Goal: Transaction & Acquisition: Purchase product/service

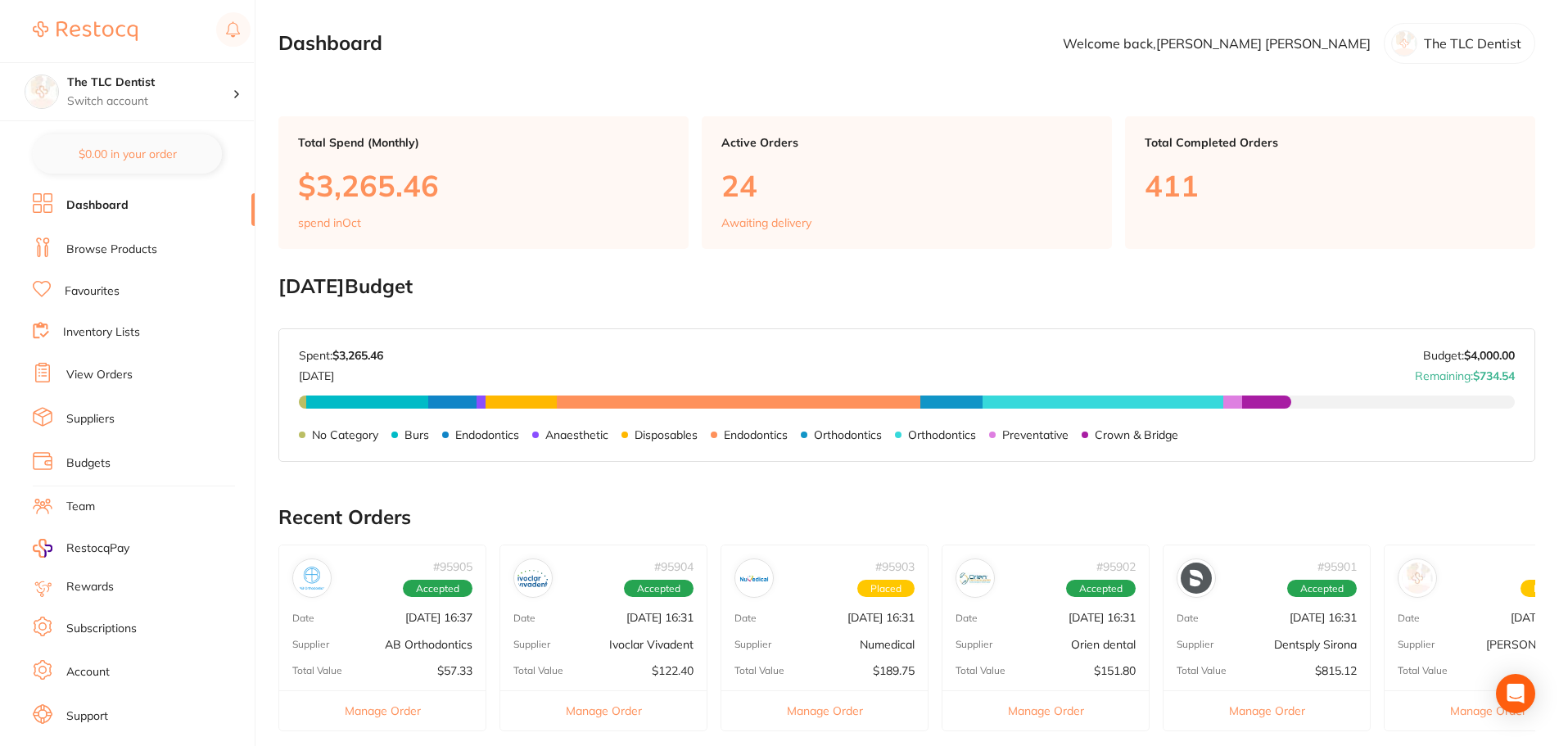
click at [110, 242] on link "Browse Products" at bounding box center [112, 250] width 91 height 16
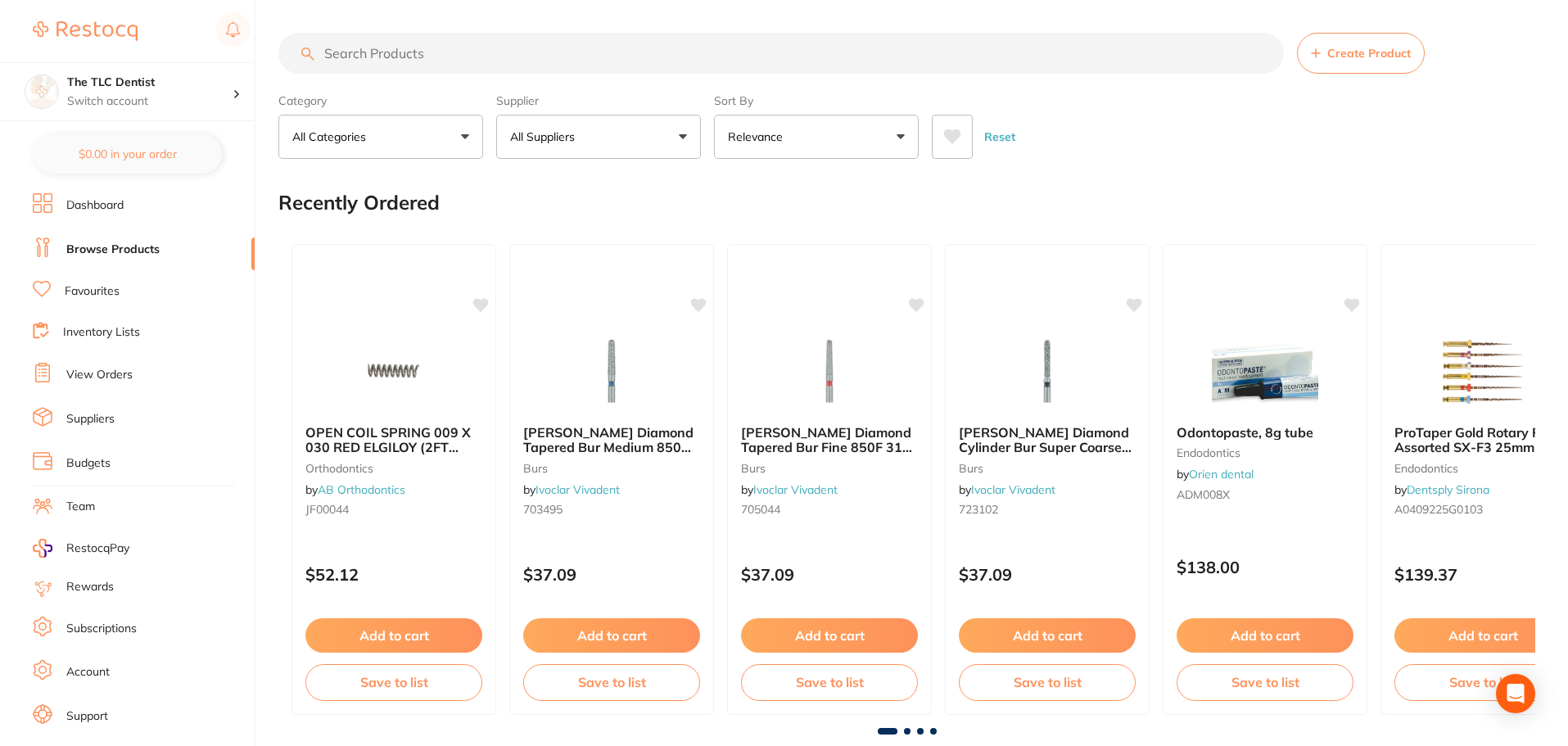
drag, startPoint x: 620, startPoint y: 46, endPoint x: 620, endPoint y: 62, distance: 16.0
click at [621, 47] on input "search" at bounding box center [781, 53] width 1006 height 41
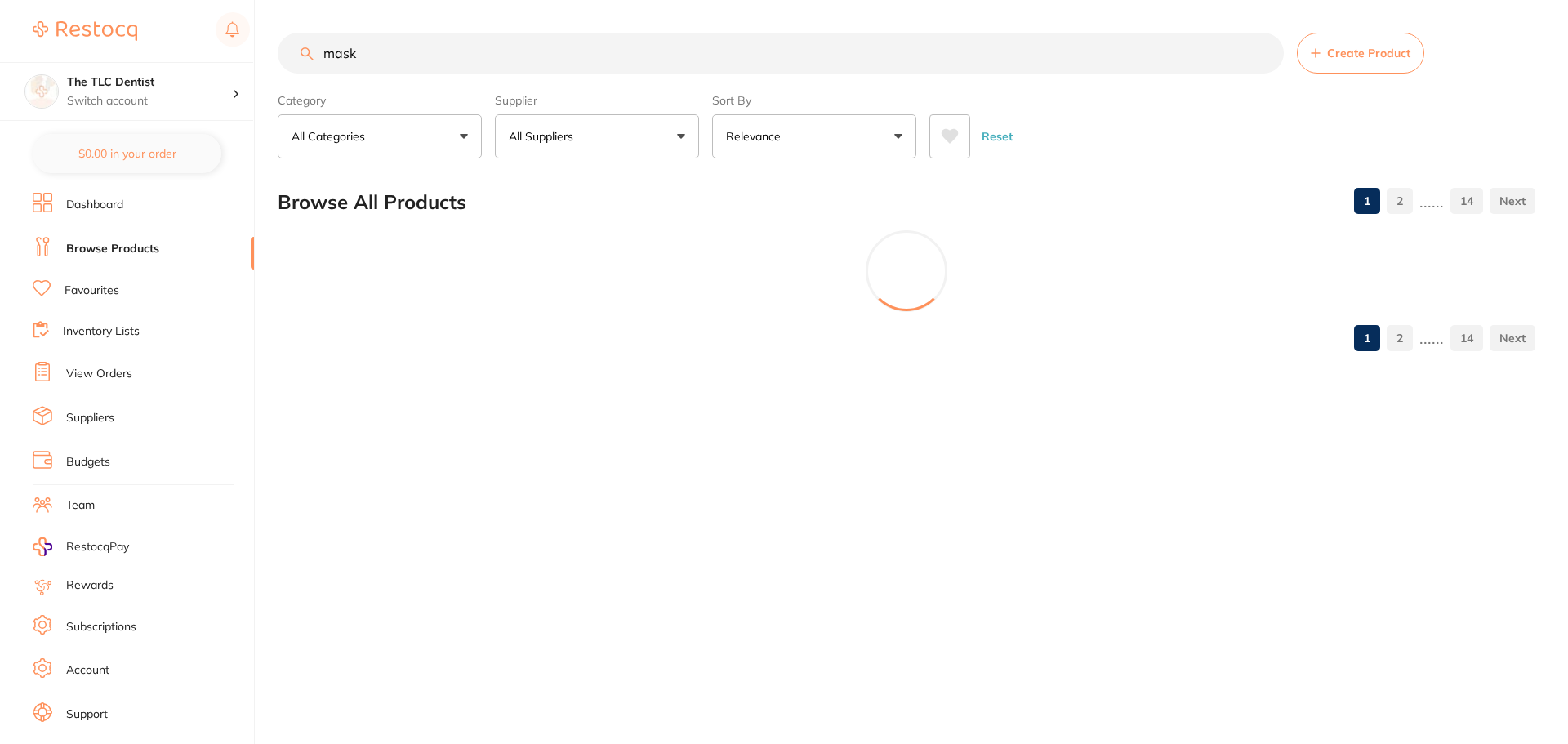
click at [948, 136] on icon at bounding box center [950, 135] width 17 height 14
click at [546, 55] on input "mask" at bounding box center [780, 53] width 1006 height 41
type input "m"
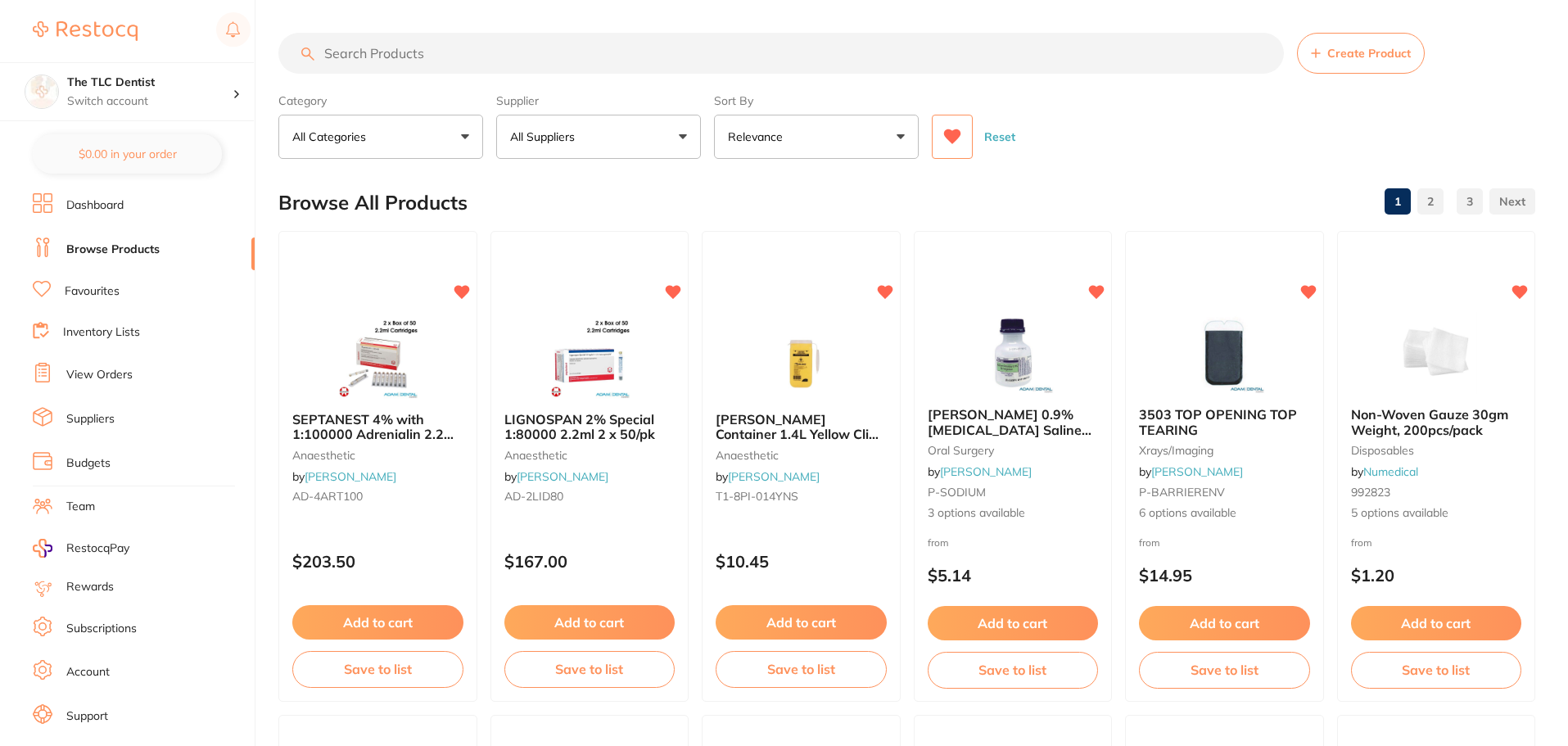
click at [117, 277] on ul "Dashboard Browse Products Favourites Inventory Lists View Orders Suppliers Budg…" at bounding box center [143, 475] width 222 height 565
click at [116, 294] on link "Favourites" at bounding box center [92, 291] width 55 height 16
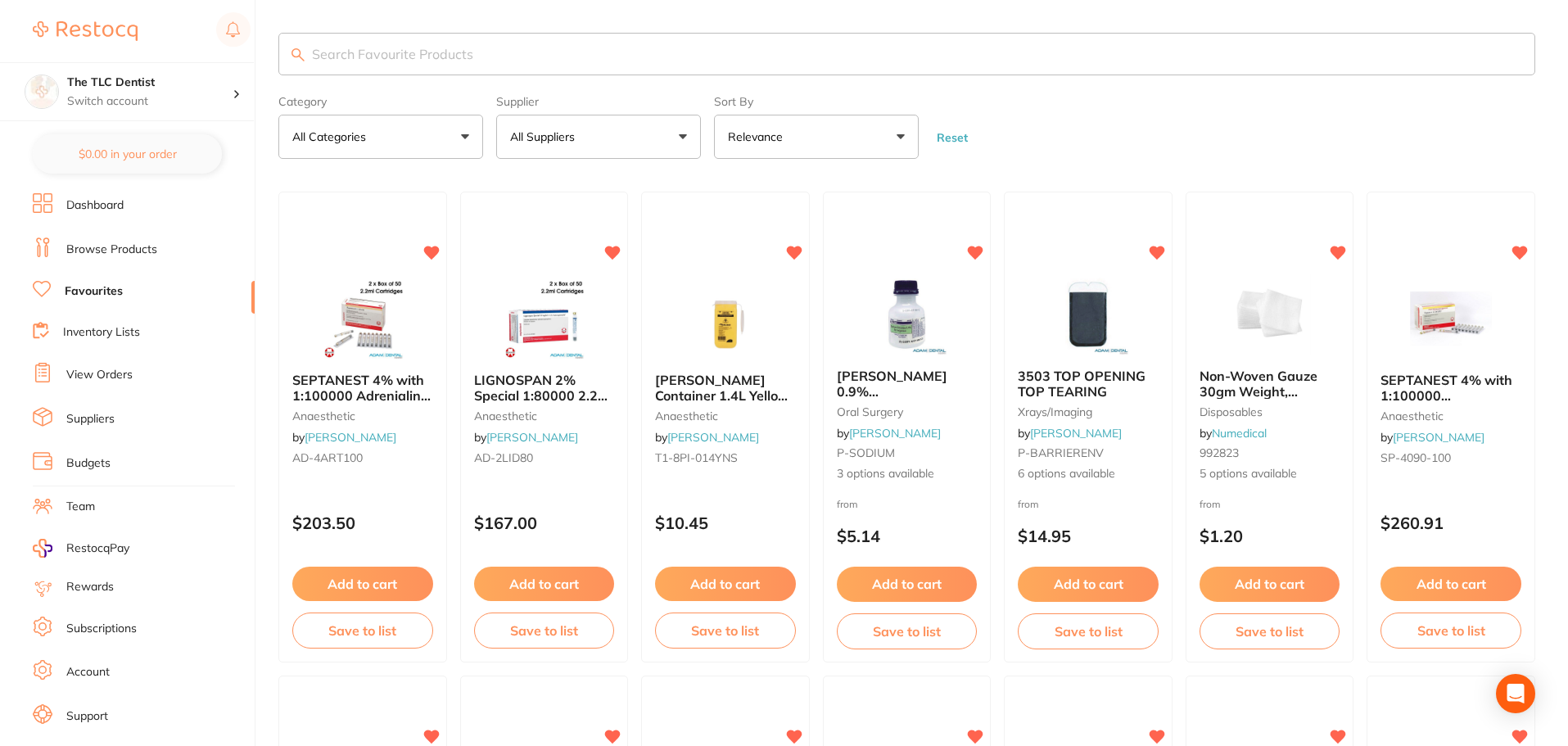
click at [634, 61] on input "search" at bounding box center [906, 54] width 1257 height 43
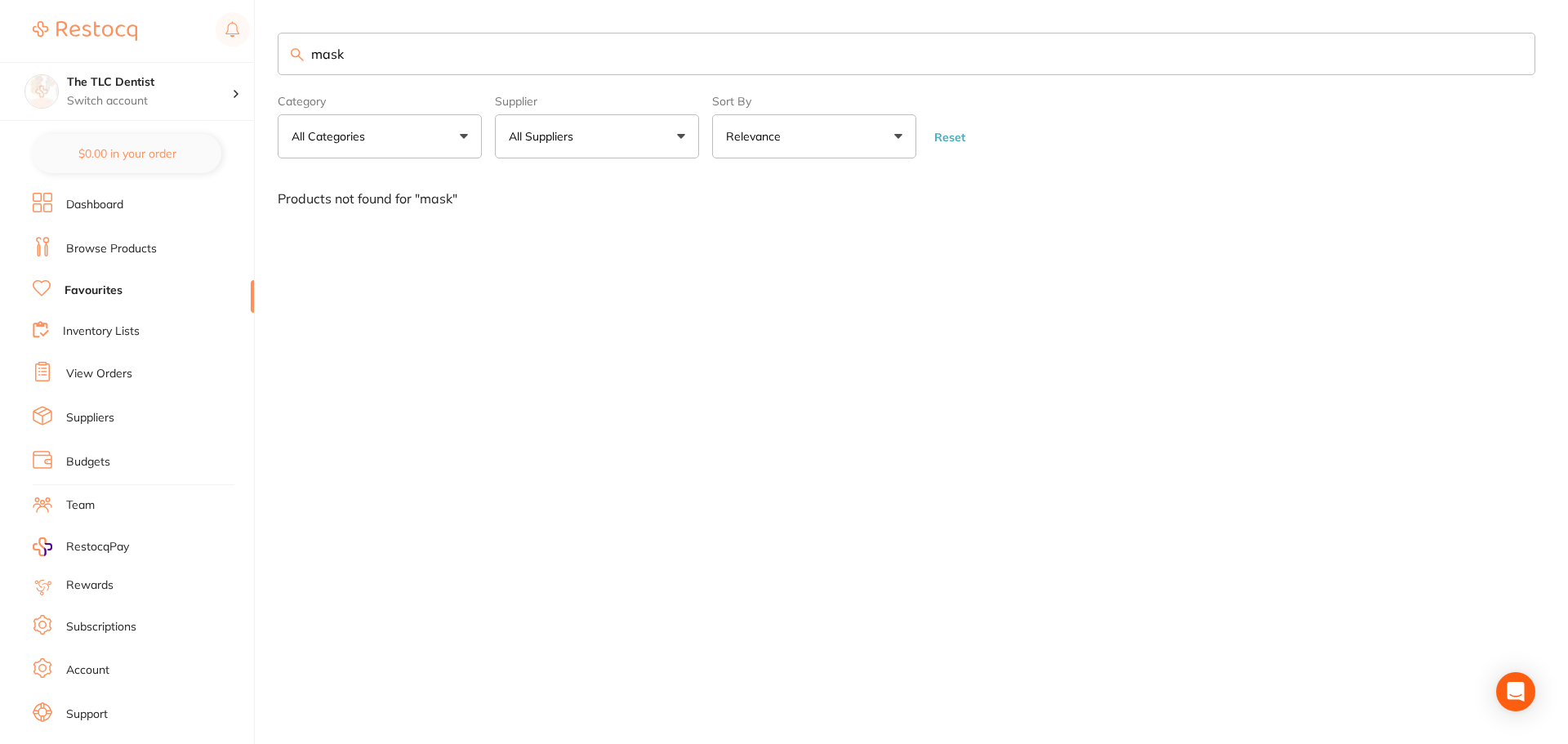
type input "mask"
click at [118, 337] on link "Inventory Lists" at bounding box center [101, 331] width 77 height 16
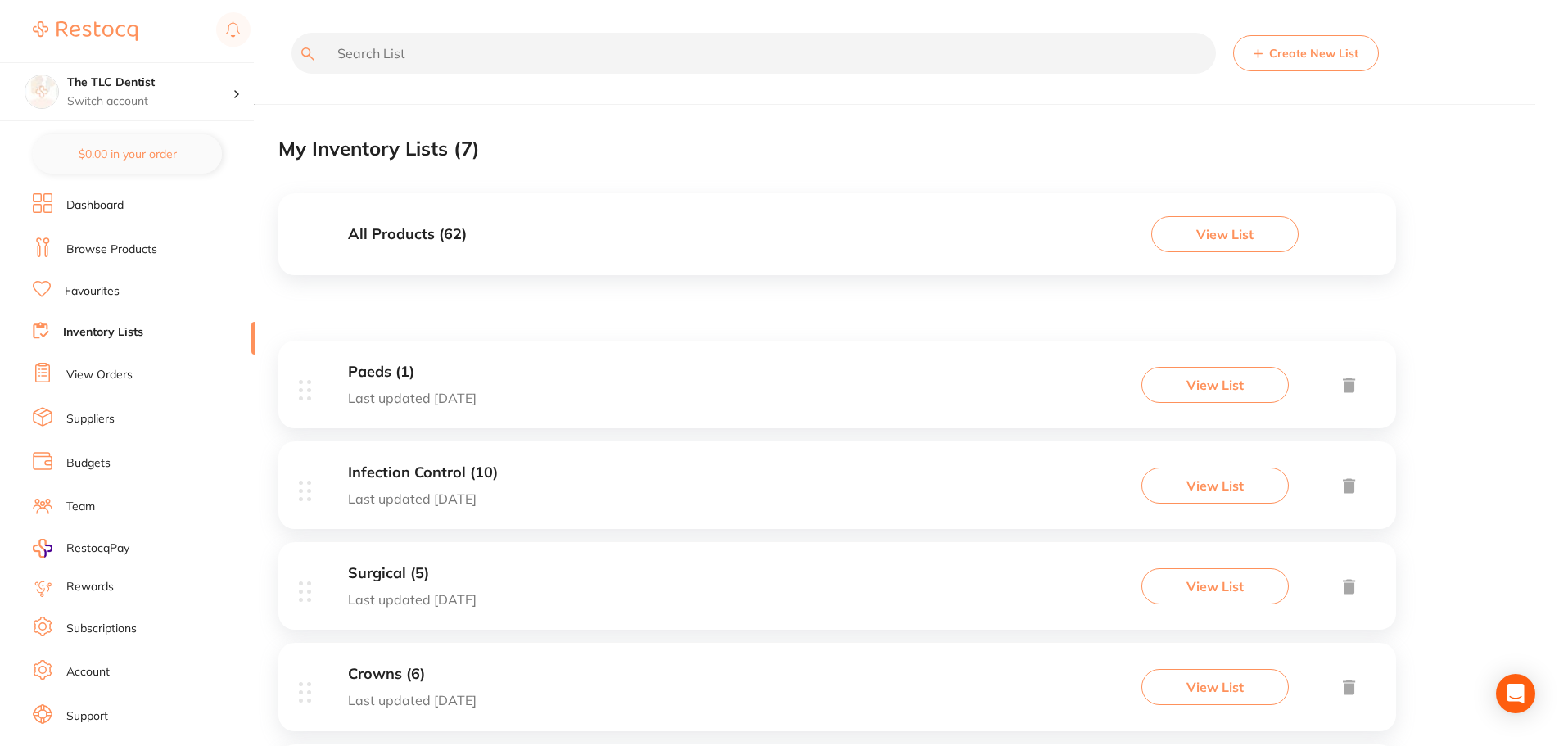
click at [109, 373] on link "View Orders" at bounding box center [99, 374] width 67 height 16
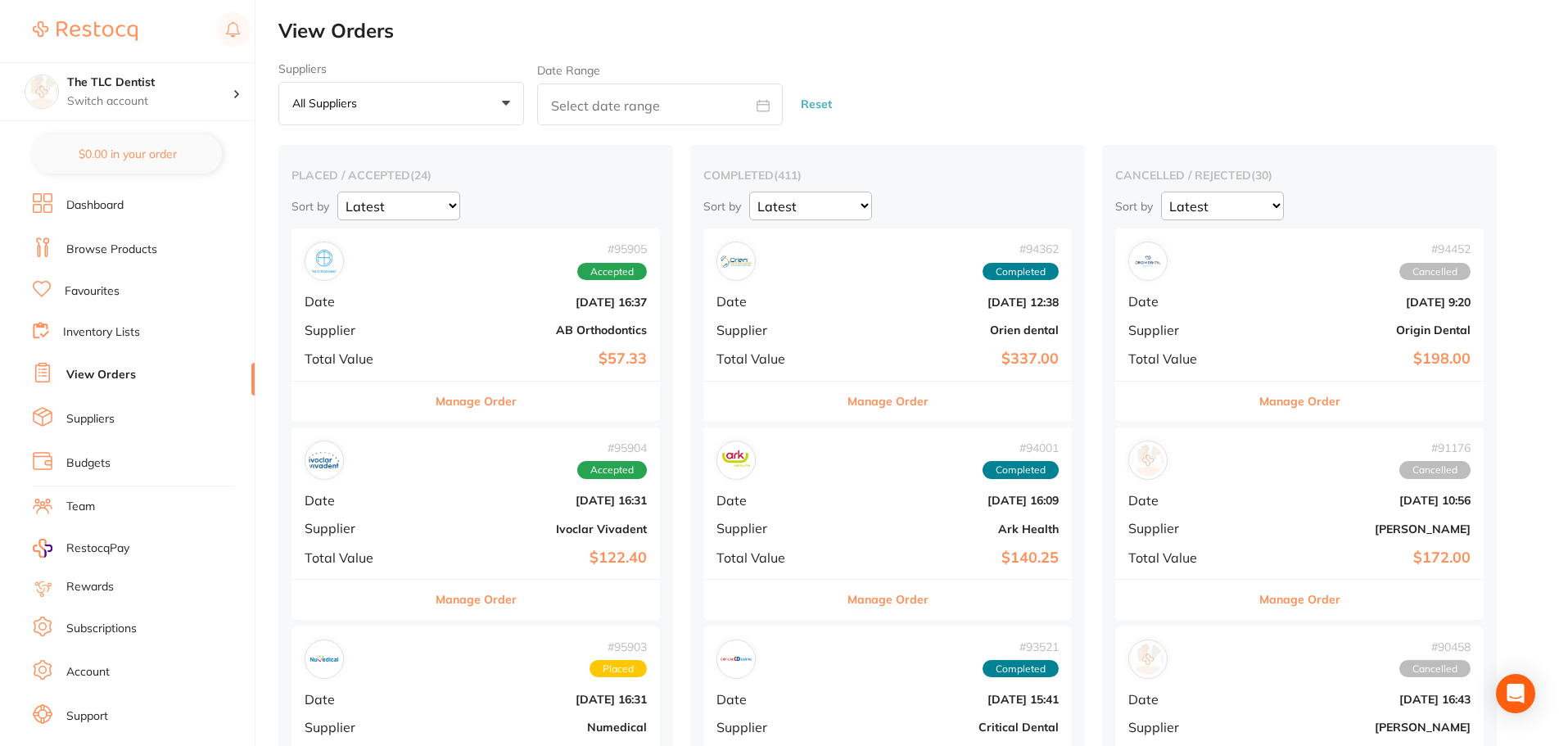
click at [404, 338] on div "# 95905 Accepted Date Oct 4 2025, 16:37 Supplier AB Orthodontics Total Value $5…" at bounding box center [475, 304] width 368 height 152
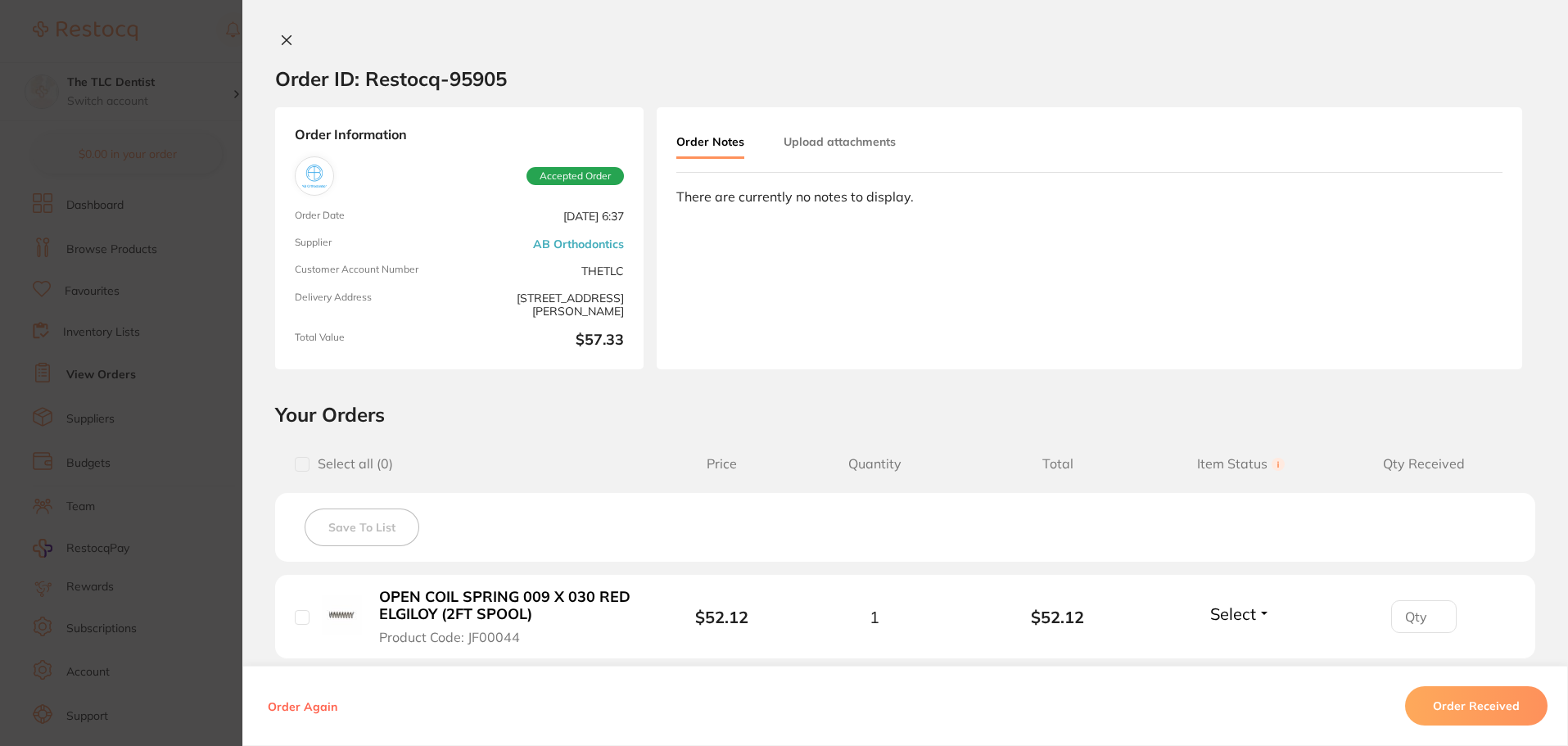
scroll to position [248, 0]
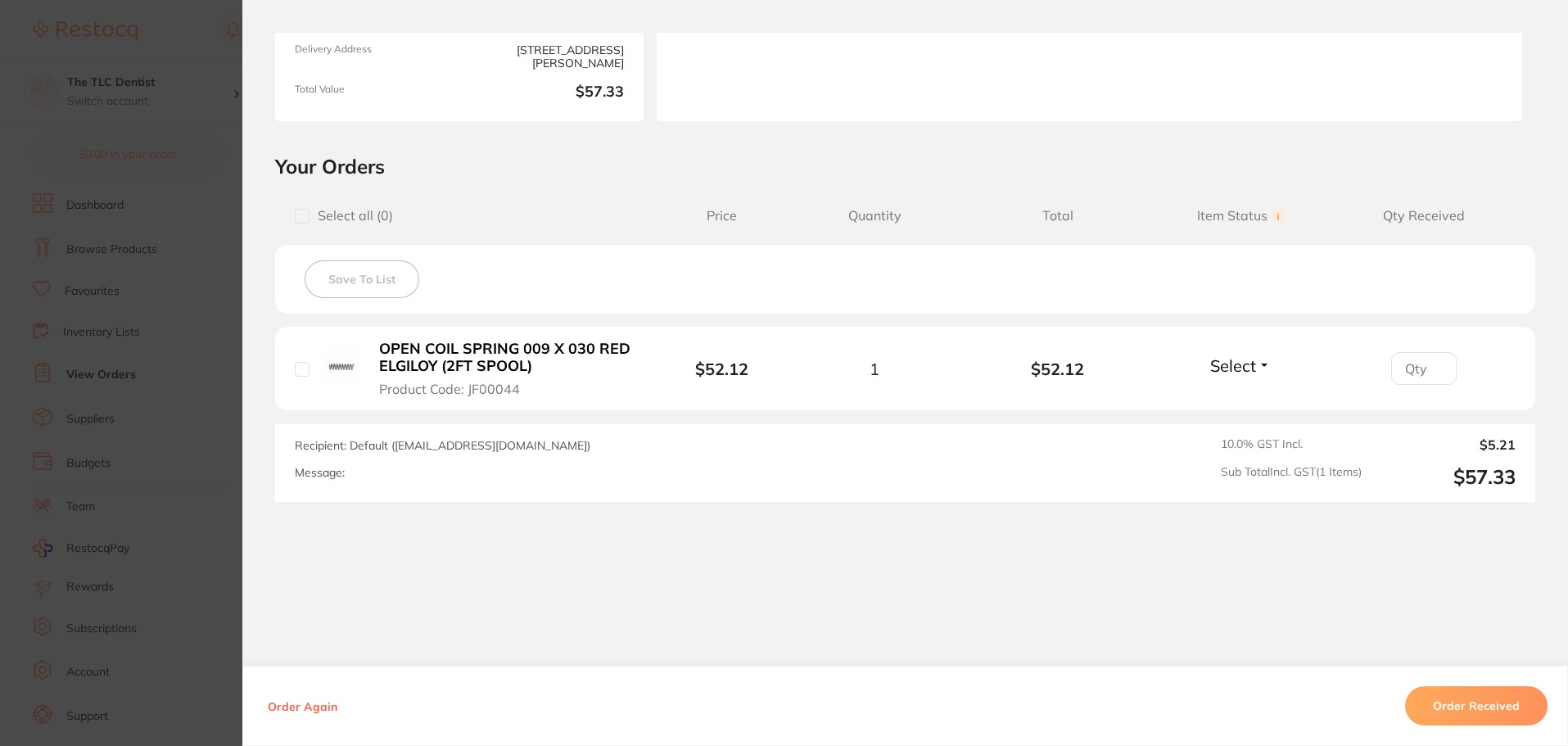
drag, startPoint x: 129, startPoint y: 427, endPoint x: 176, endPoint y: 438, distance: 48.3
click at [129, 427] on section "Order ID: Restocq- 95905 Order Information Accepted Order Order Date Oct 4 2025…" at bounding box center [784, 373] width 1568 height 746
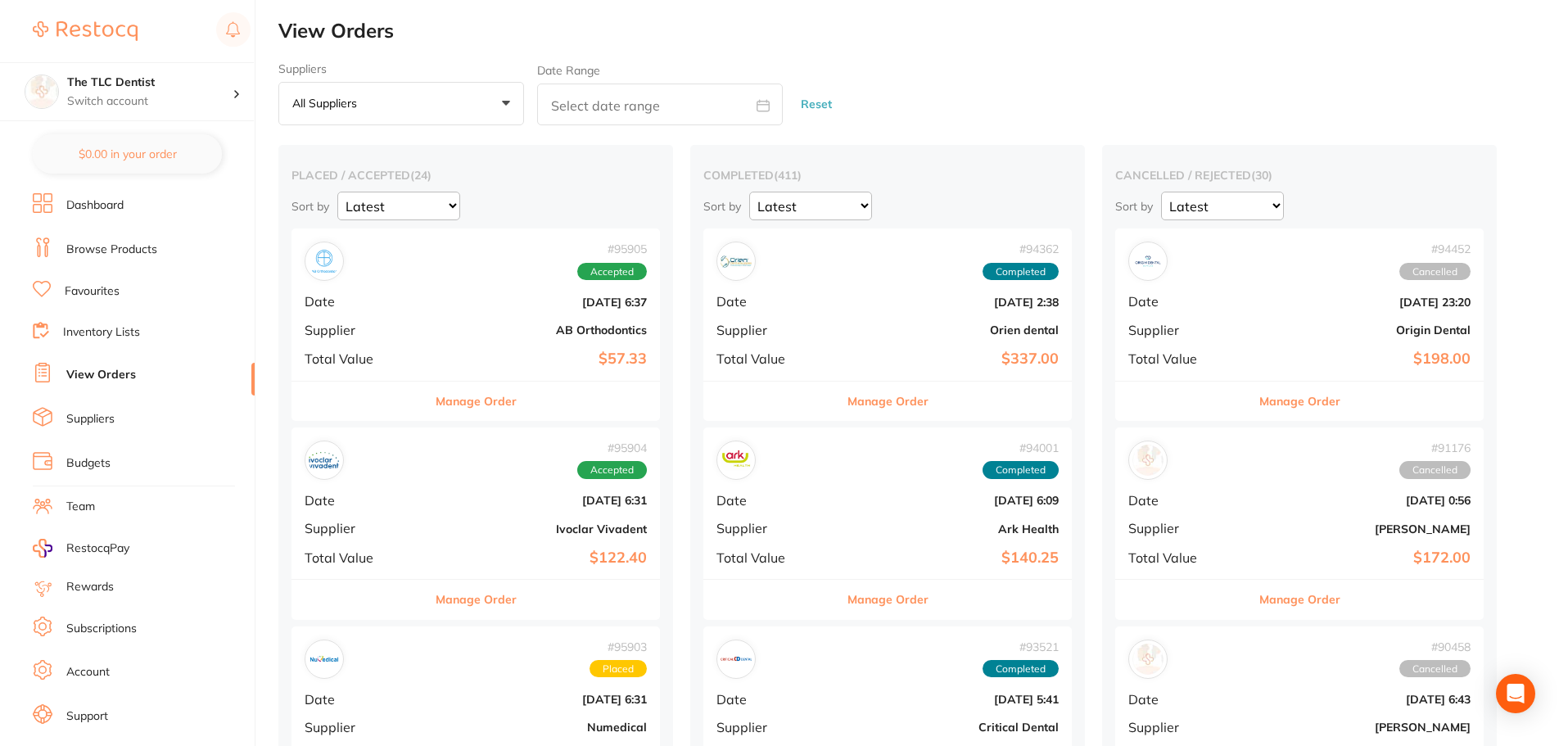
click at [422, 476] on div "# 95904 Accepted" at bounding box center [475, 460] width 342 height 40
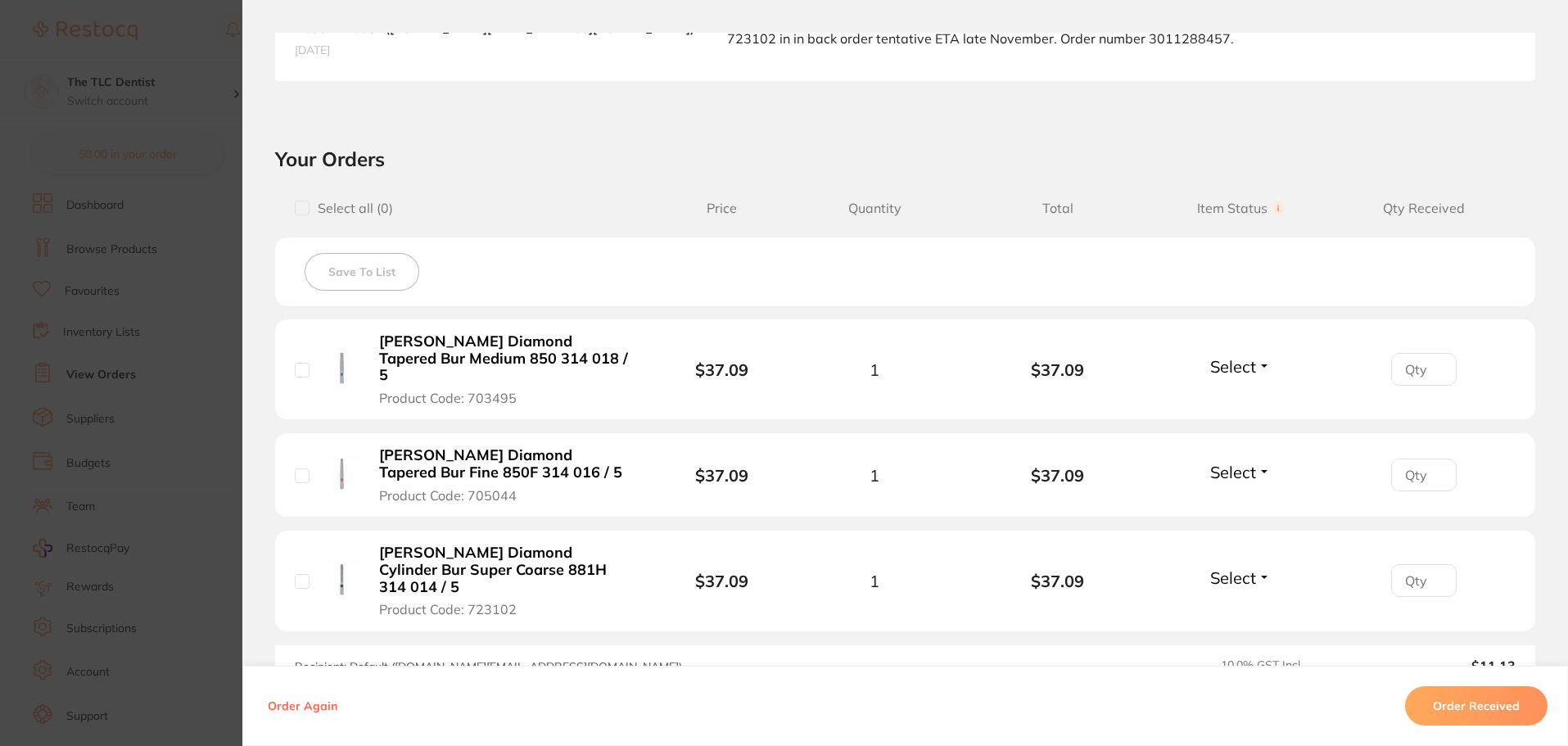
scroll to position [647, 0]
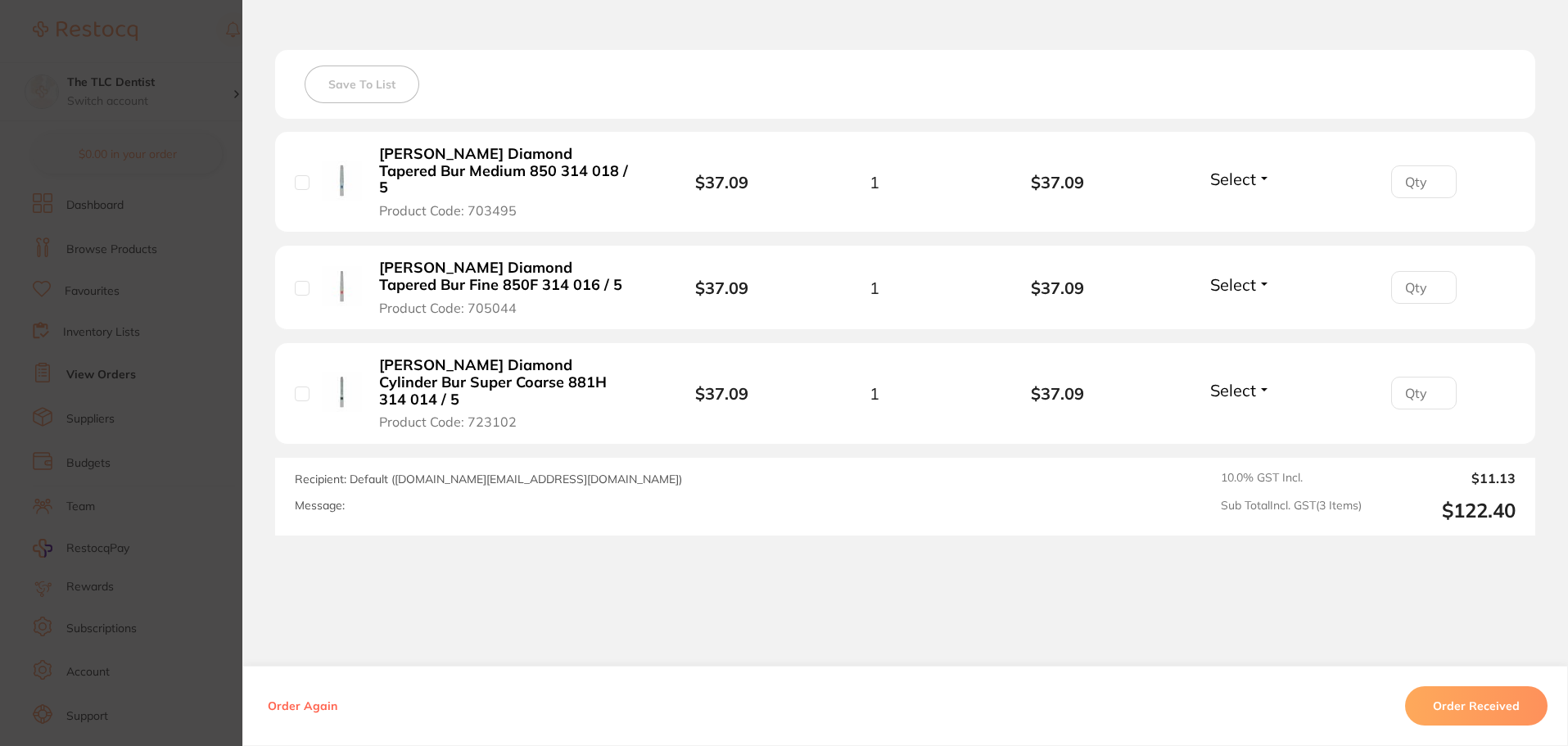
click at [140, 449] on section "Order ID: Restocq- 95904 Order Information Accepted Order Order Date Oct 4 2025…" at bounding box center [784, 373] width 1568 height 746
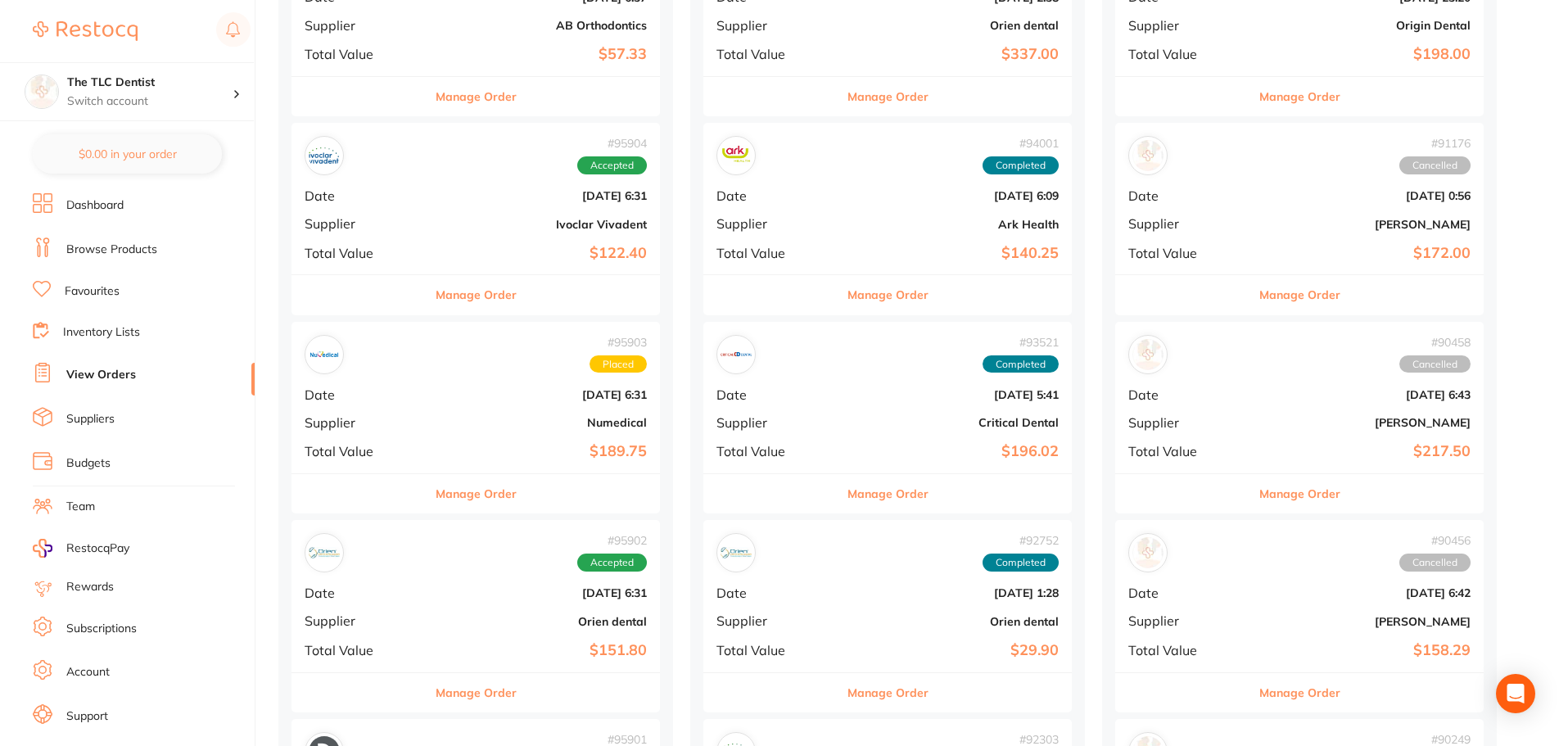
scroll to position [328, 0]
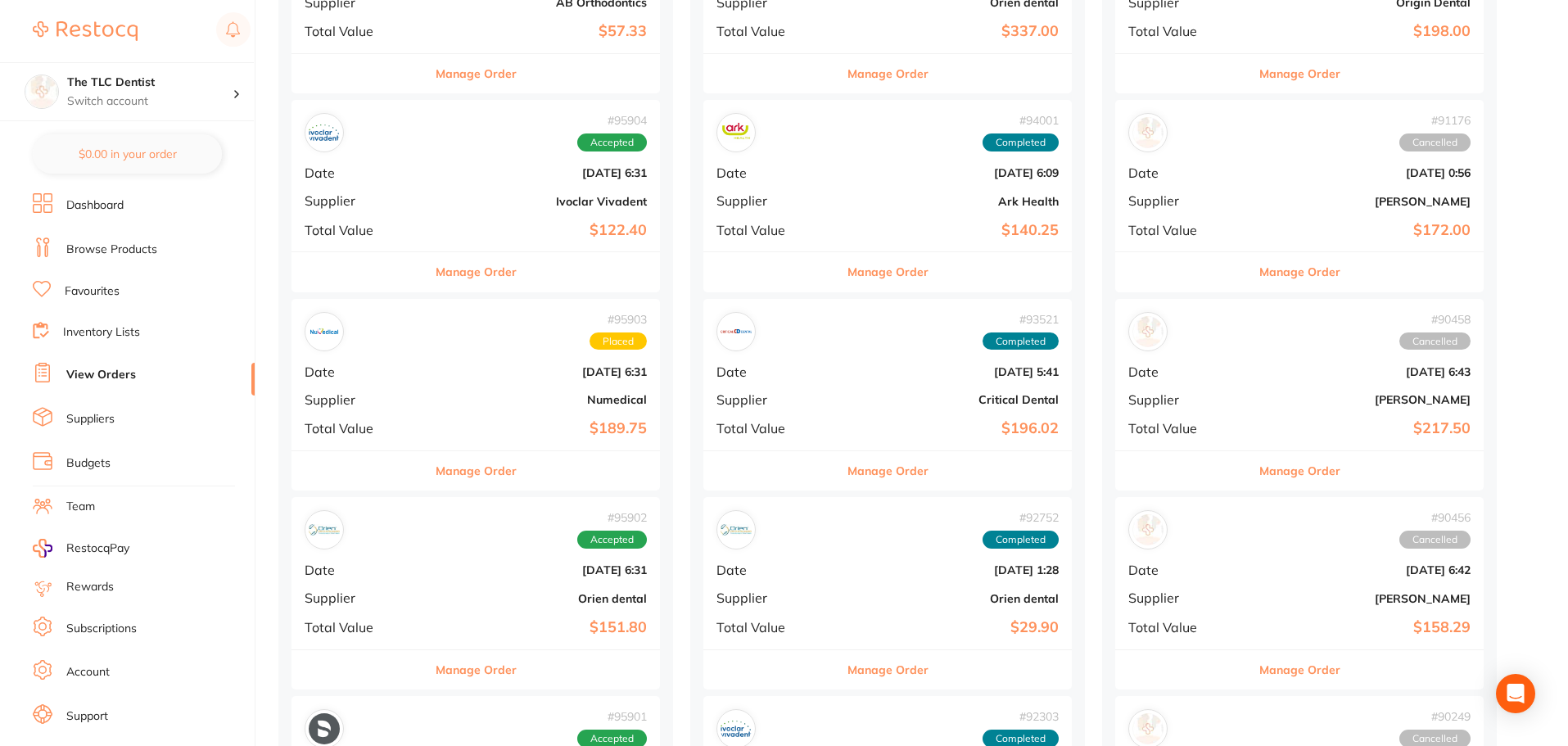
click at [427, 423] on b "$189.75" at bounding box center [537, 428] width 219 height 17
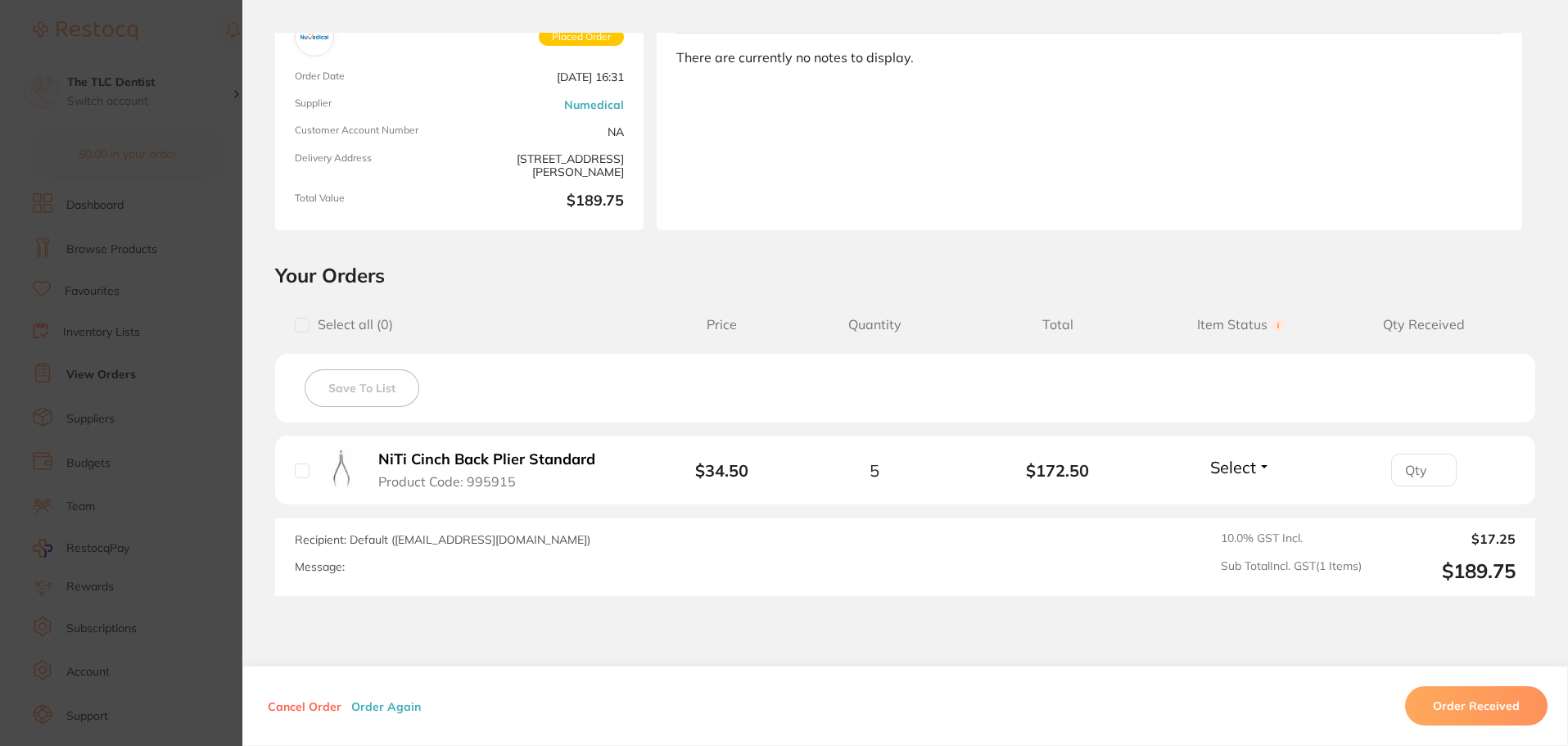
scroll to position [233, 0]
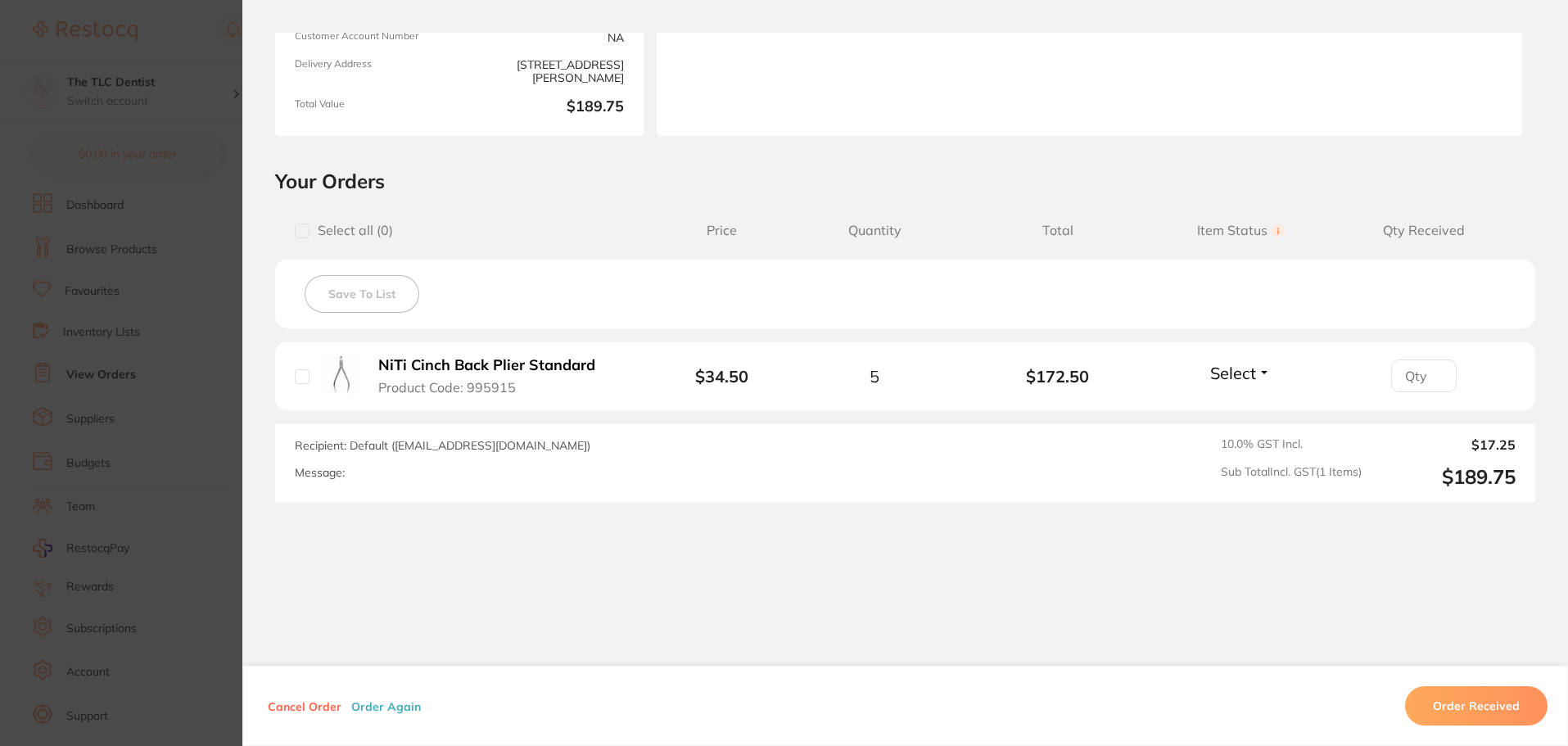
click at [153, 450] on section "Order ID: Restocq- 95903 Order Information Placed Order Order Date Oct 4 2025, …" at bounding box center [784, 373] width 1568 height 746
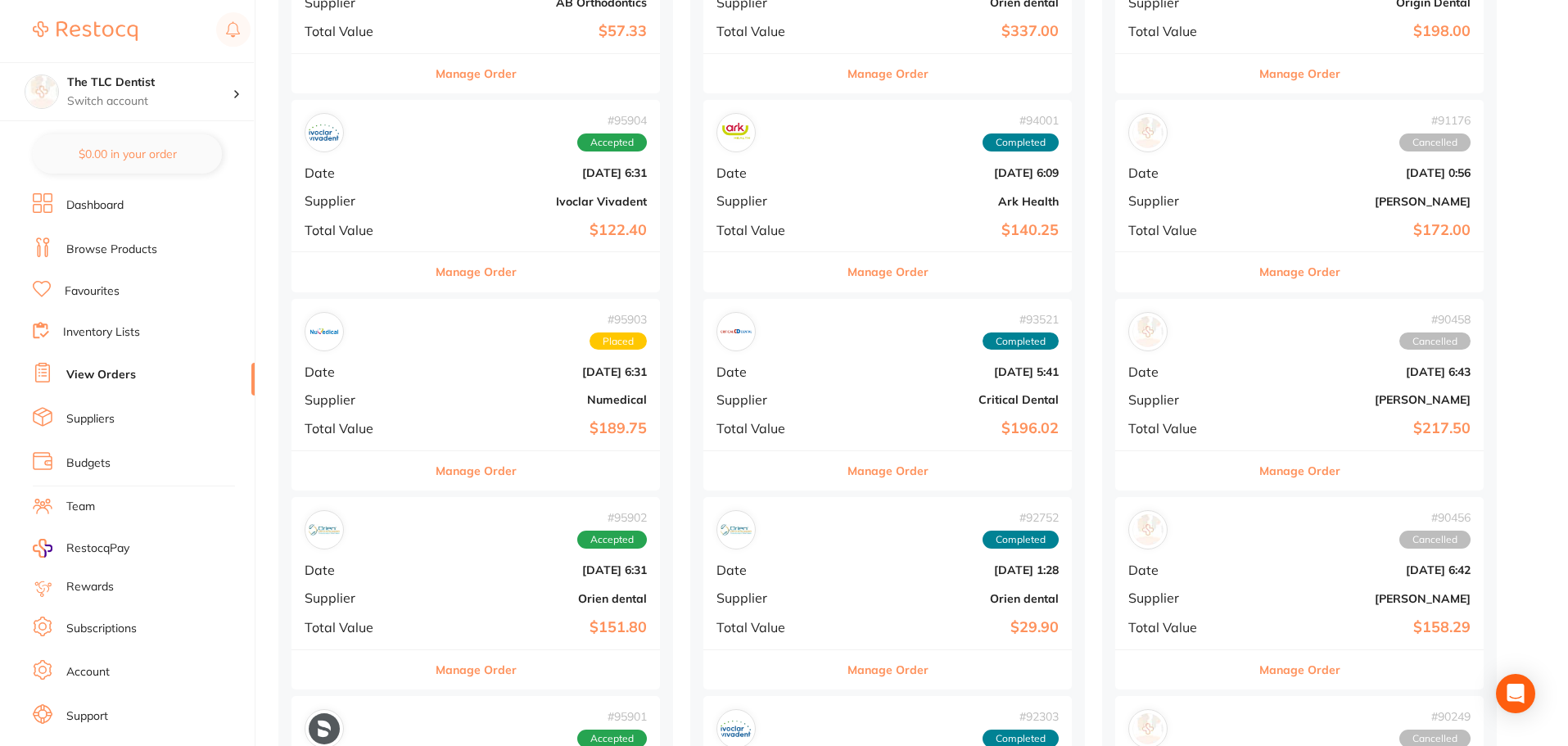
scroll to position [655, 0]
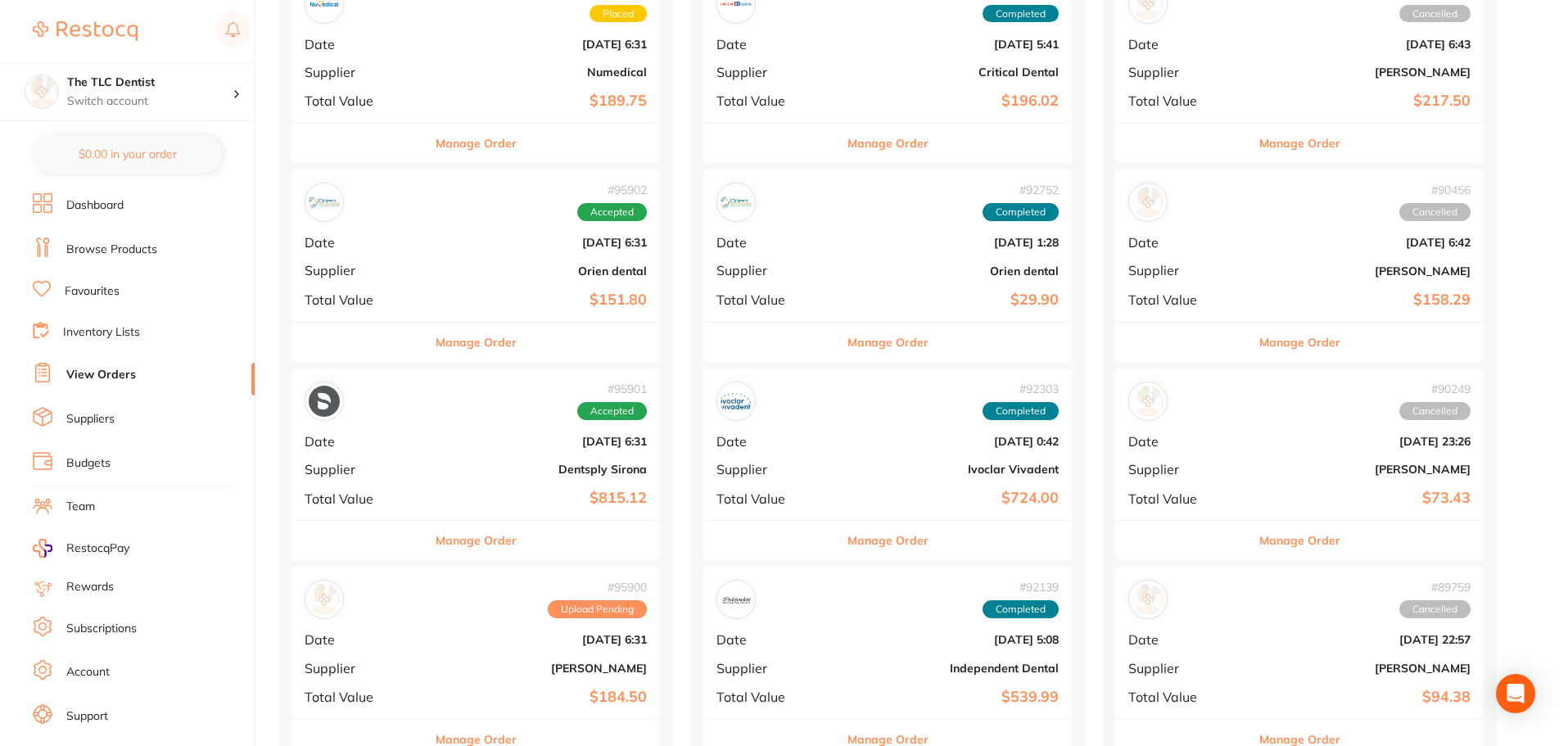
click at [451, 292] on b "$151.80" at bounding box center [537, 300] width 219 height 17
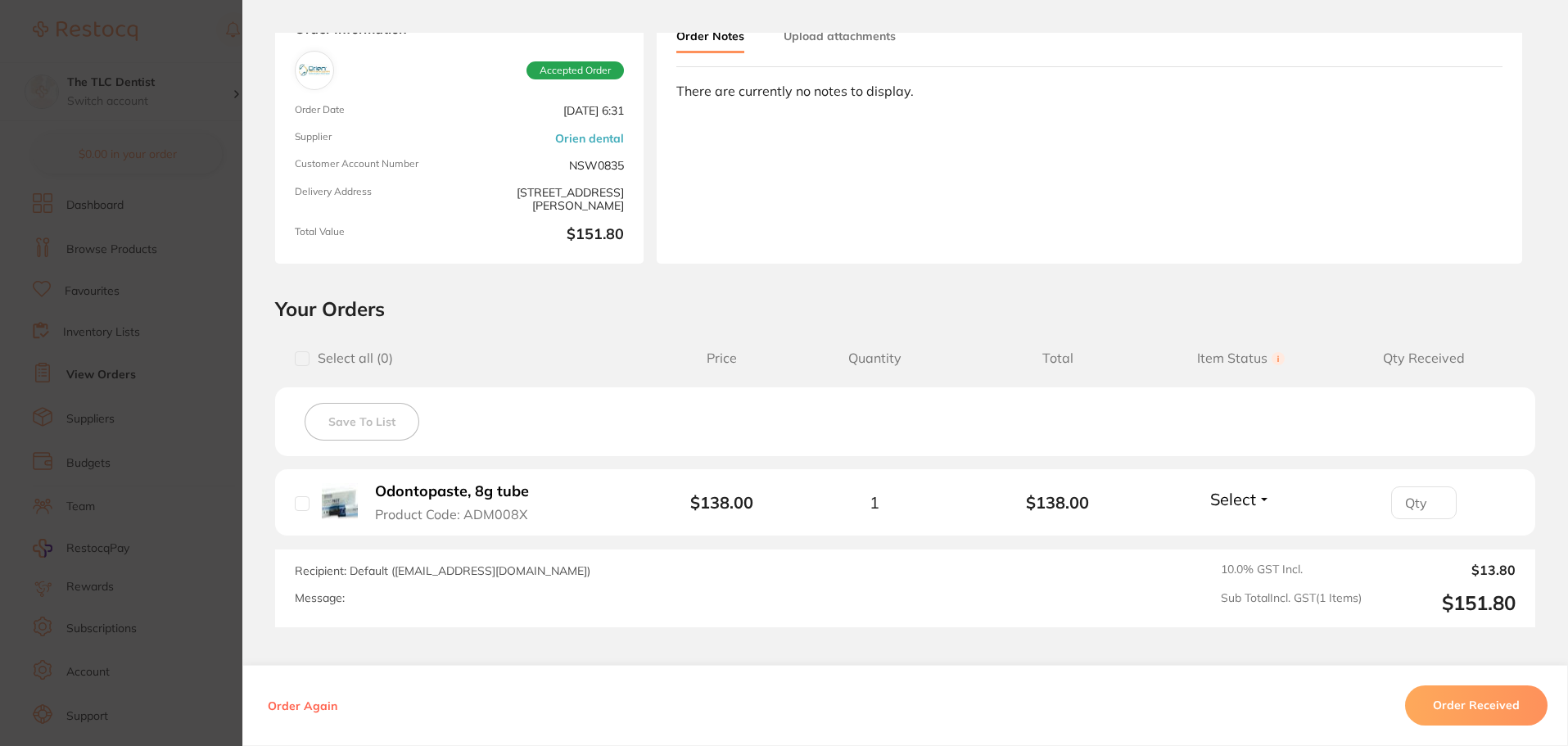
scroll to position [232, 0]
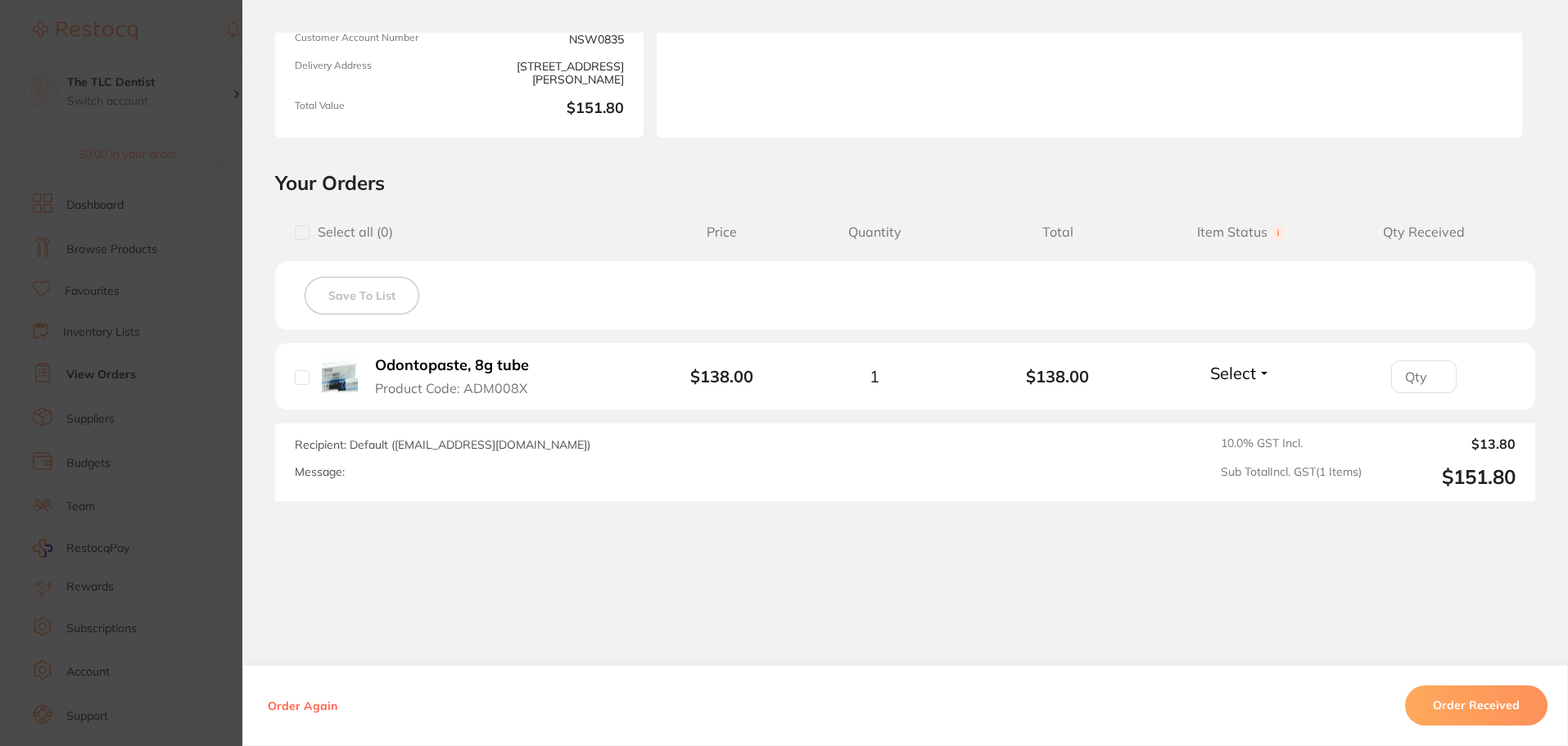
click at [148, 419] on section "Order ID: Restocq- 95902 Order Information Accepted Order Order Date Oct 4 2025…" at bounding box center [784, 373] width 1568 height 746
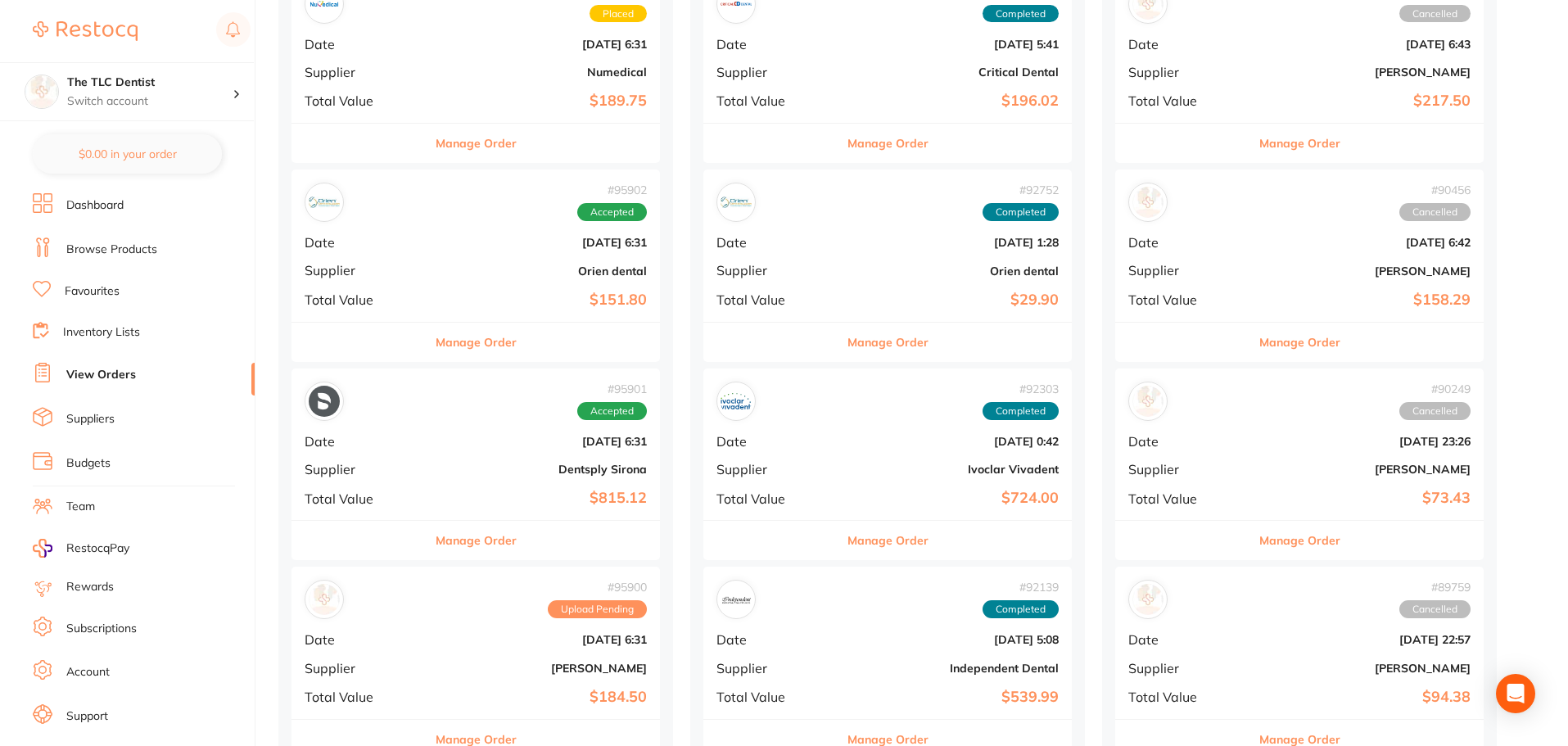
click at [383, 455] on div "# 95901 Accepted Date Oct 4 2025, 6:31 Supplier Dentsply Sirona Total Value $81…" at bounding box center [475, 444] width 368 height 152
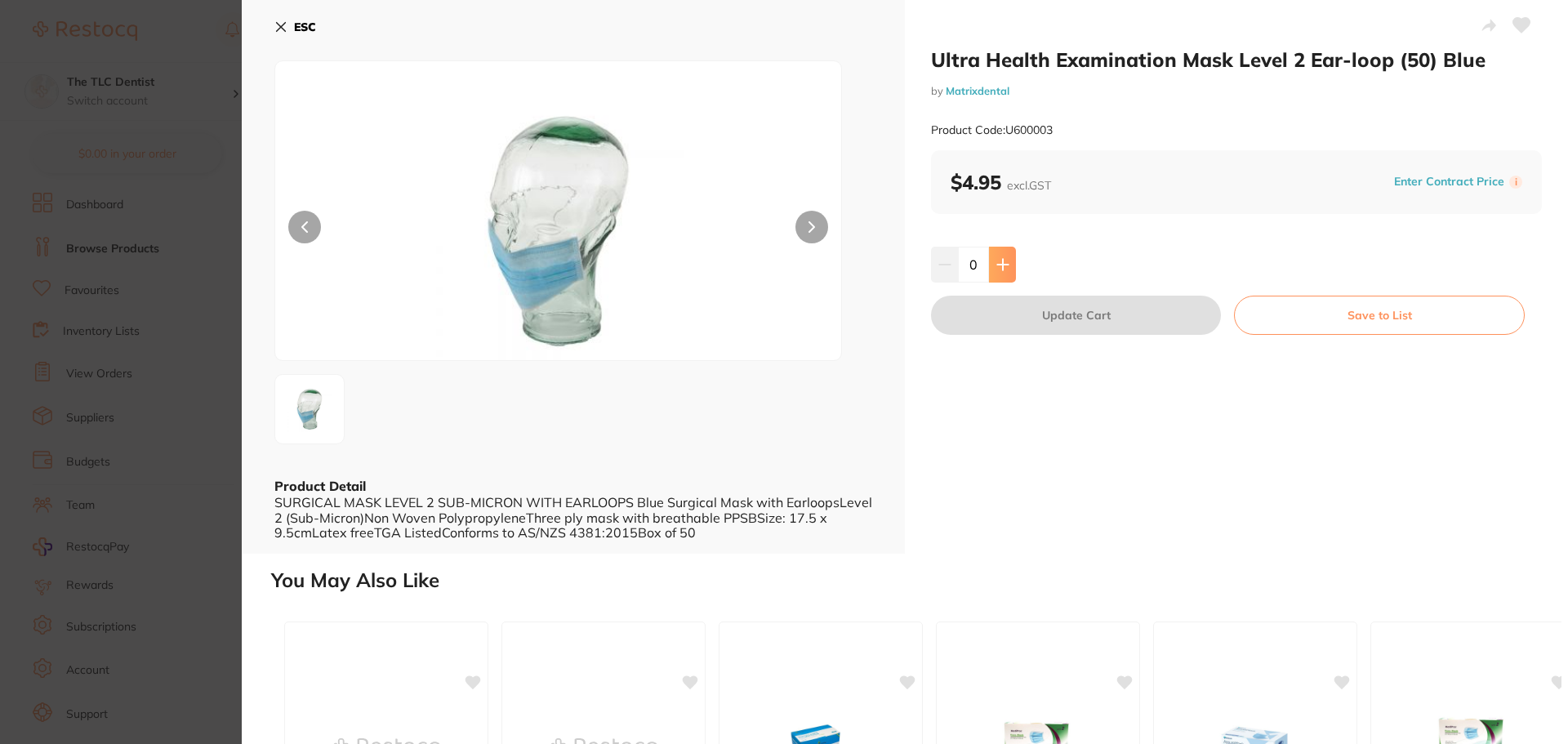
click at [1010, 274] on button at bounding box center [1002, 264] width 27 height 36
click at [1010, 273] on button at bounding box center [1002, 264] width 27 height 36
click at [1011, 272] on button at bounding box center [1002, 264] width 27 height 36
click at [1011, 271] on button at bounding box center [1002, 264] width 27 height 36
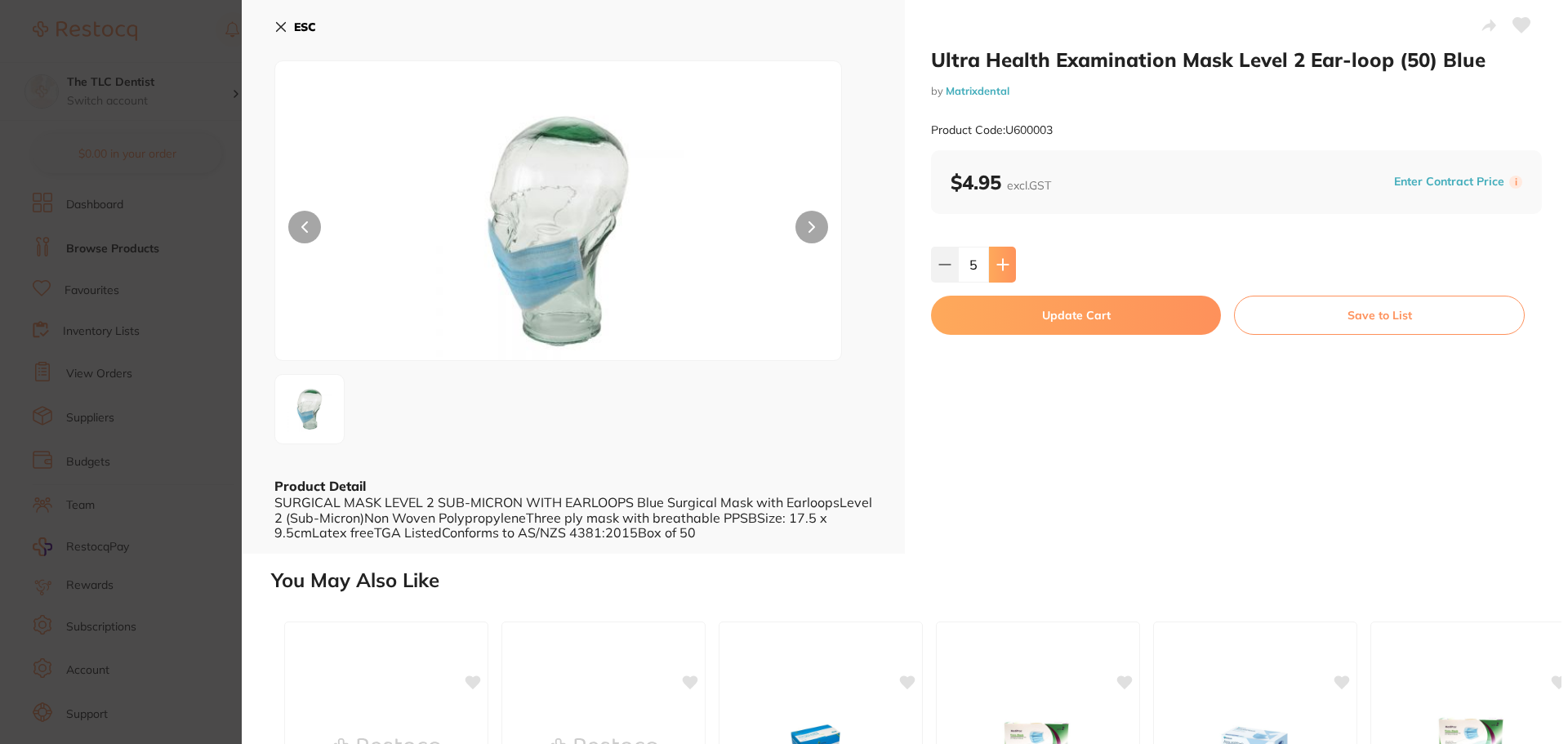
click at [1011, 271] on button at bounding box center [1002, 264] width 27 height 36
click at [1011, 270] on button at bounding box center [1002, 264] width 27 height 36
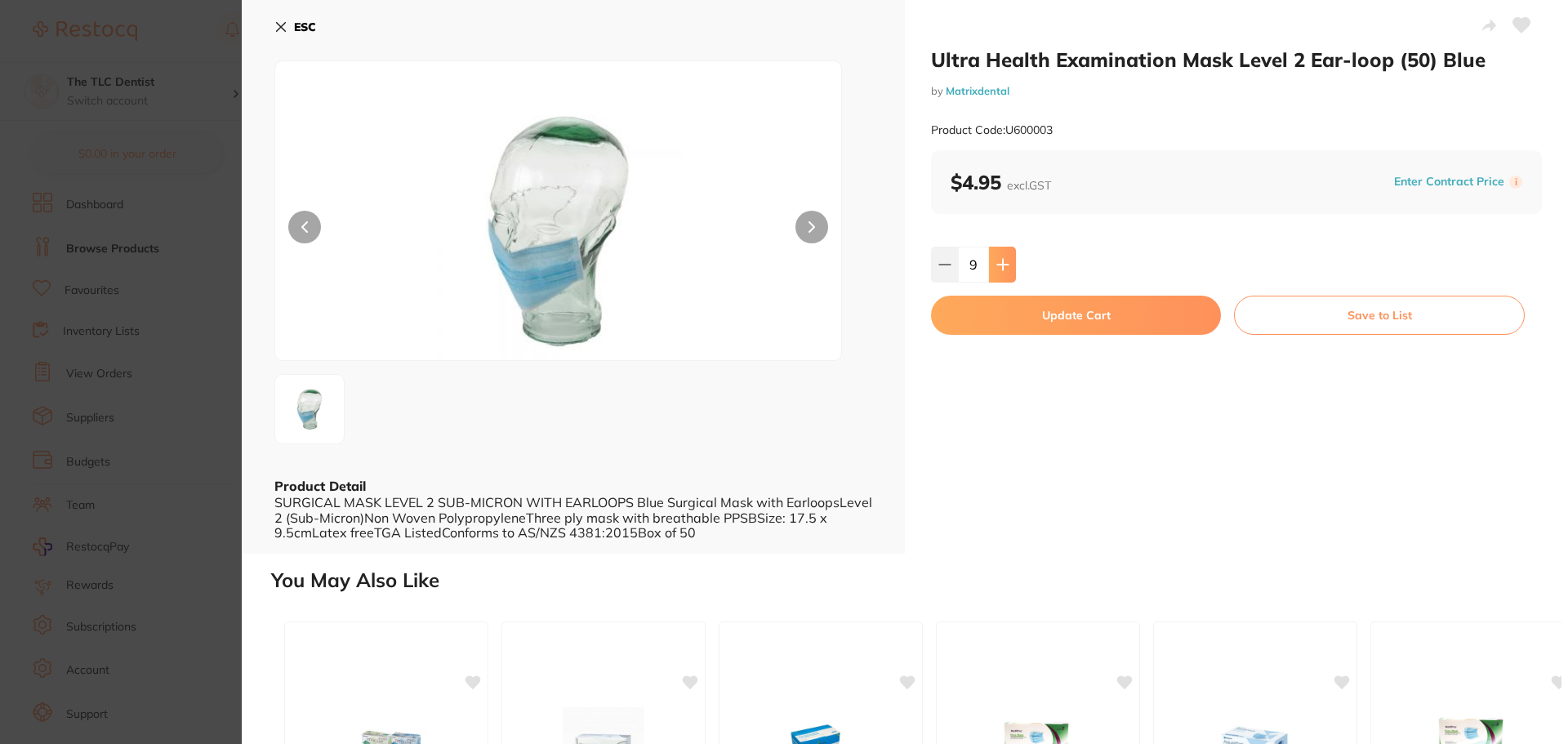
type input "10"
click at [1041, 309] on button "Update Cart" at bounding box center [1075, 315] width 290 height 40
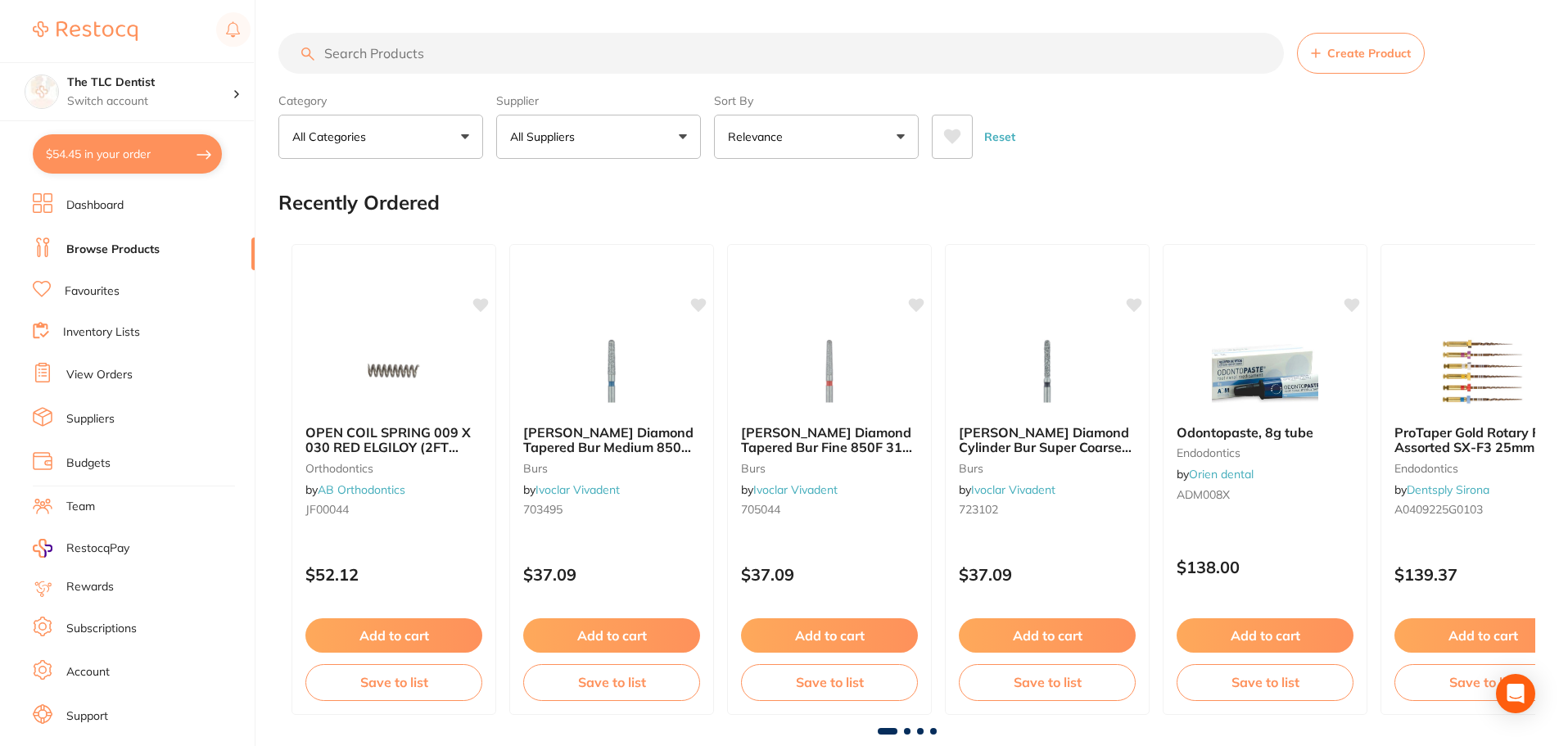
click at [397, 46] on input "search" at bounding box center [781, 53] width 1006 height 41
click at [121, 134] on button "$54.45 in your order" at bounding box center [127, 153] width 189 height 40
checkbox input "true"
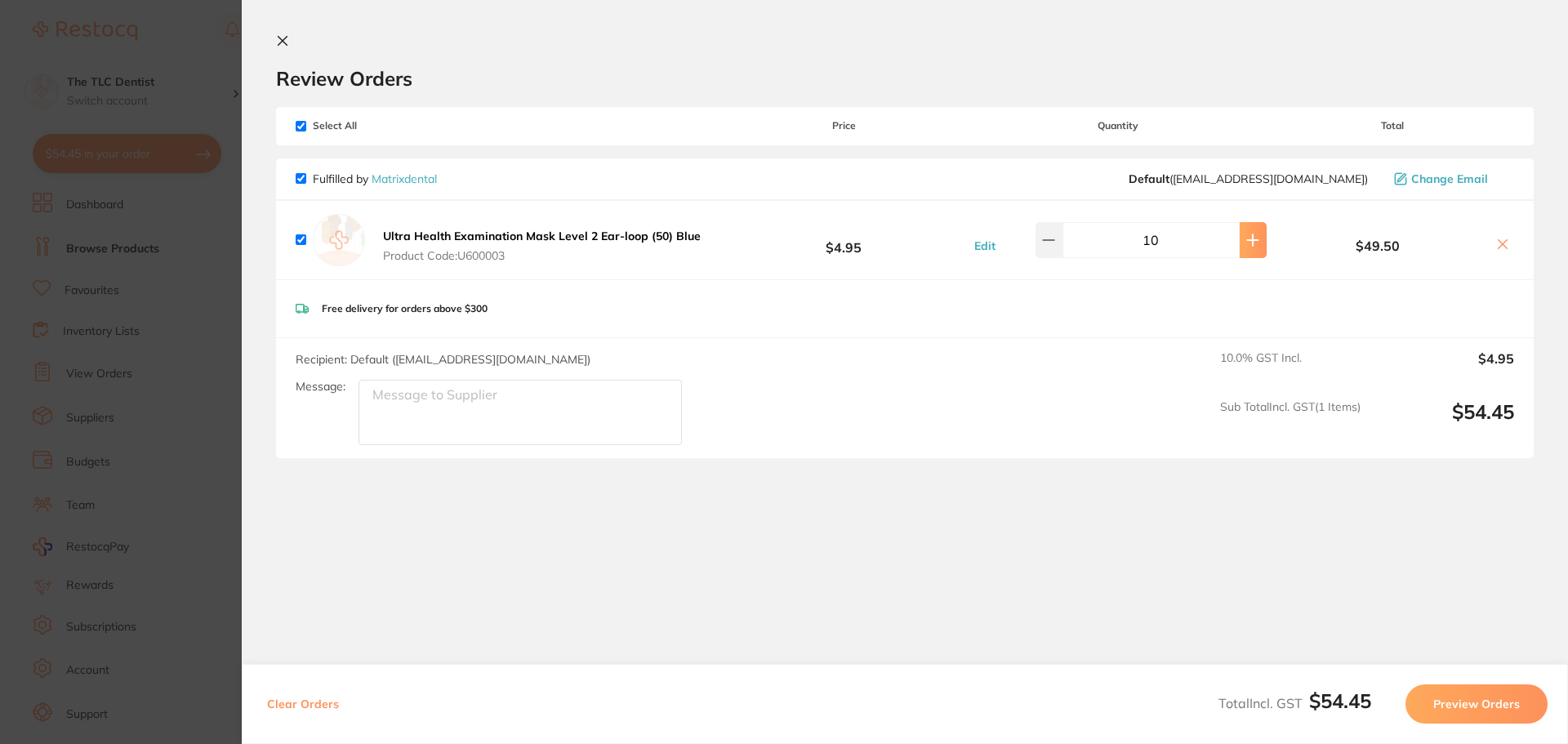
click at [1253, 244] on button at bounding box center [1254, 240] width 27 height 36
type input "12"
click at [217, 322] on section "Update RRP Set your pre negotiated price for this item. Item Agreed RRP (excl. …" at bounding box center [784, 372] width 1568 height 744
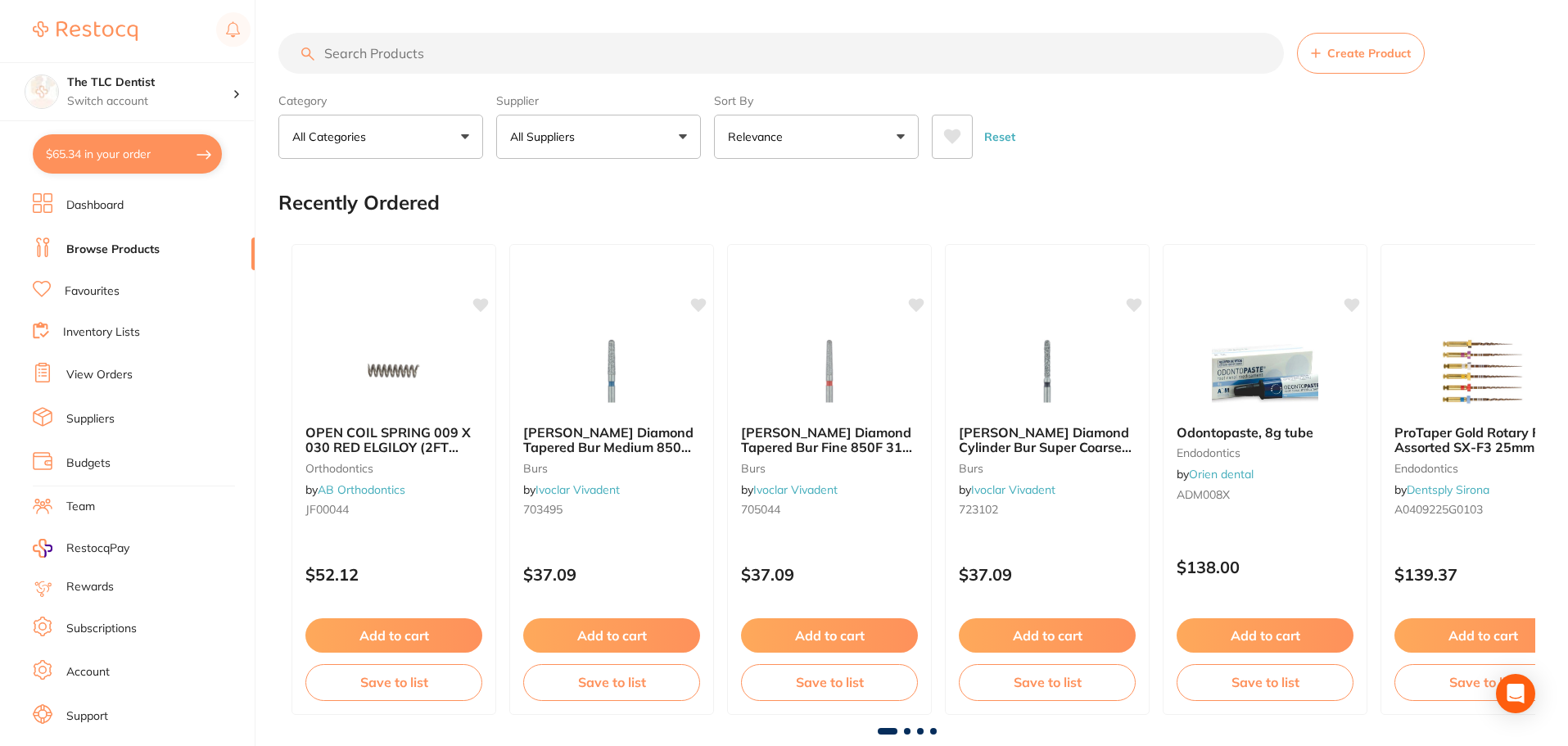
click at [623, 142] on button "All Suppliers" at bounding box center [599, 137] width 205 height 44
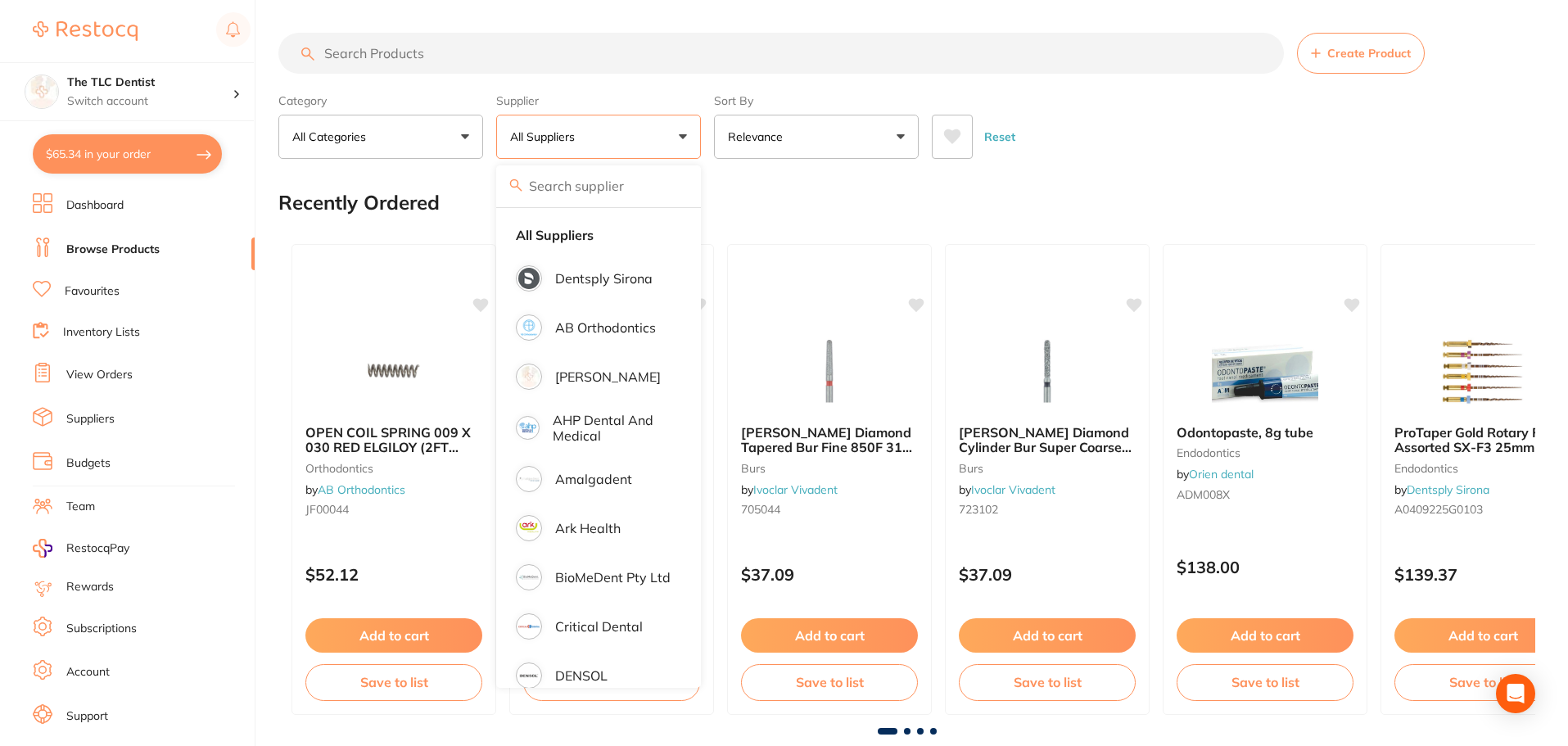
click at [642, 54] on input "search" at bounding box center [781, 53] width 1006 height 41
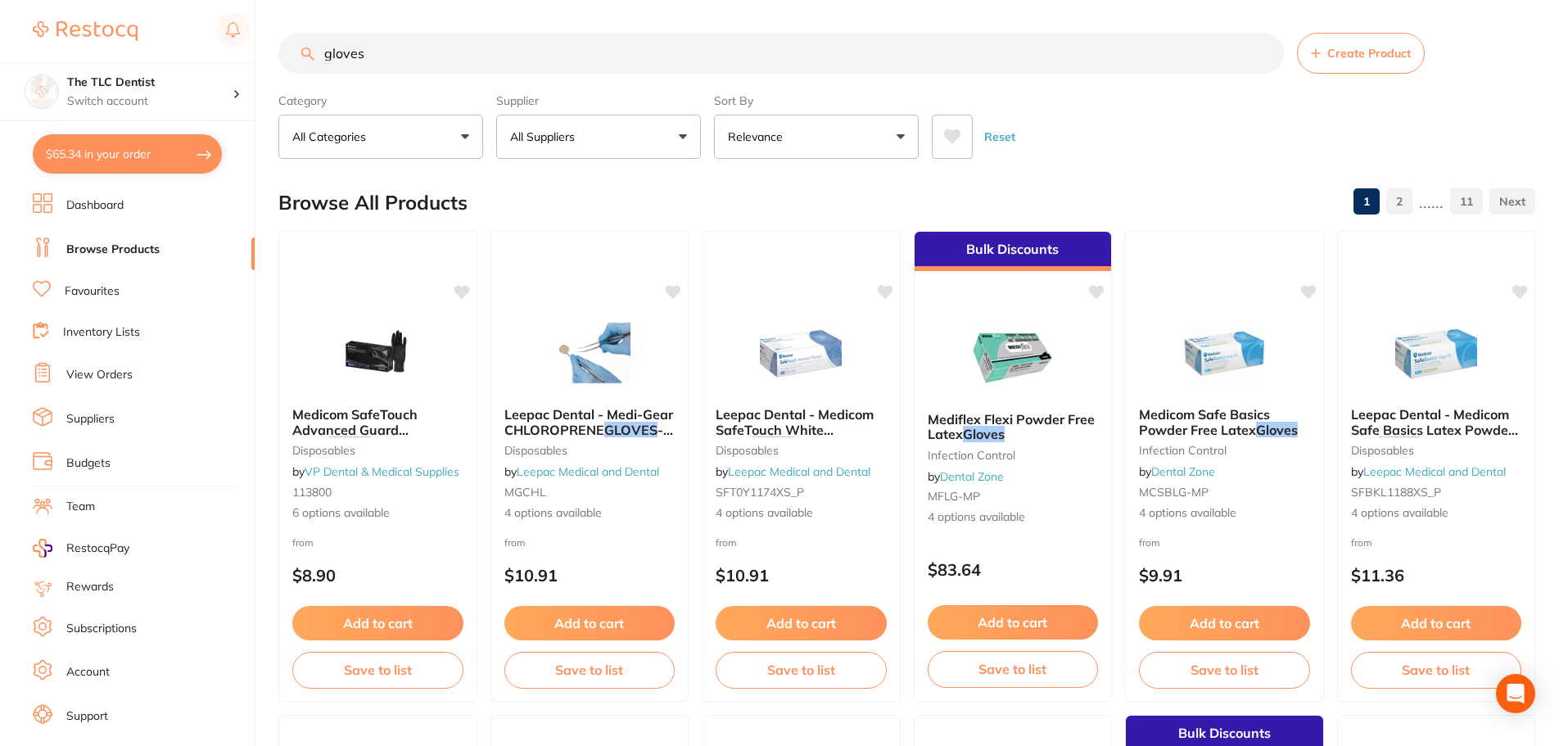
type input "gloves"
click at [963, 131] on button at bounding box center [953, 137] width 41 height 44
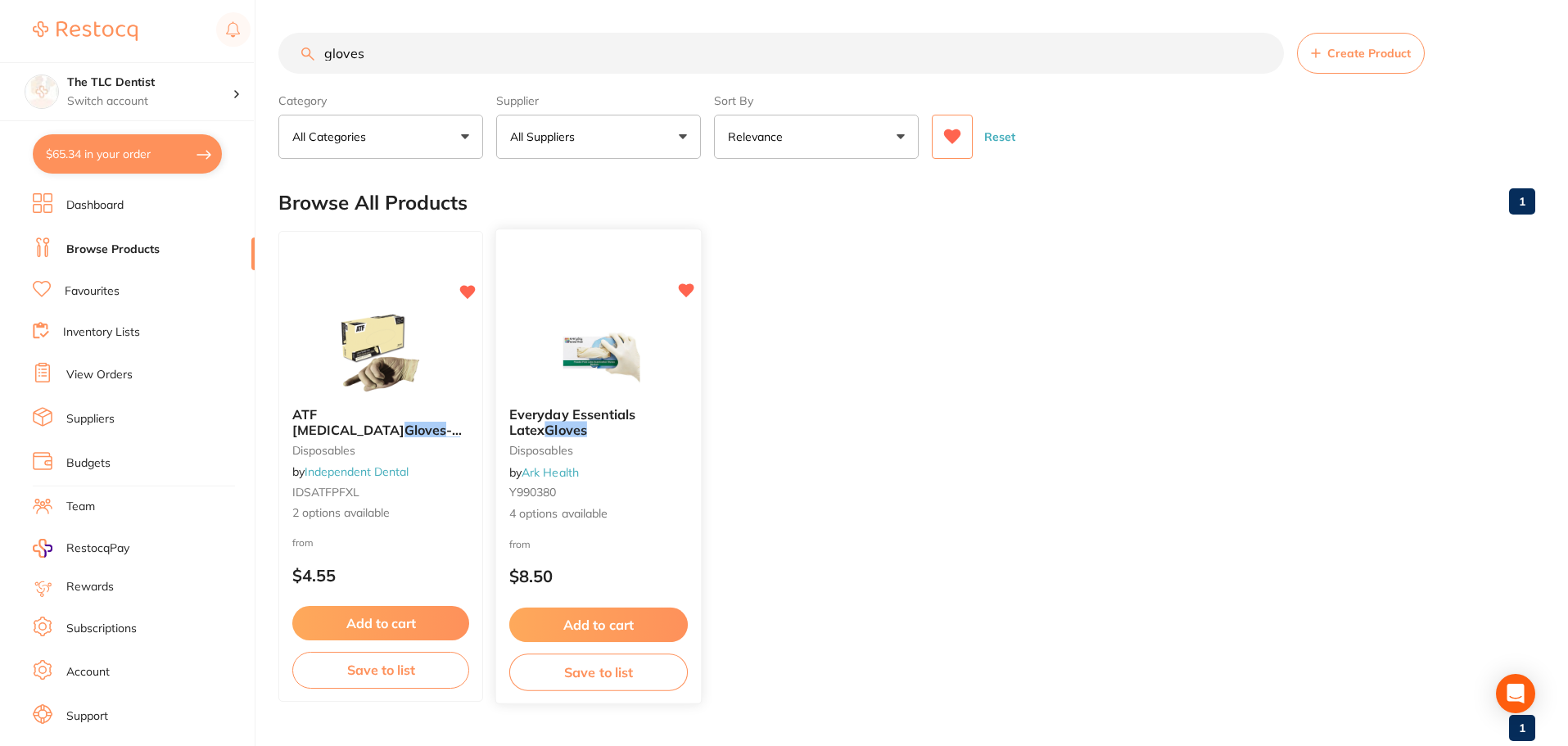
click at [620, 350] on img at bounding box center [598, 352] width 107 height 83
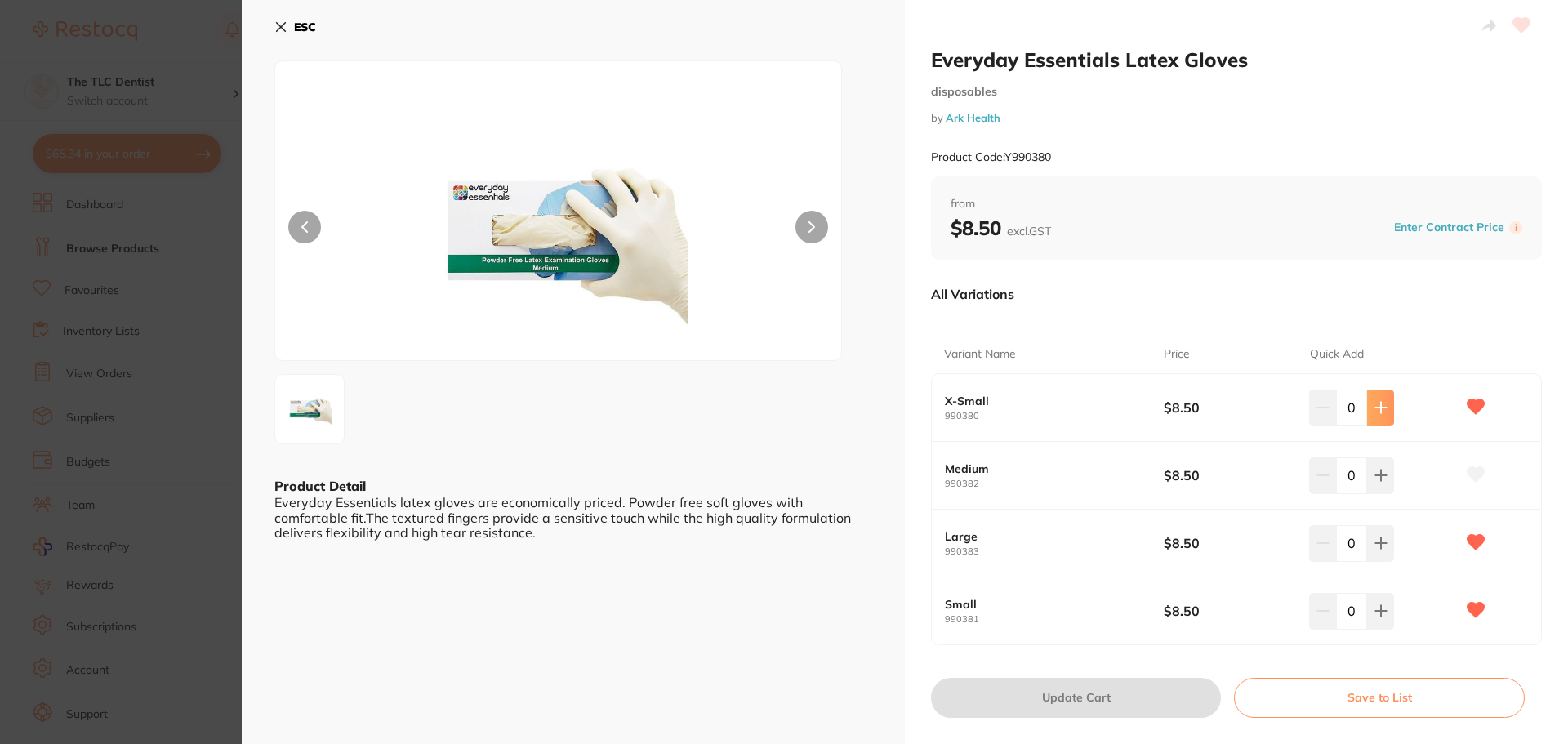
click at [1380, 404] on icon at bounding box center [1381, 408] width 13 height 13
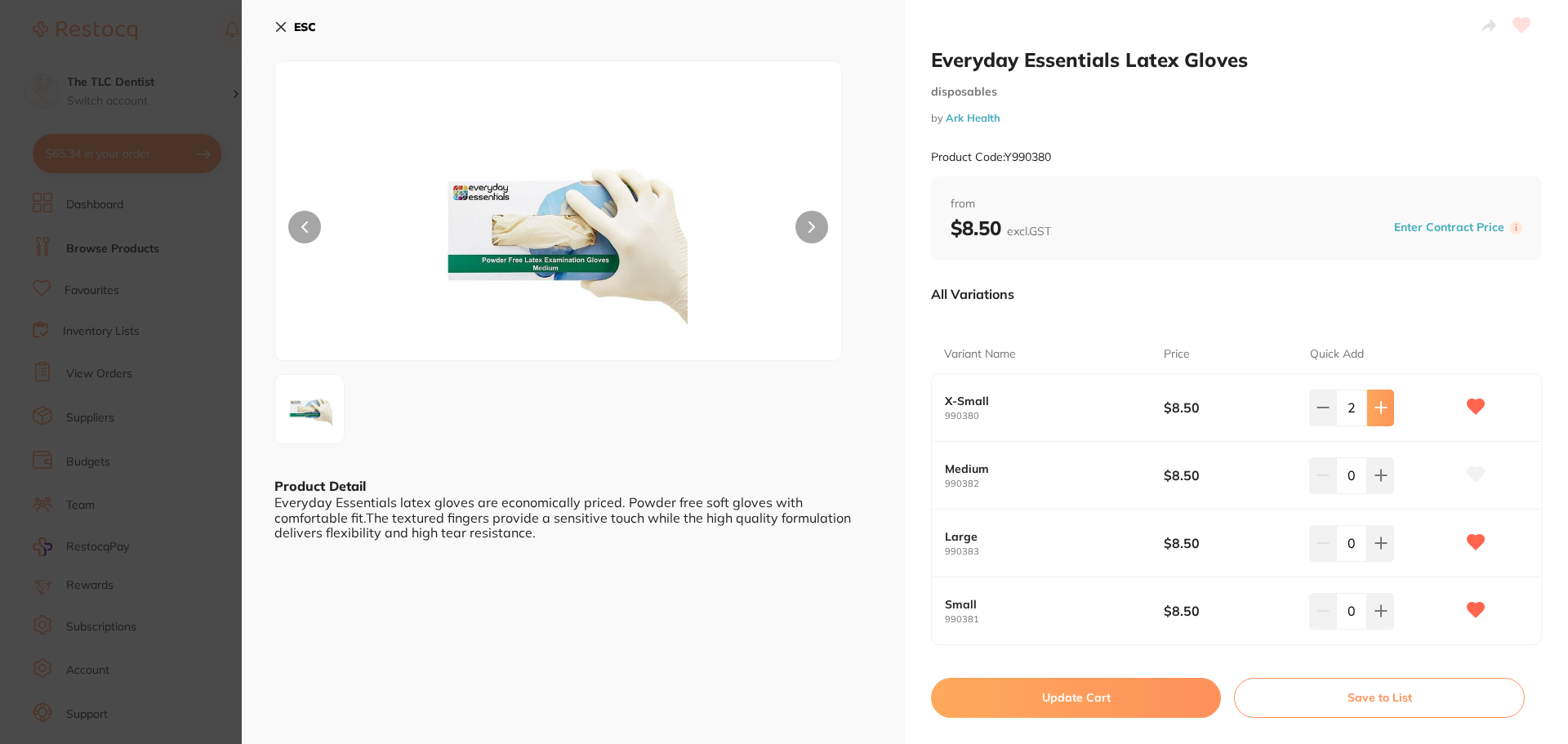
click at [1380, 404] on icon at bounding box center [1381, 408] width 13 height 13
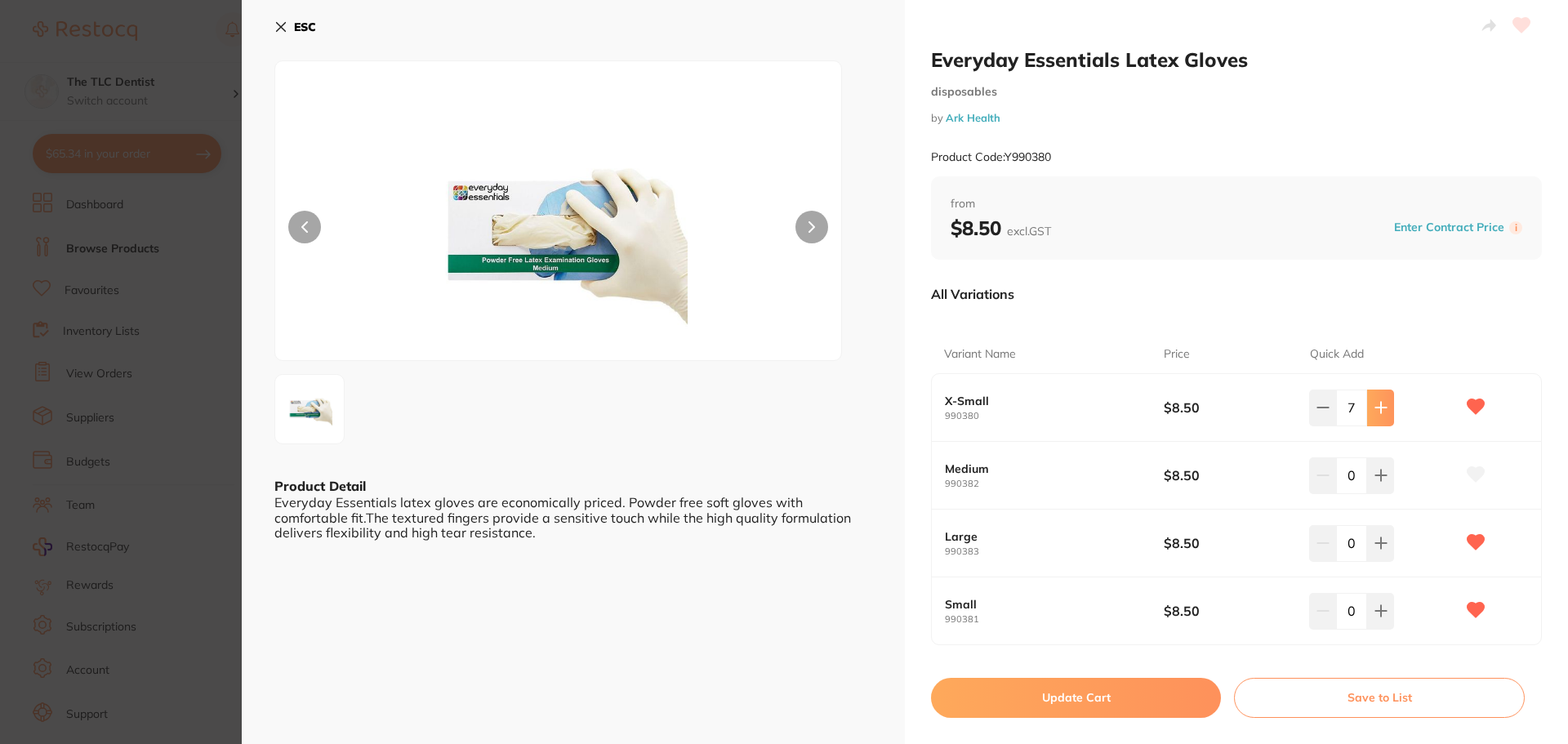
click at [1380, 404] on icon at bounding box center [1381, 408] width 13 height 13
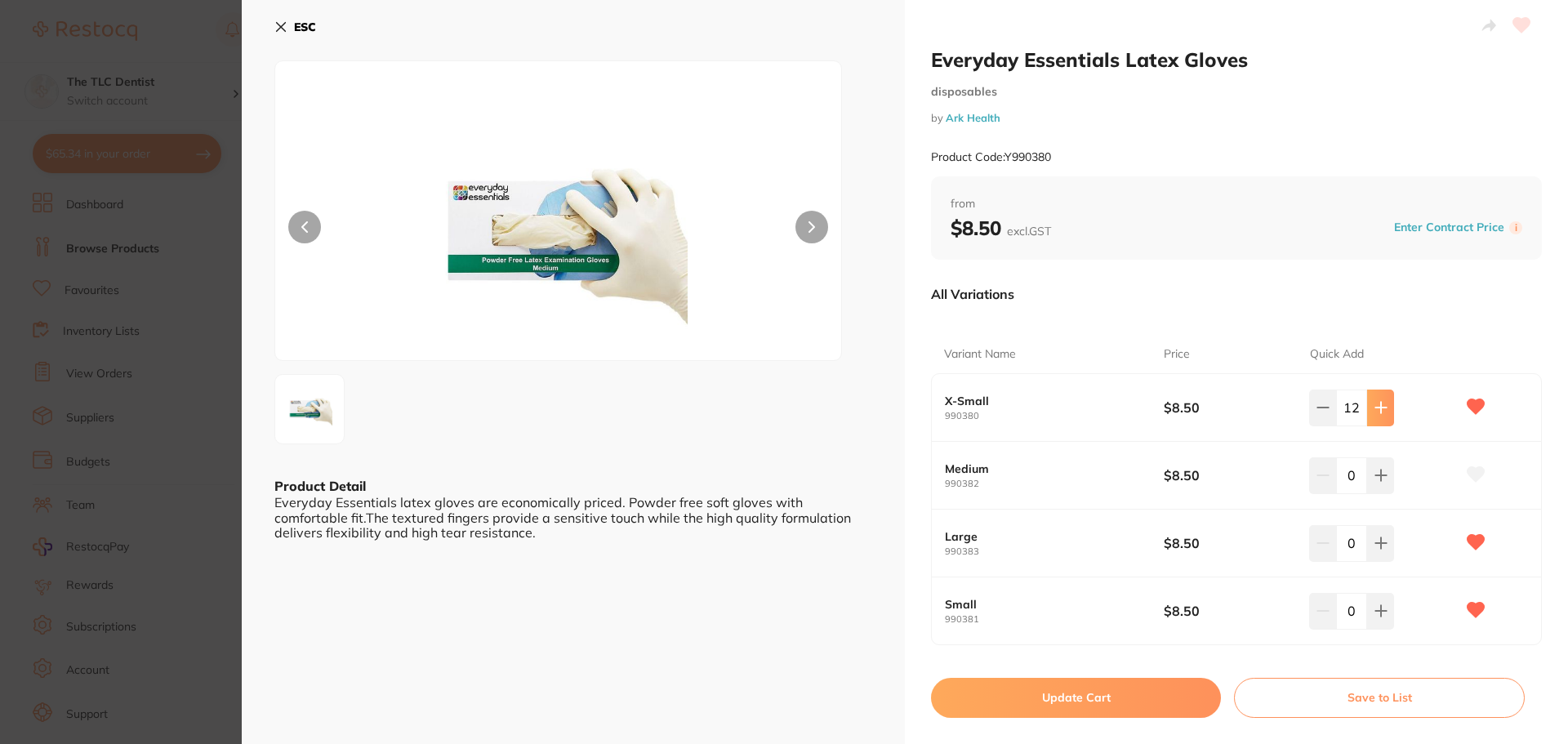
click at [1380, 404] on icon at bounding box center [1381, 408] width 13 height 13
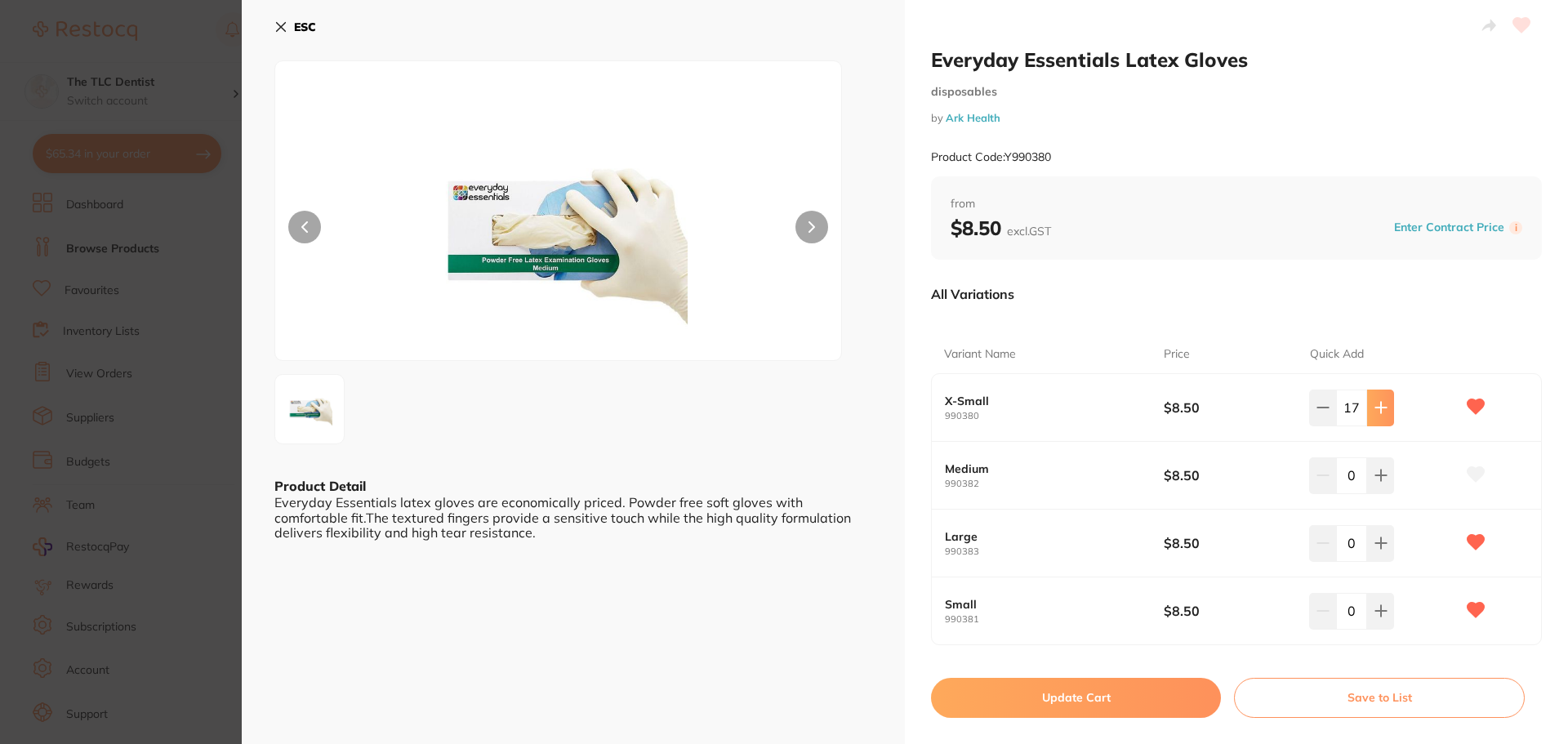
click at [1380, 404] on icon at bounding box center [1381, 408] width 13 height 13
type input "20"
click at [1140, 699] on button "Update Cart" at bounding box center [1075, 697] width 290 height 40
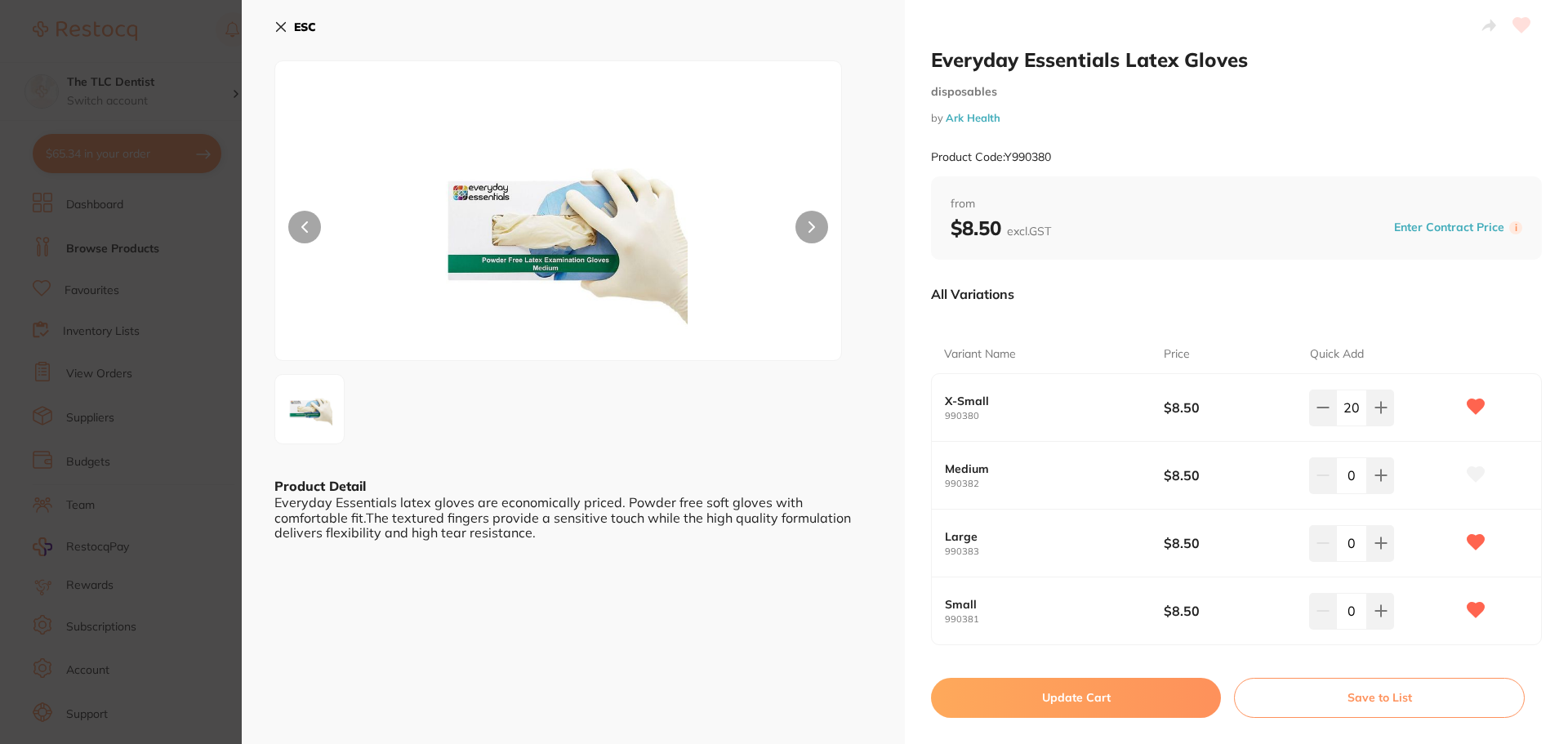
checkbox input "false"
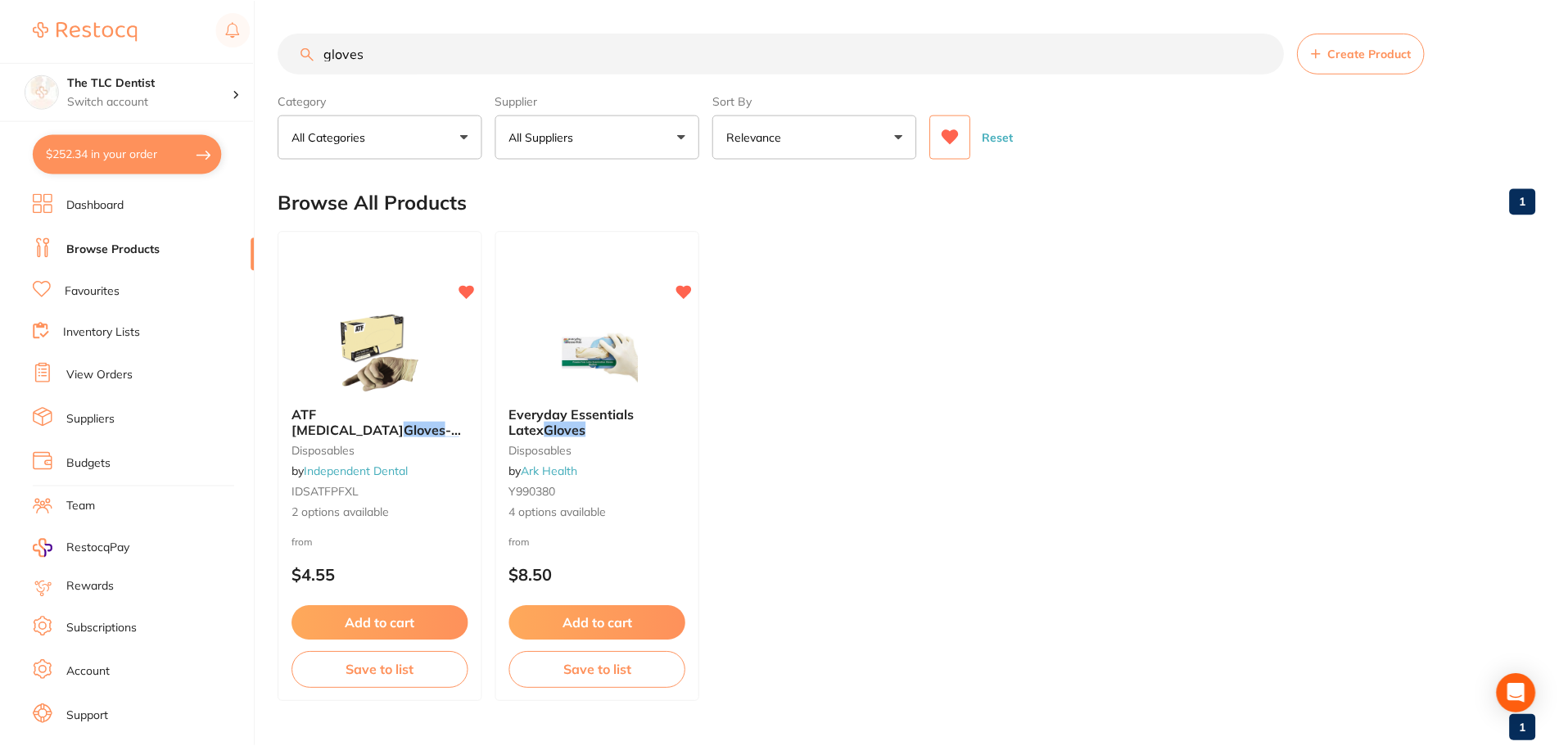
scroll to position [1, 0]
click at [379, 319] on img at bounding box center [380, 352] width 107 height 83
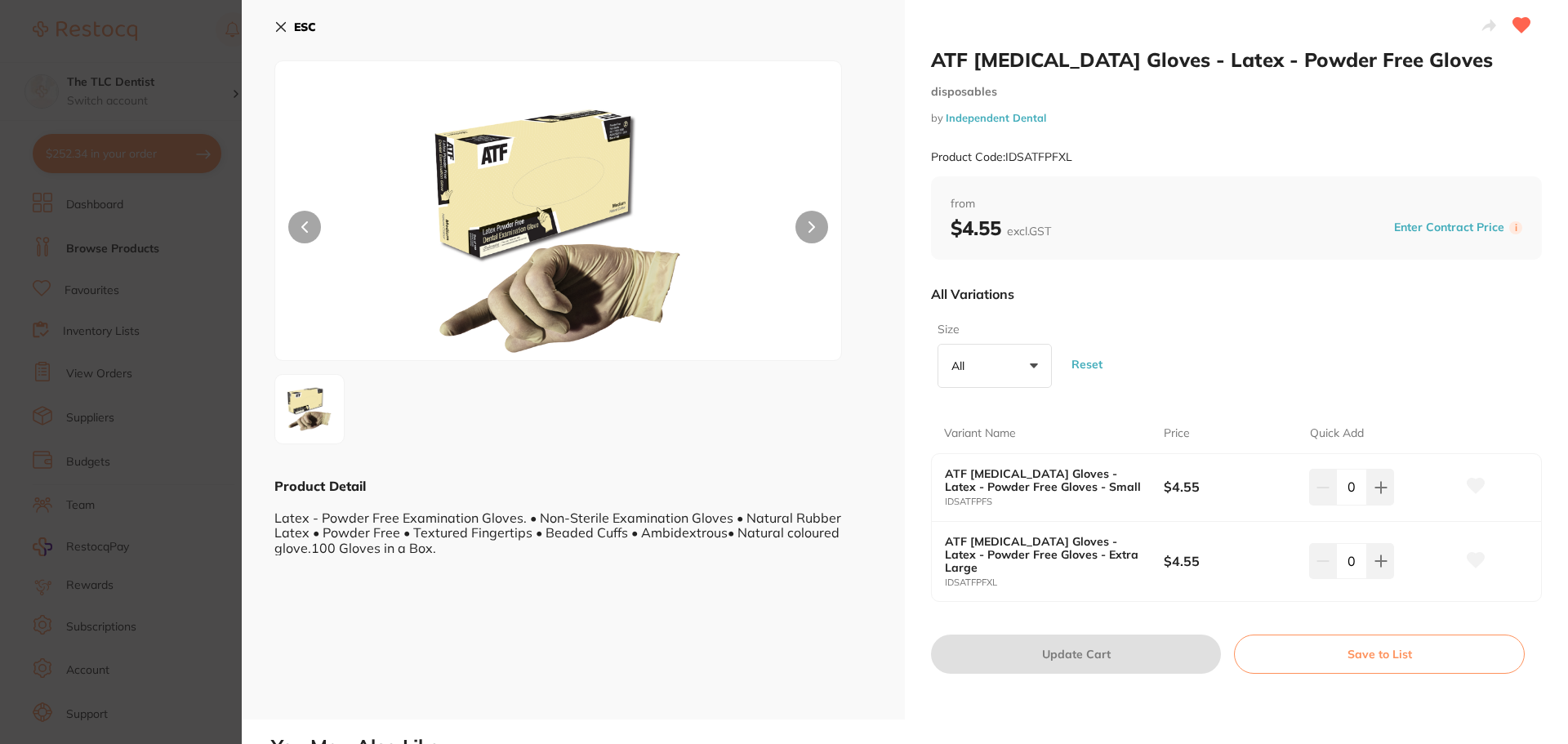
click at [122, 320] on section "ATF [MEDICAL_DATA] Gloves - Latex - Powder Free Gloves disposables by Independe…" at bounding box center [784, 372] width 1568 height 744
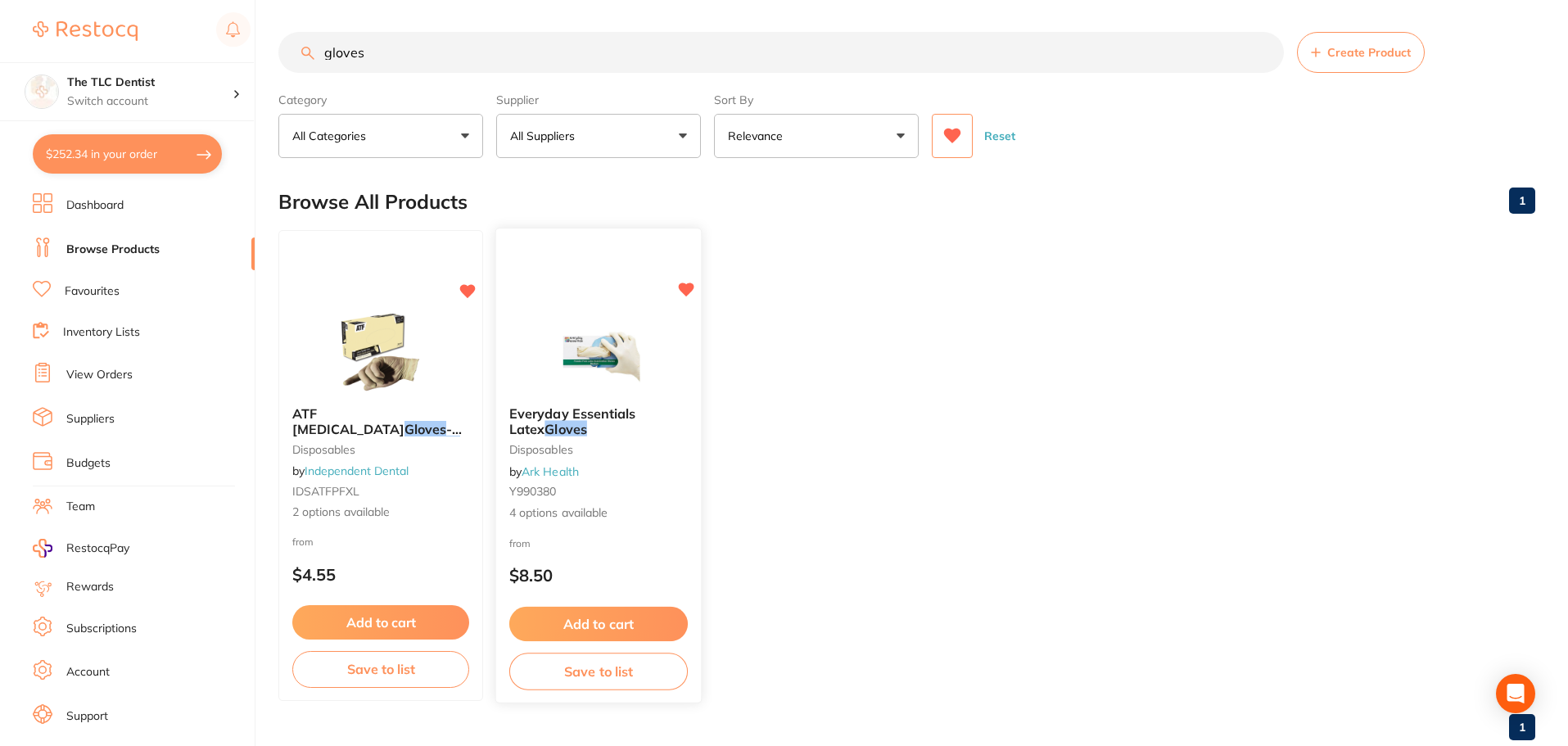
click at [589, 359] on img at bounding box center [598, 352] width 107 height 83
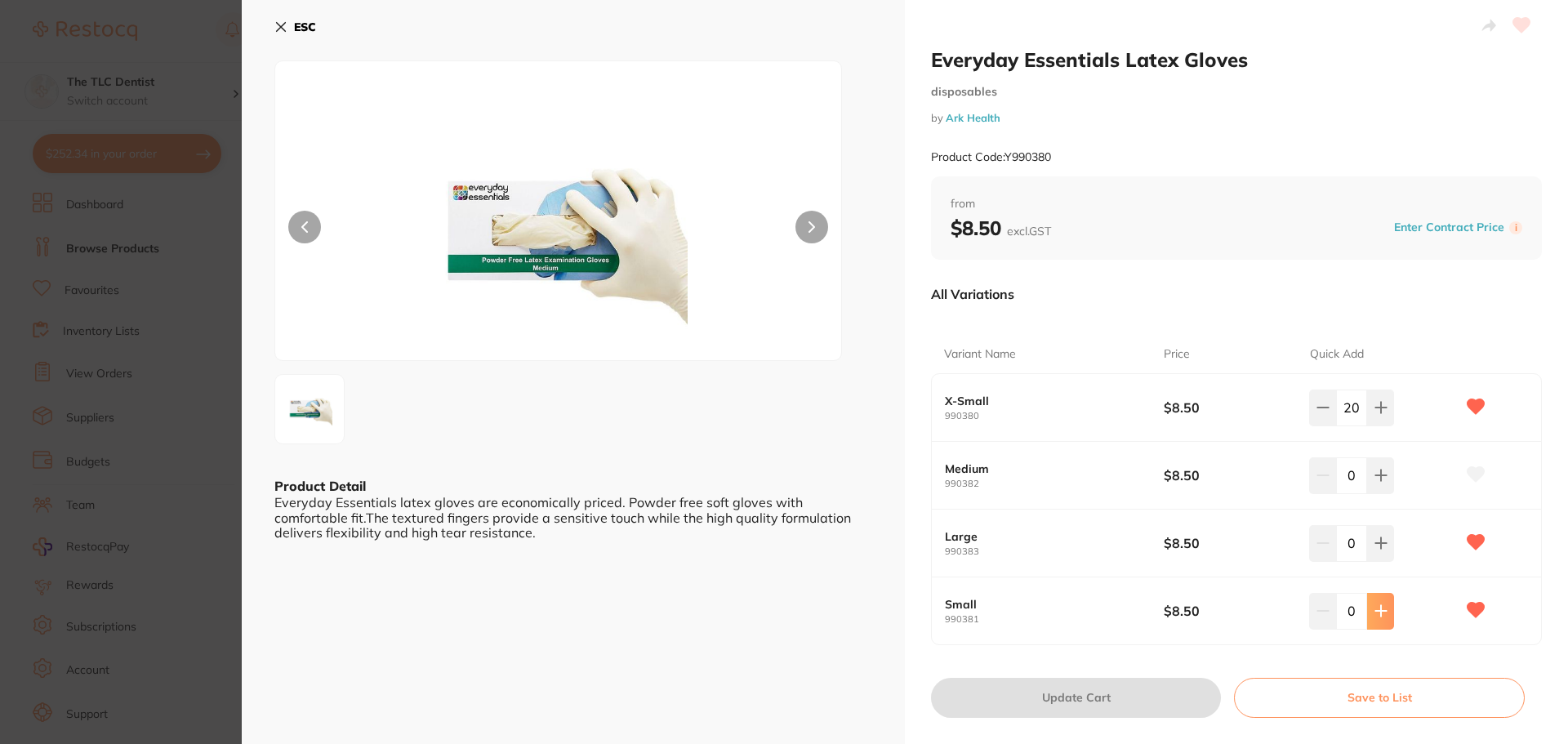
click at [1384, 615] on icon at bounding box center [1381, 611] width 13 height 13
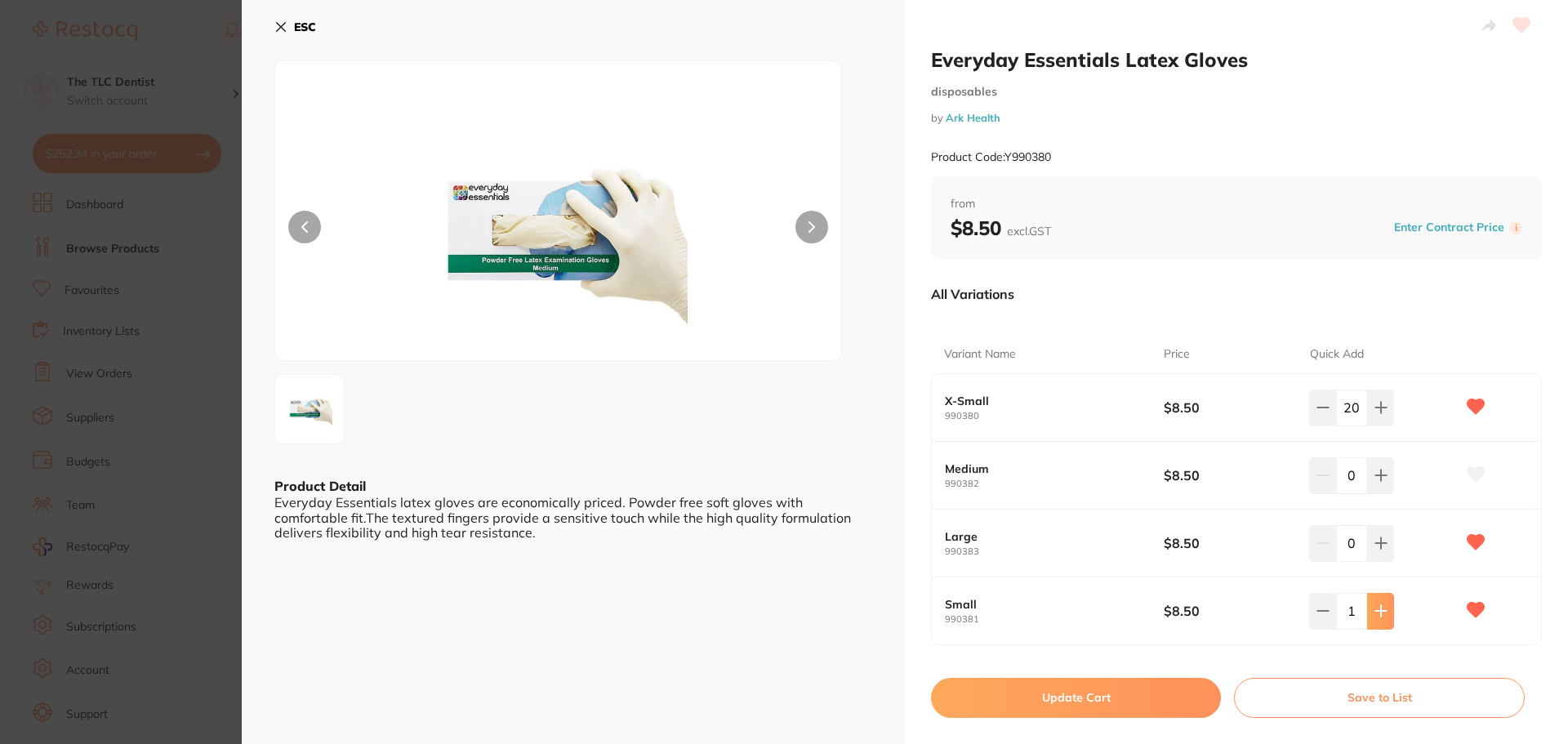
click at [1383, 615] on icon at bounding box center [1381, 611] width 13 height 13
type input "5"
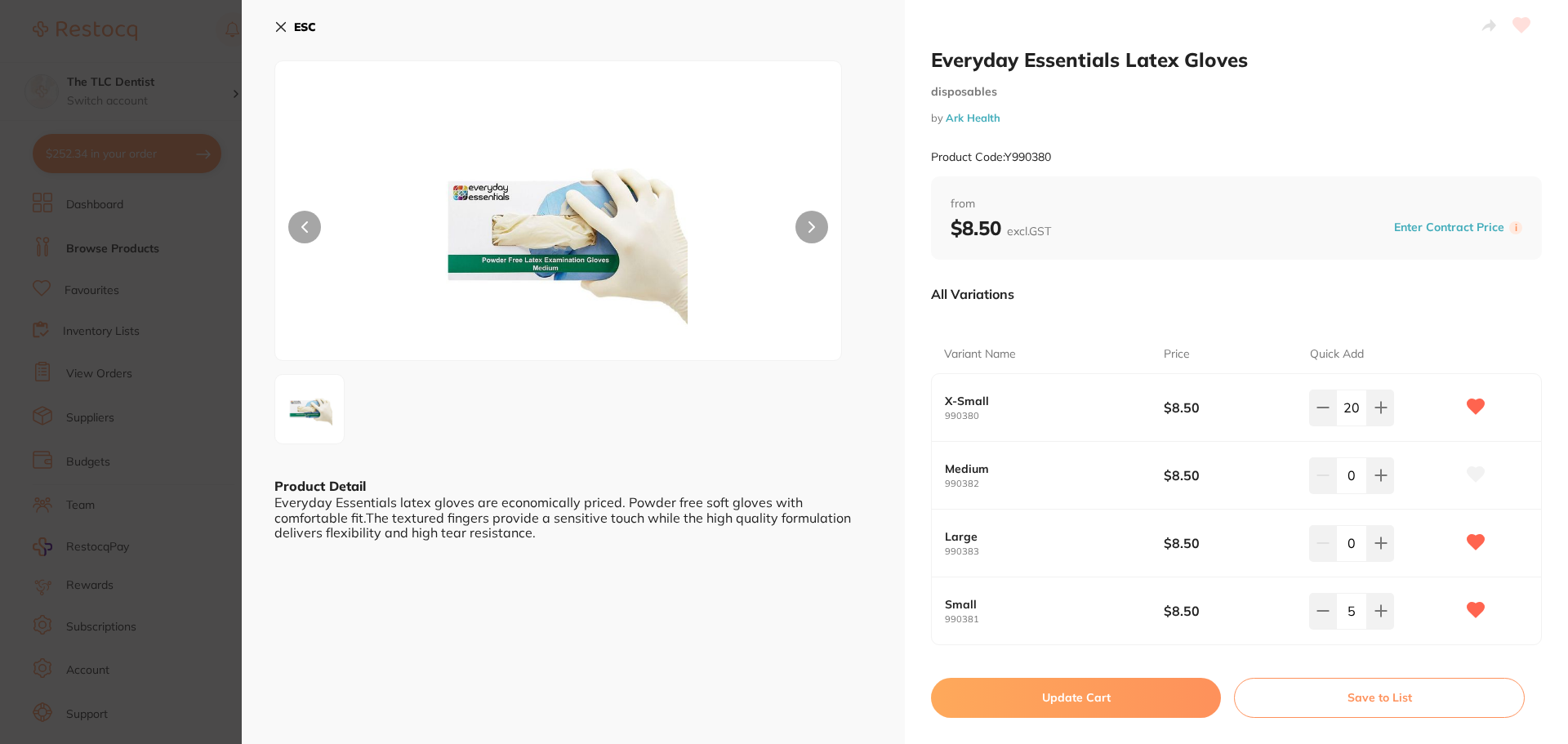
click at [1089, 699] on button "Update Cart" at bounding box center [1075, 697] width 290 height 40
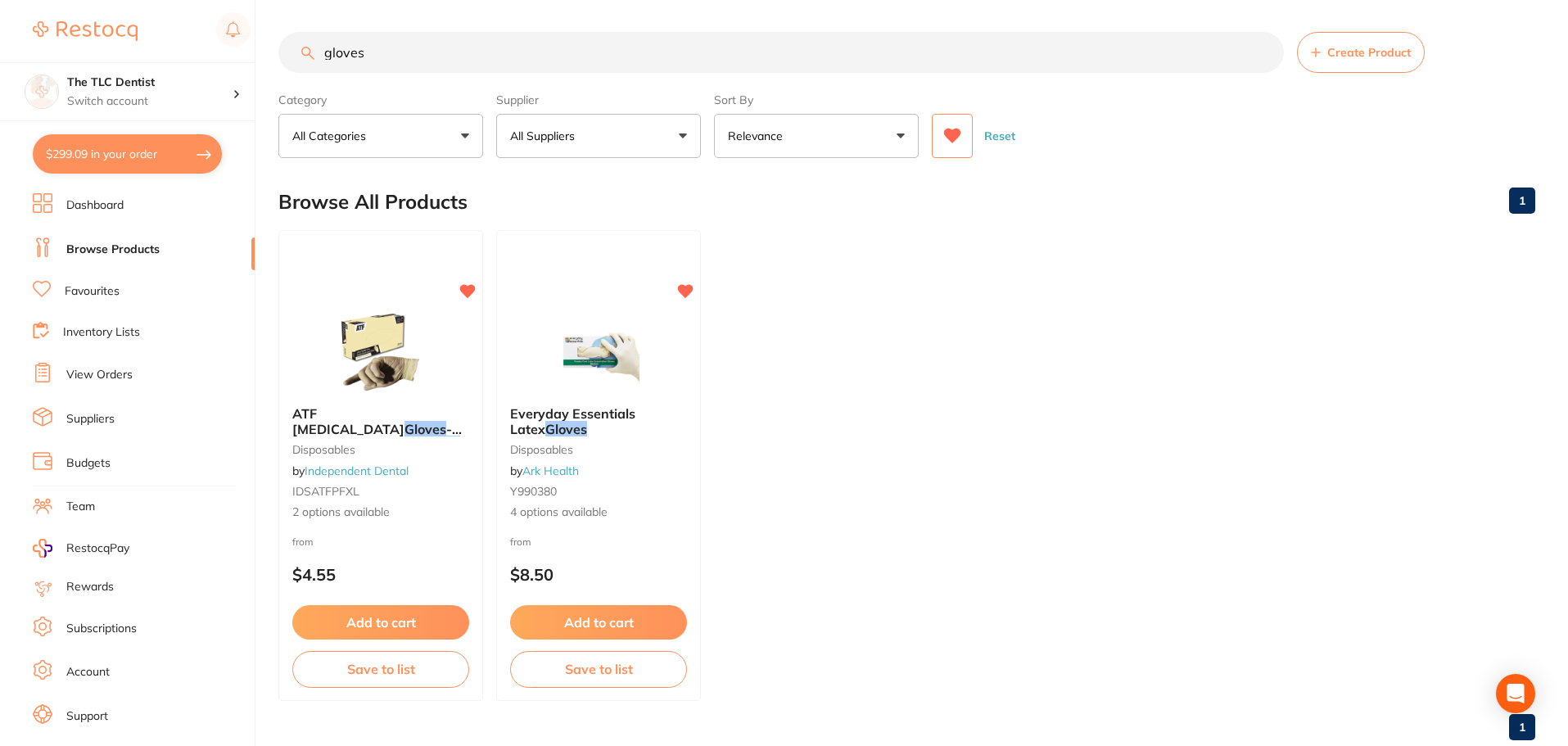
click at [146, 148] on button "$299.09 in your order" at bounding box center [127, 153] width 189 height 40
checkbox input "true"
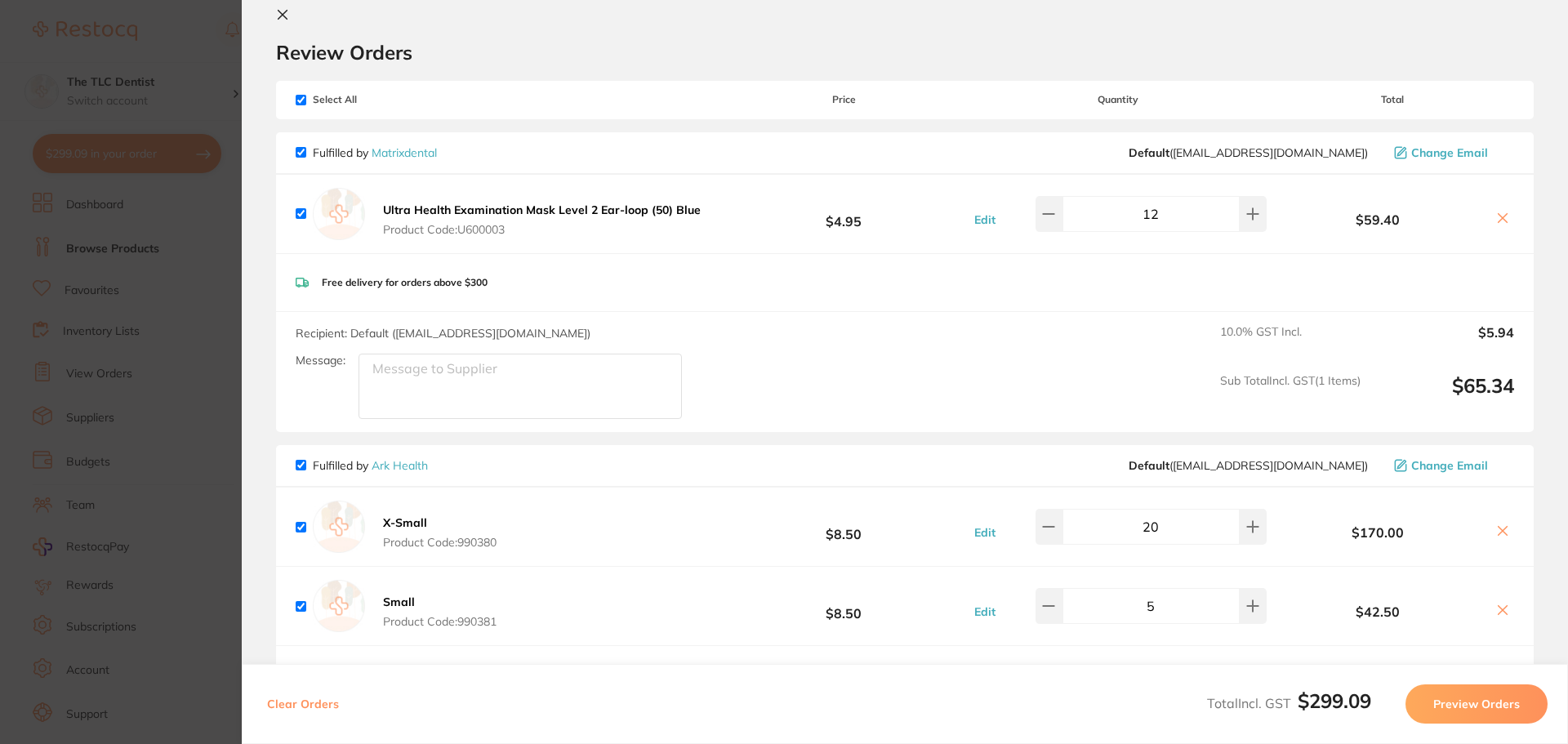
scroll to position [0, 0]
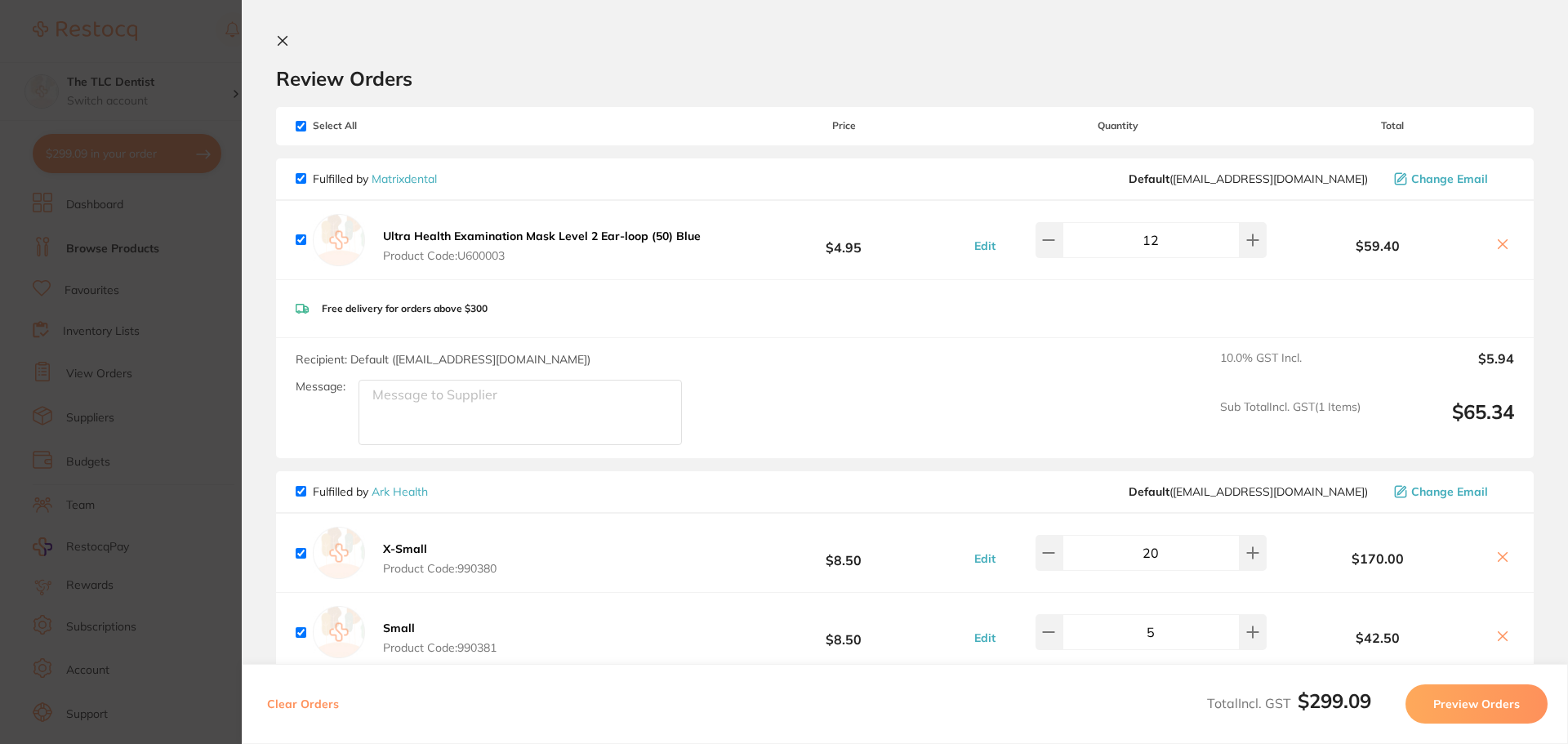
click at [161, 318] on section "Update RRP Set your pre negotiated price for this item. Item Agreed RRP (excl. …" at bounding box center [784, 372] width 1568 height 744
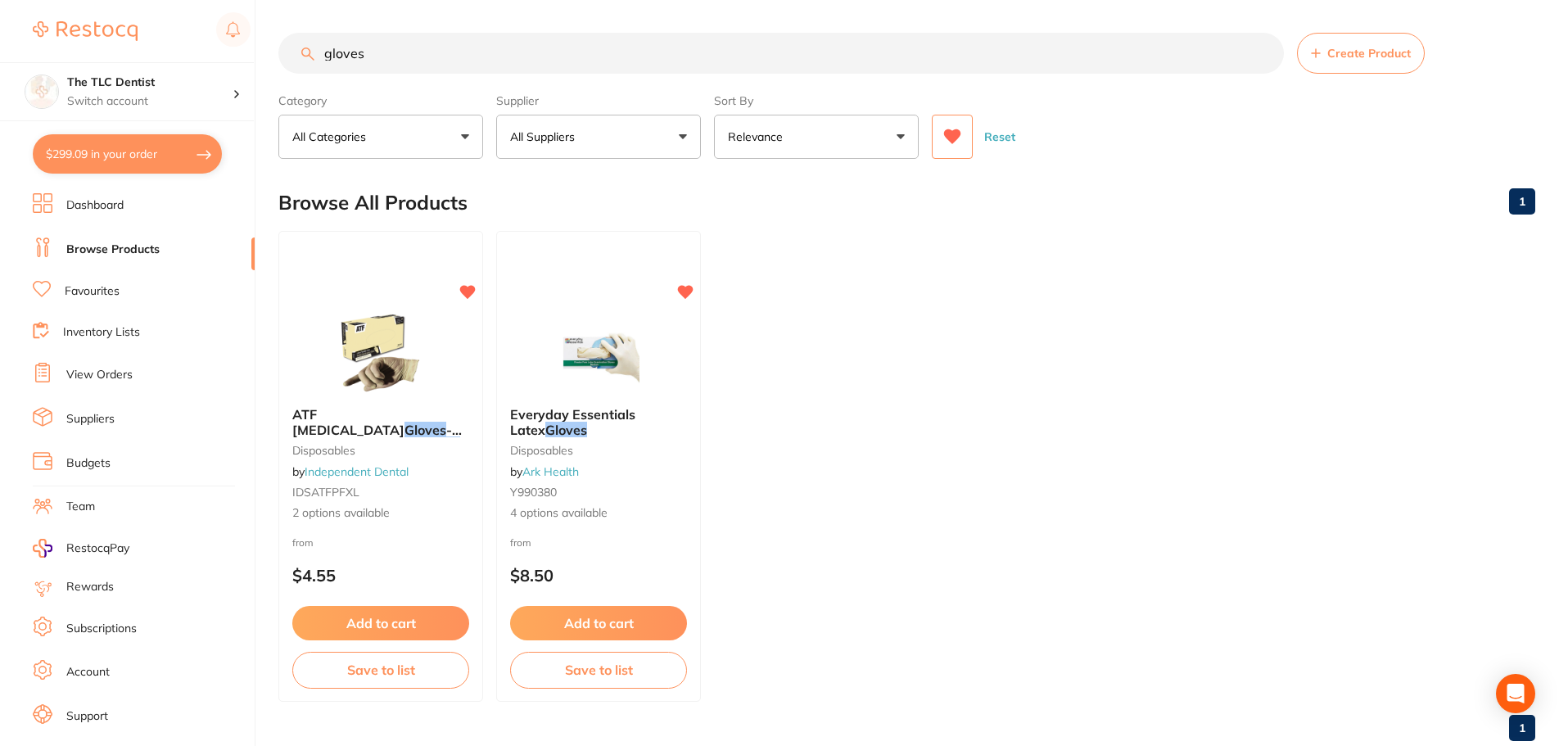
click at [623, 121] on button "All Suppliers" at bounding box center [599, 137] width 205 height 44
drag, startPoint x: 635, startPoint y: 276, endPoint x: 628, endPoint y: 254, distance: 23.1
click at [634, 276] on li "Ark Health" at bounding box center [598, 278] width 191 height 46
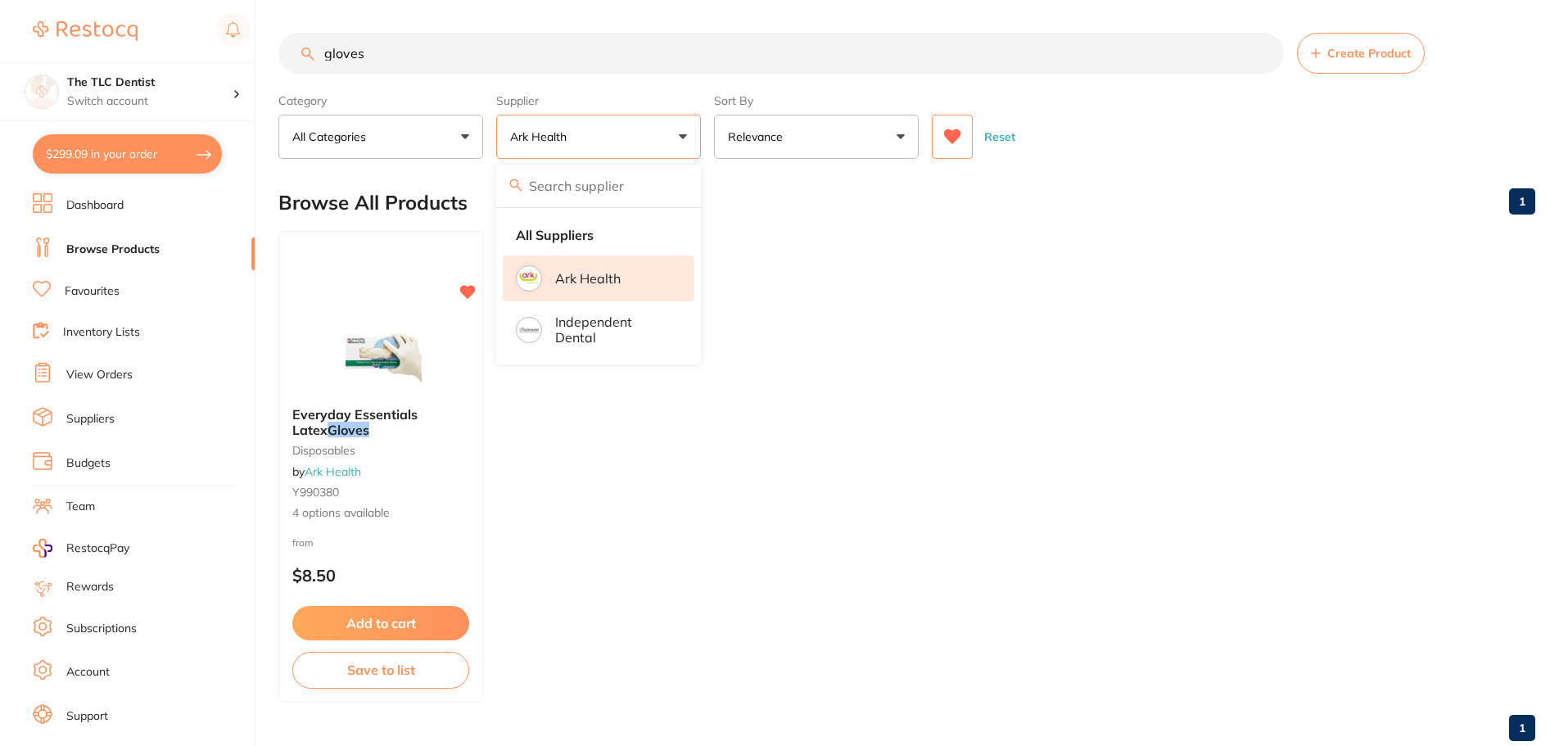
click at [572, 54] on input "gloves" at bounding box center [781, 53] width 1006 height 41
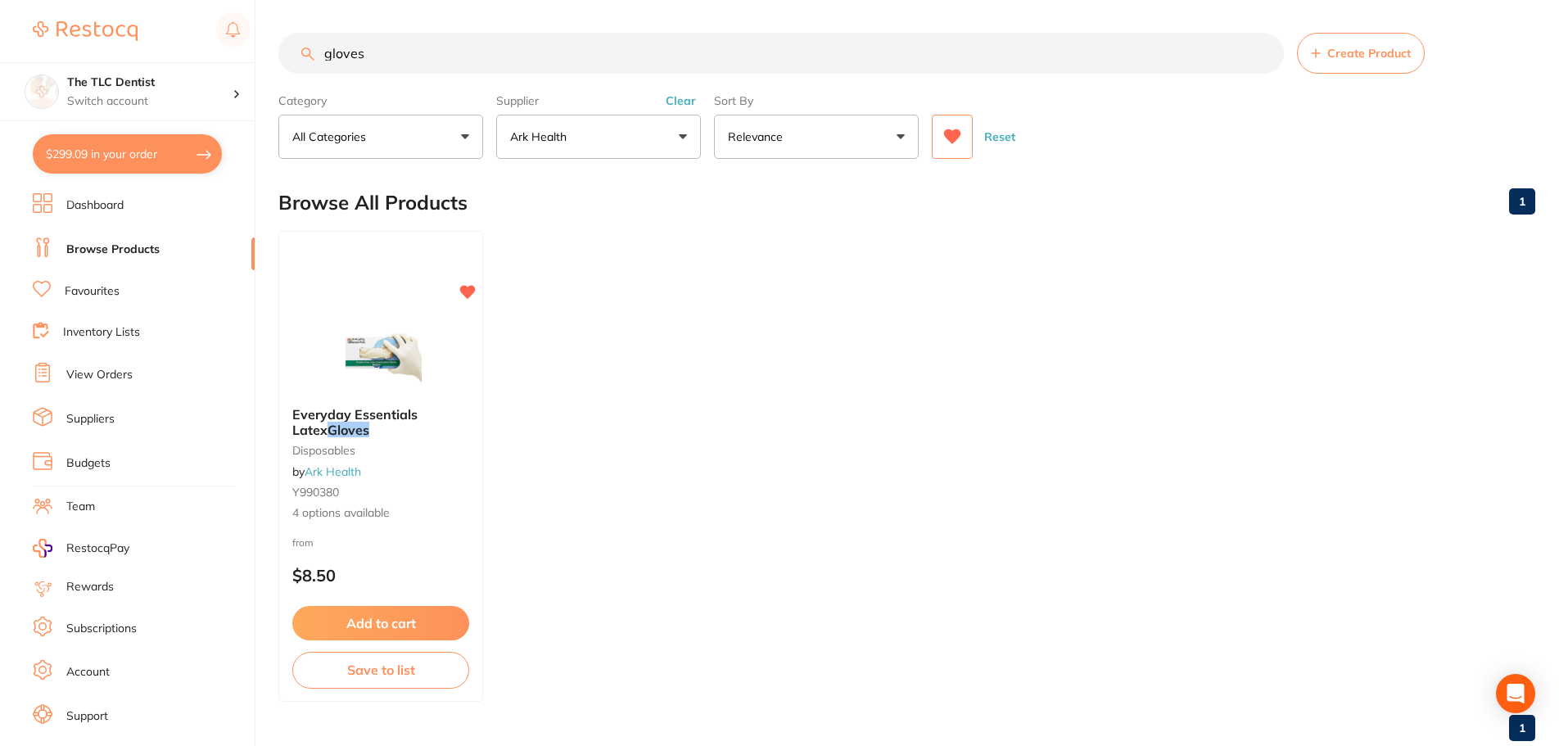
click at [572, 54] on input "gloves" at bounding box center [781, 53] width 1006 height 41
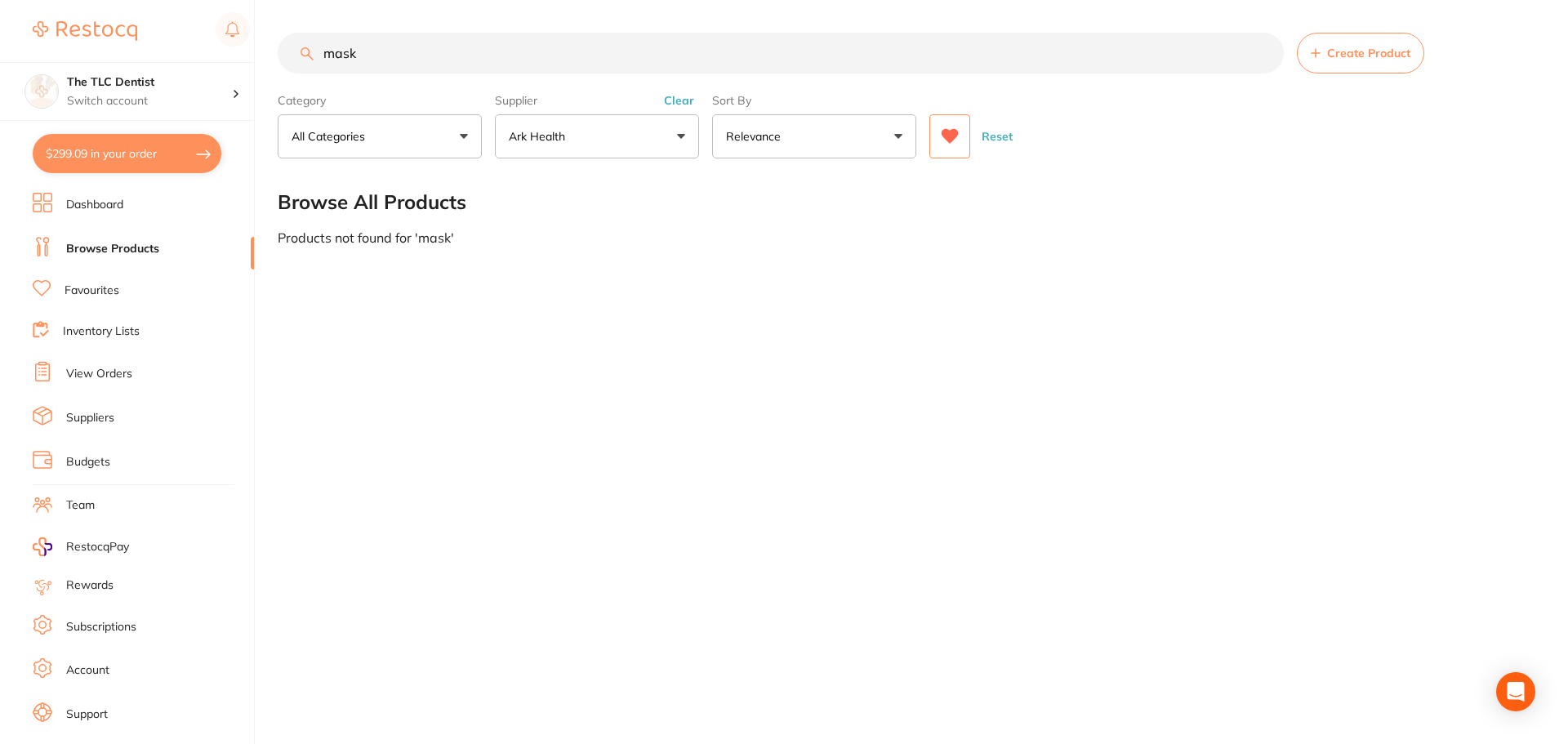
type input "mask"
click at [958, 132] on icon at bounding box center [950, 135] width 17 height 14
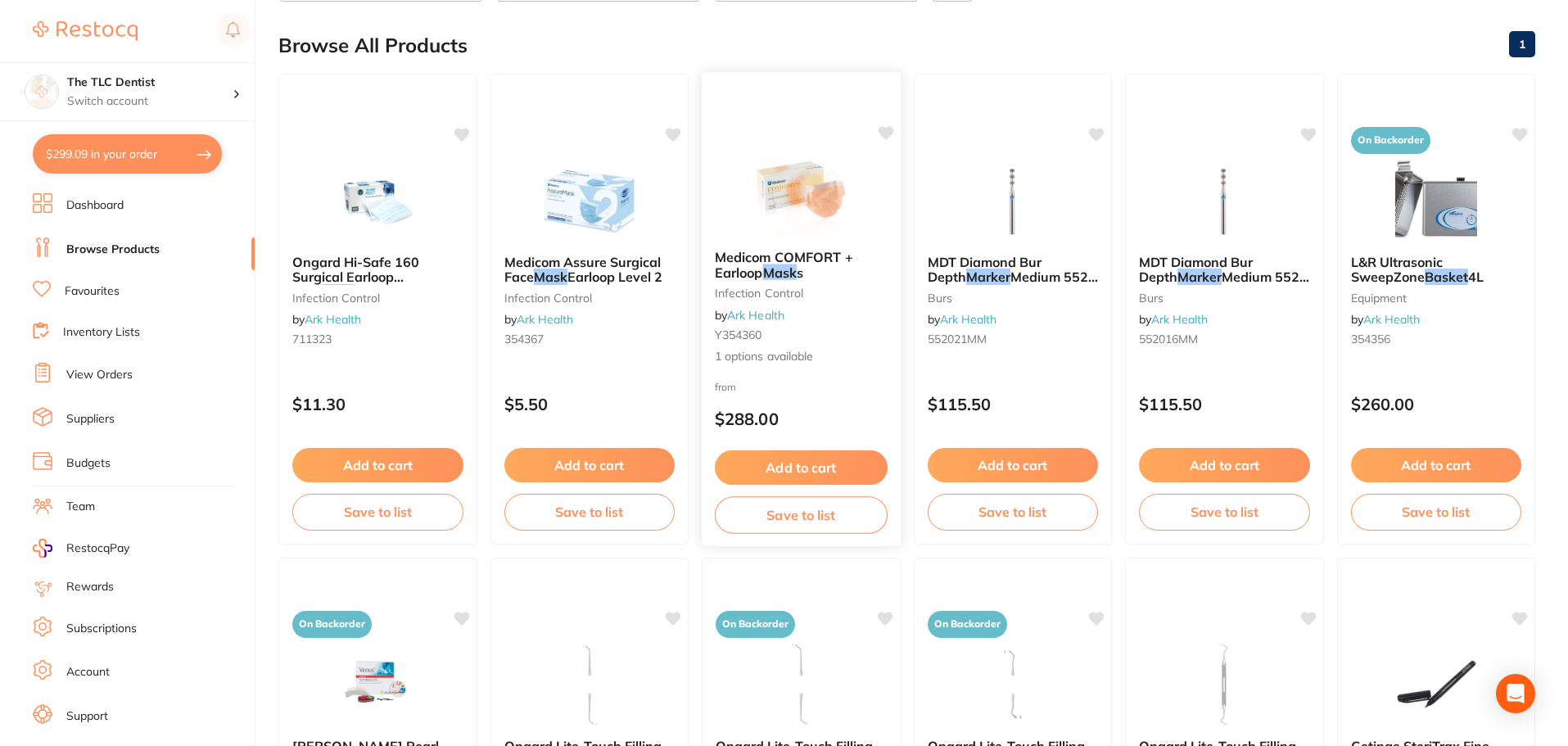
scroll to position [164, 0]
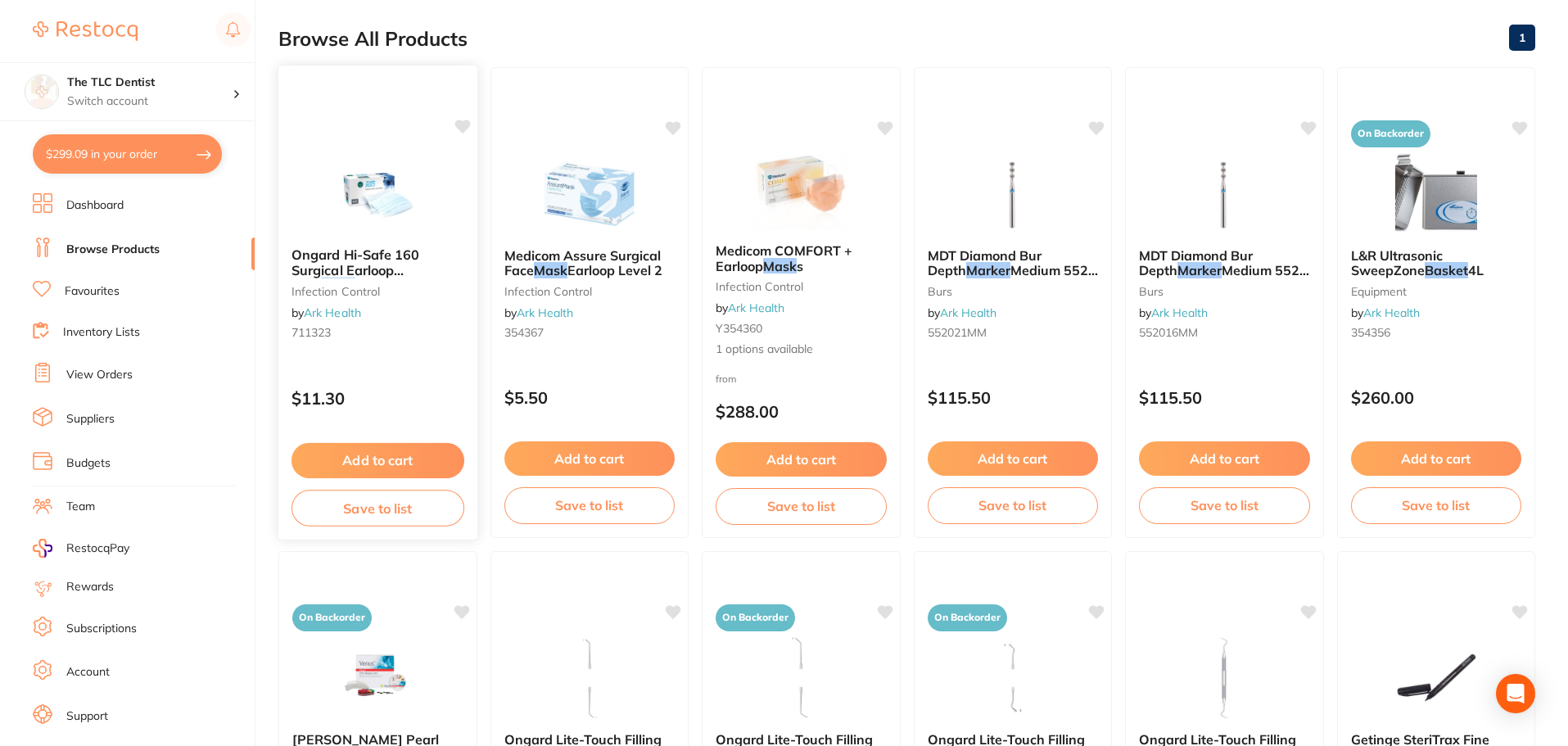
click at [398, 374] on div "$11.30" at bounding box center [378, 394] width 199 height 44
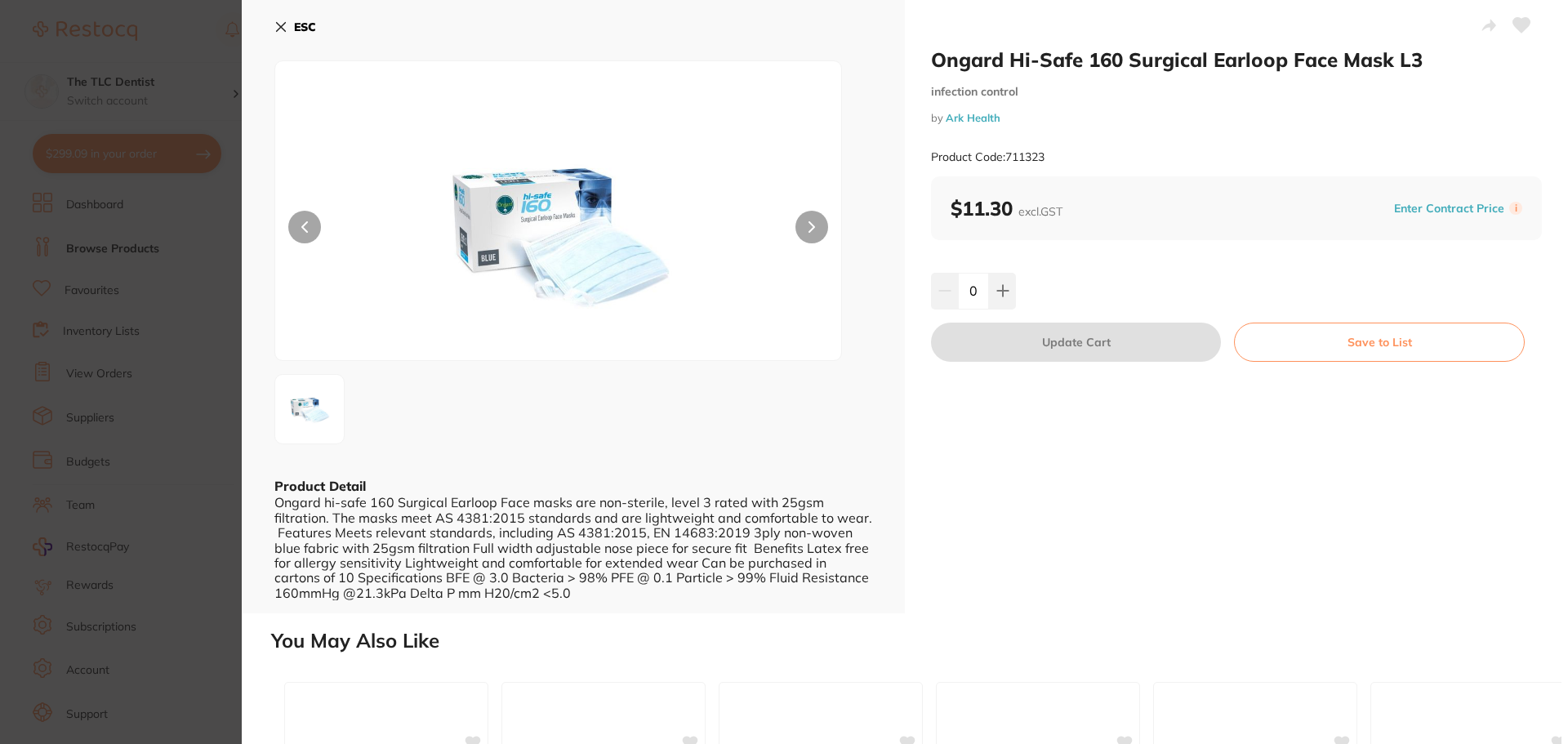
click at [166, 298] on section "Ongard Hi-Safe 160 Surgical Earloop Face Mask L3 infection control by Ark Healt…" at bounding box center [784, 372] width 1568 height 744
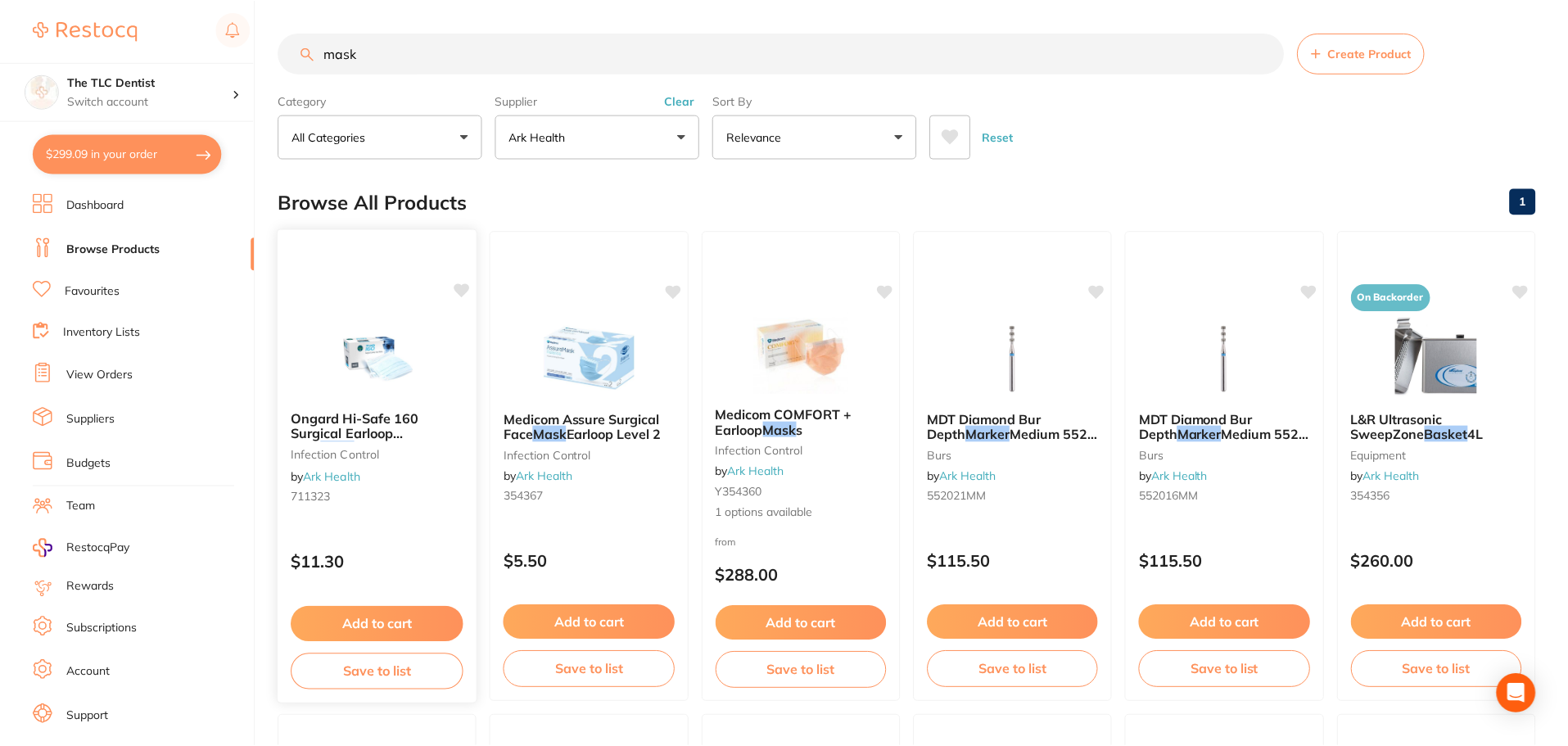
scroll to position [164, 0]
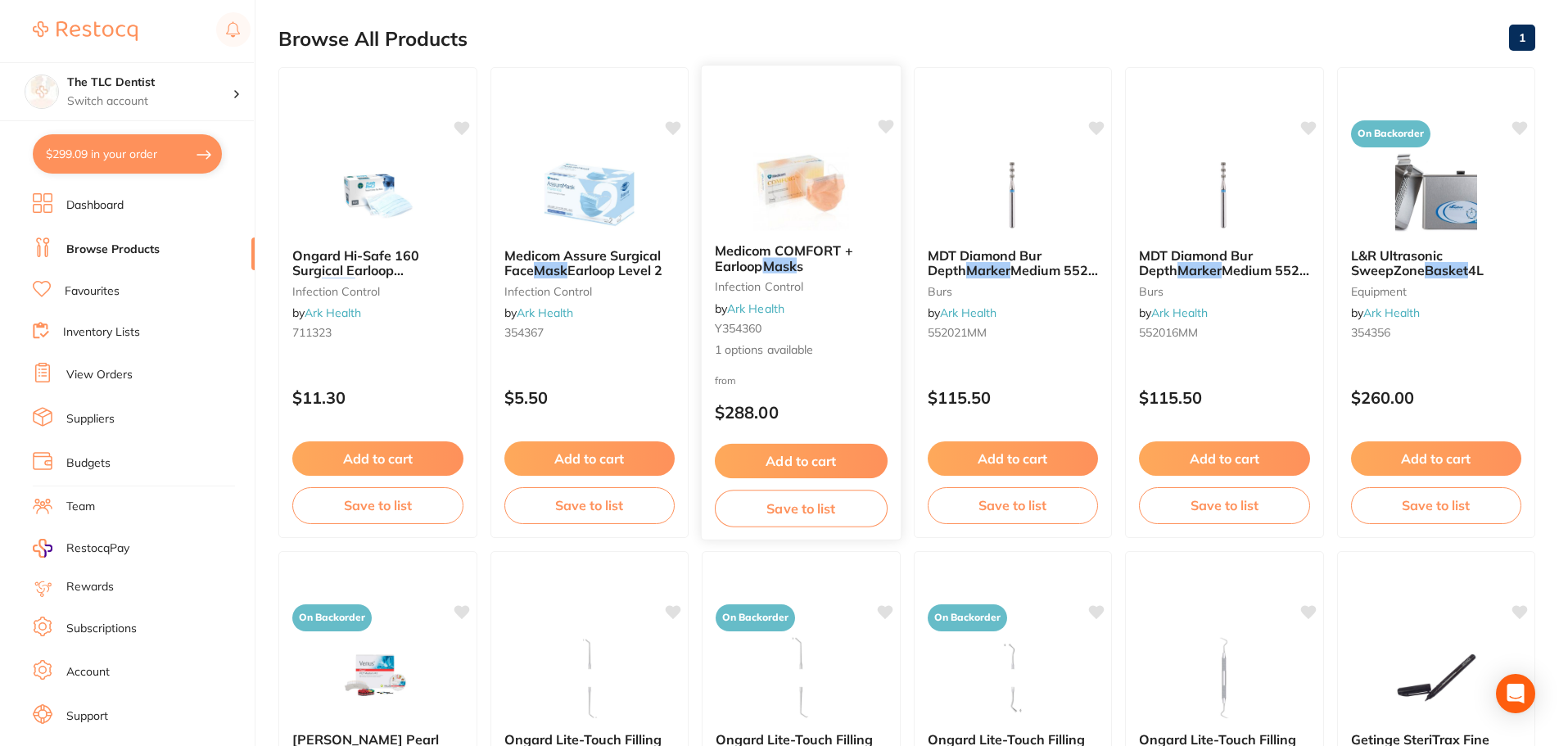
click at [837, 374] on div "from $288.00" at bounding box center [802, 400] width 199 height 59
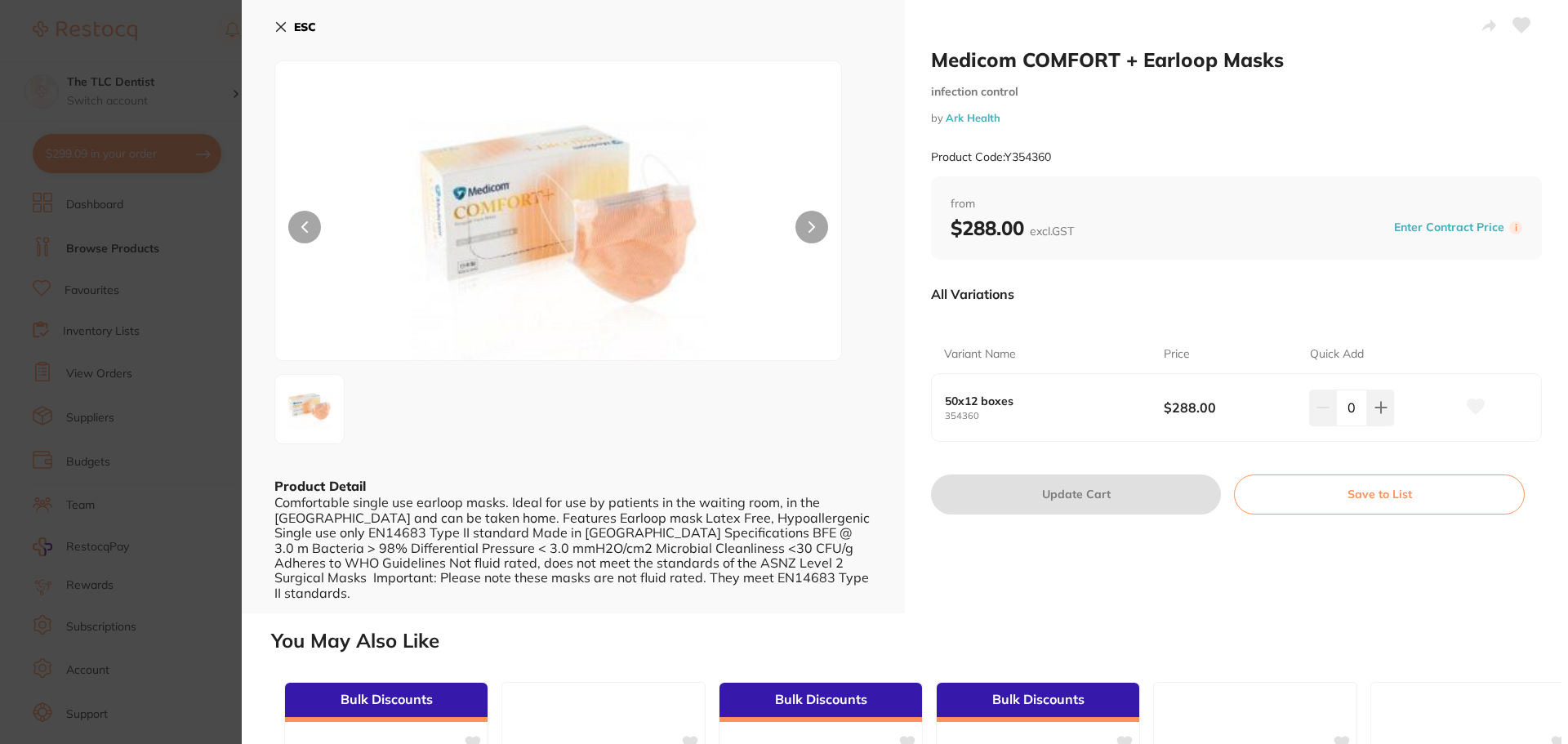
click at [52, 326] on section "Medicom COMFORT + Earloop Masks infection control by Ark Health Product Code: Y…" at bounding box center [784, 372] width 1568 height 744
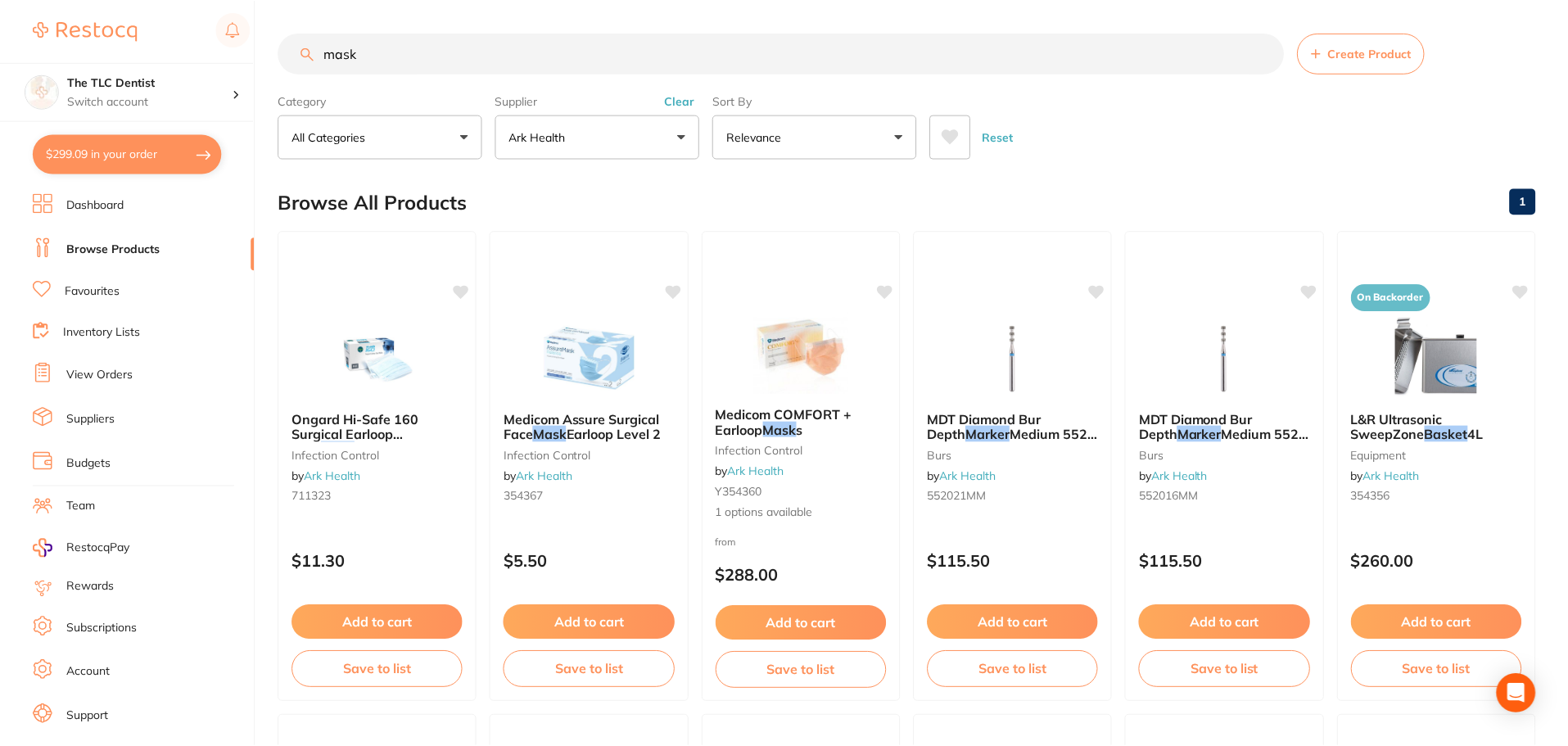
scroll to position [164, 0]
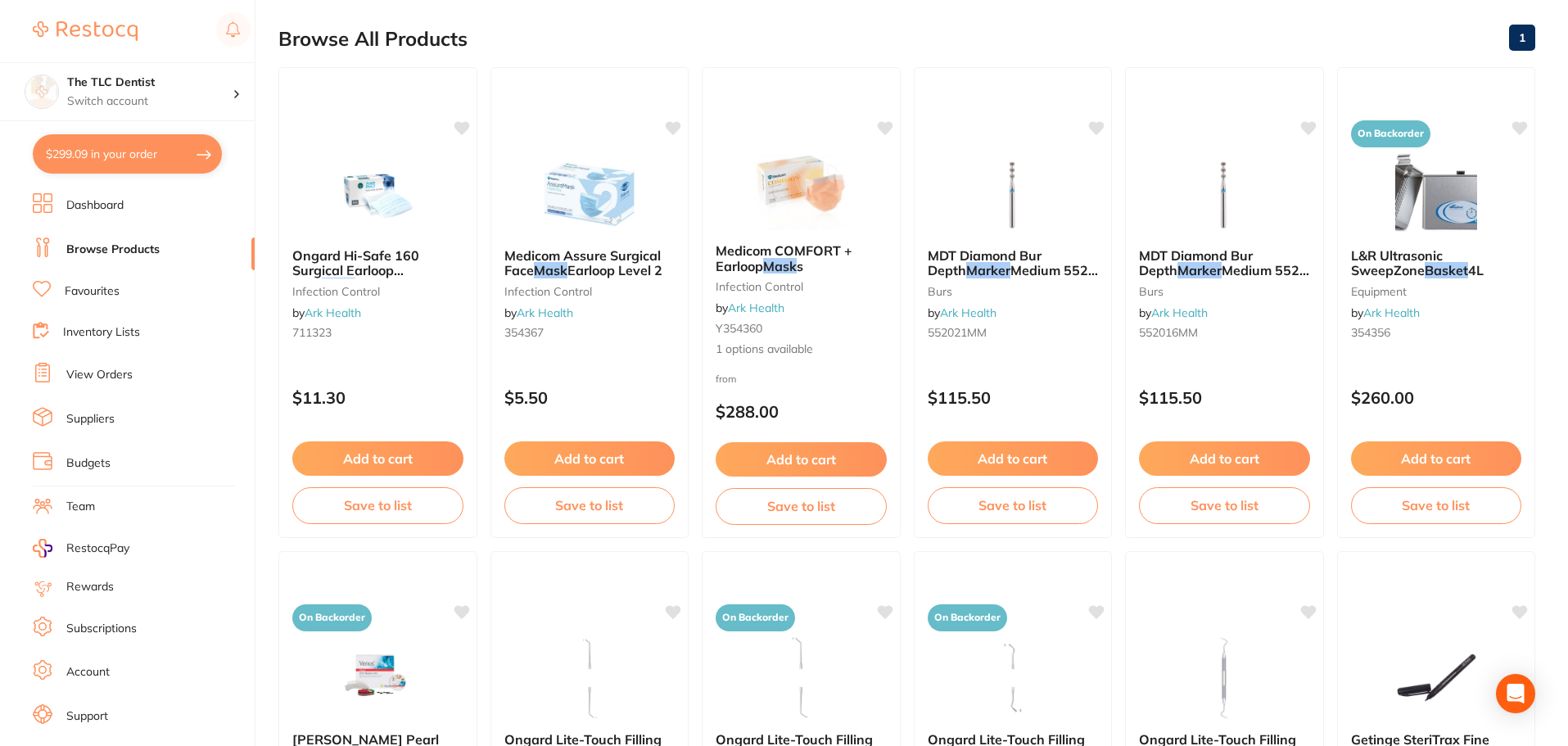
click at [66, 155] on button "$299.09 in your order" at bounding box center [127, 153] width 189 height 40
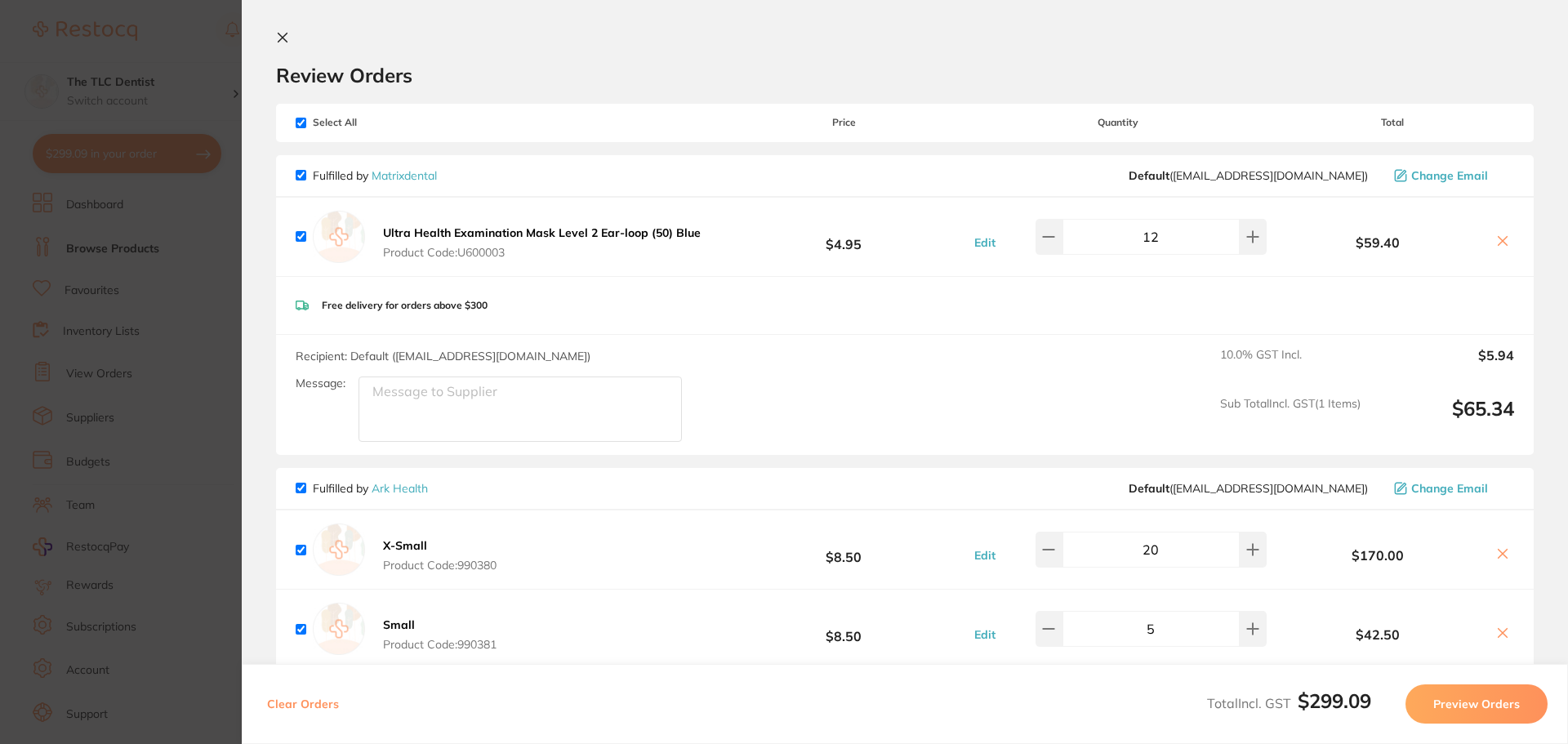
scroll to position [0, 0]
click at [213, 187] on section "Update RRP Set your pre negotiated price for this item. Item Agreed RRP (excl. …" at bounding box center [784, 372] width 1568 height 744
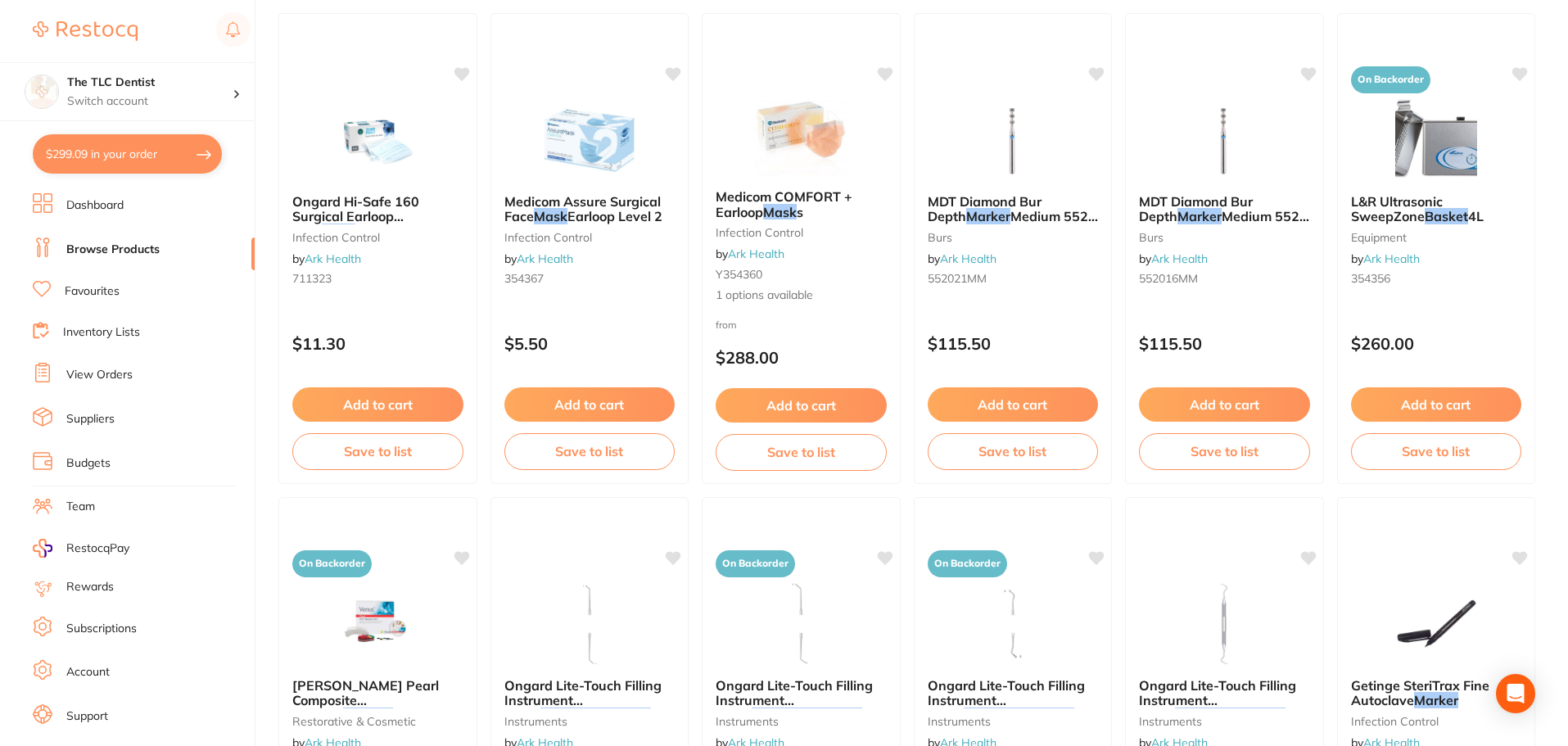
scroll to position [190, 0]
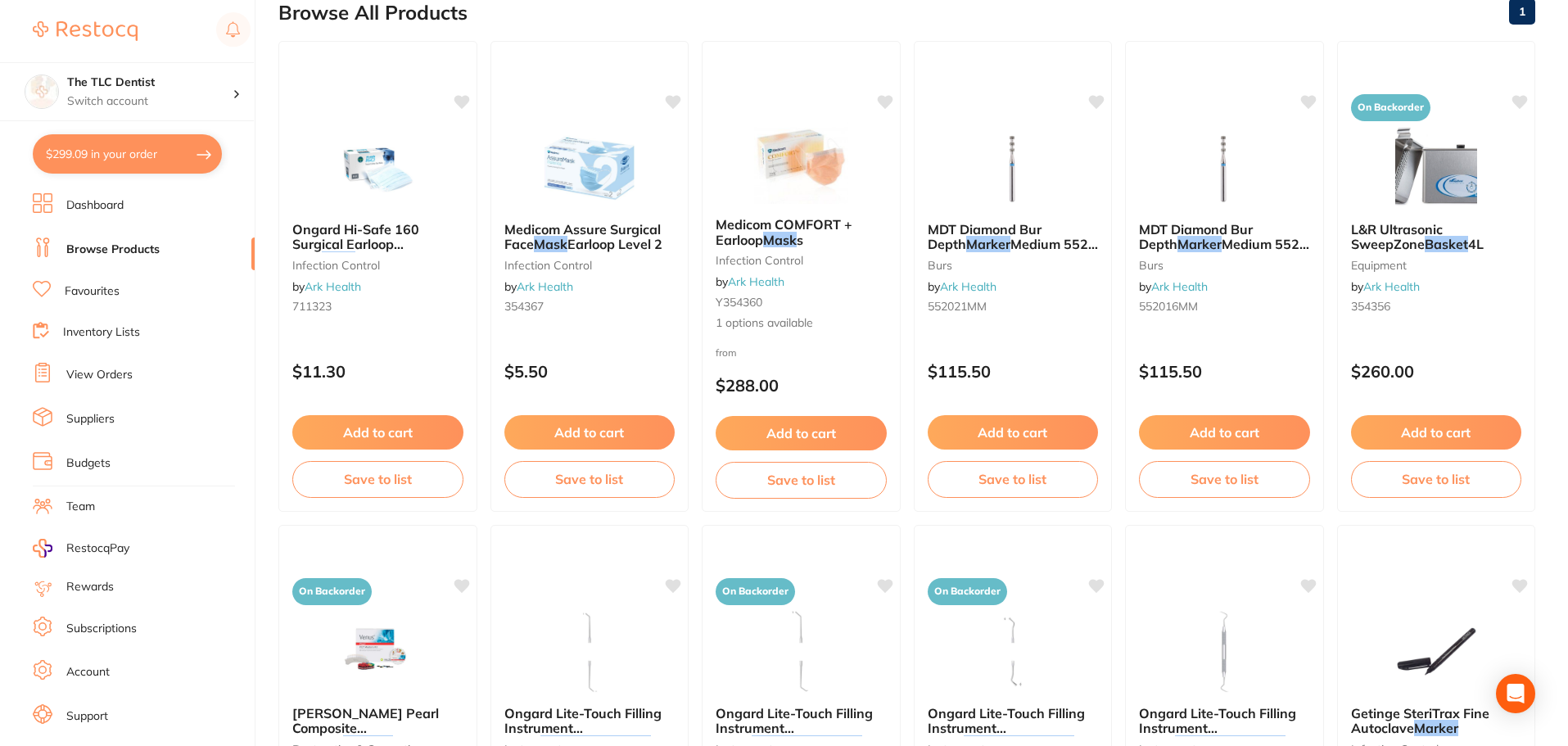
click at [122, 148] on button "$299.09 in your order" at bounding box center [127, 153] width 189 height 40
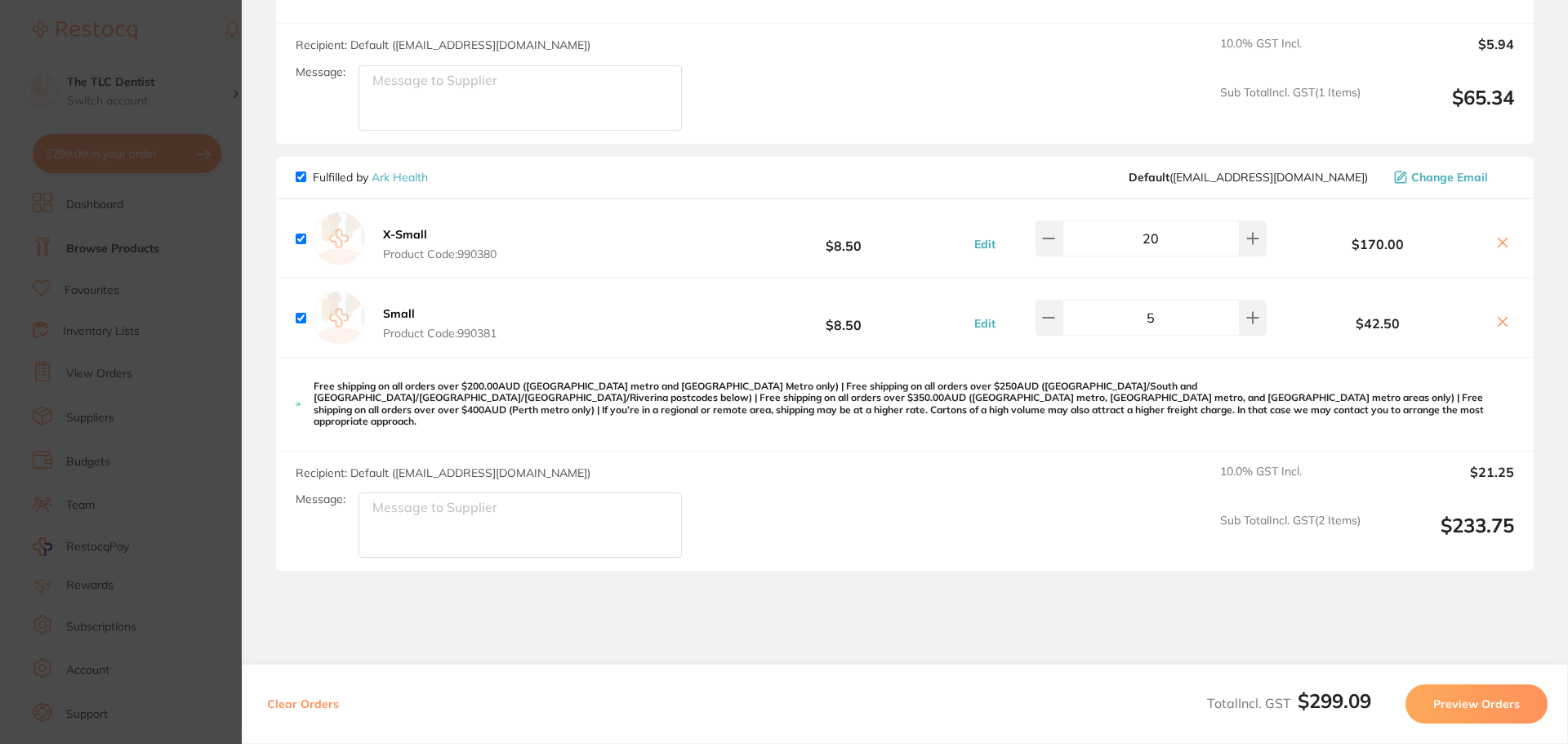
scroll to position [327, 0]
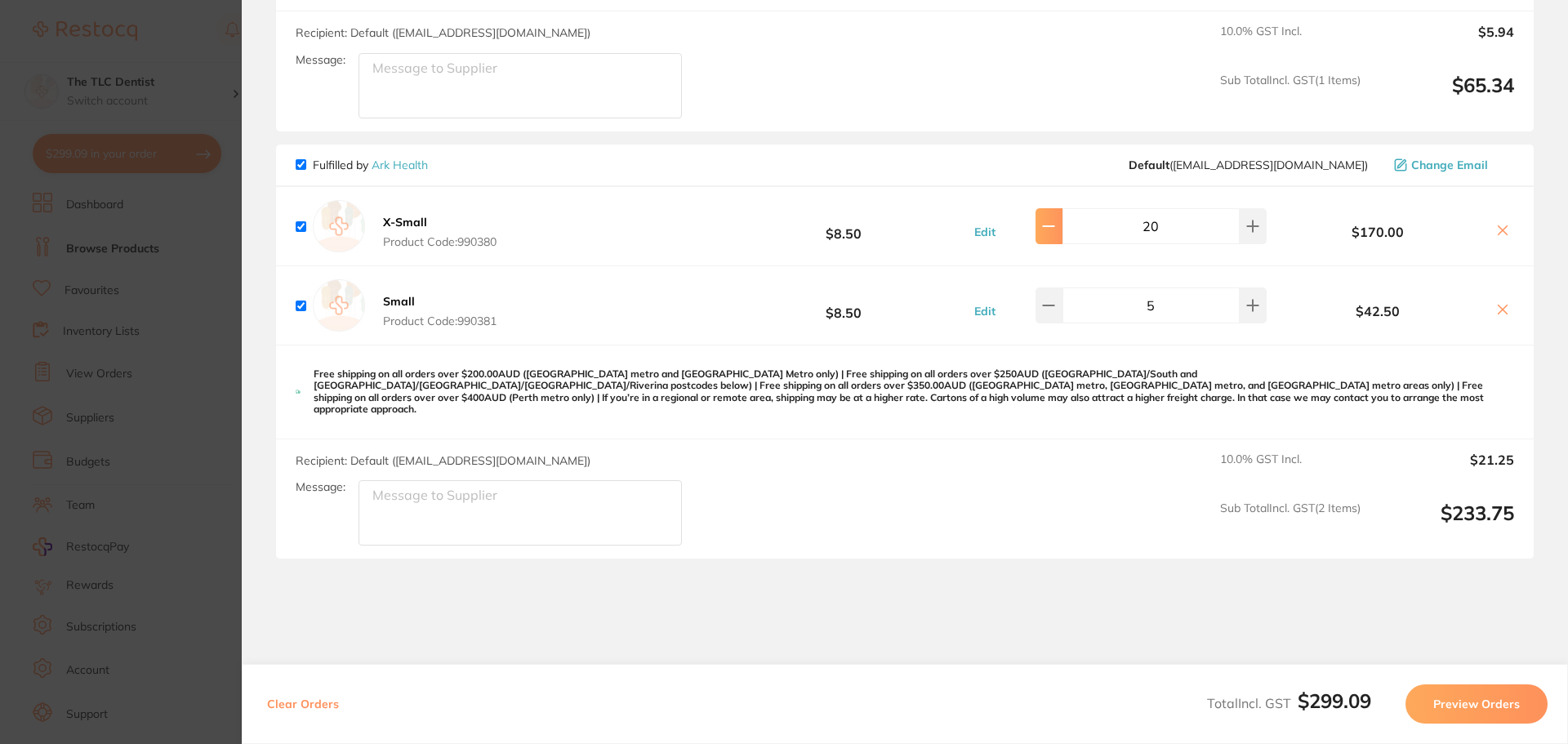
click at [1055, 229] on icon at bounding box center [1049, 226] width 13 height 13
click at [1054, 228] on icon at bounding box center [1049, 226] width 13 height 13
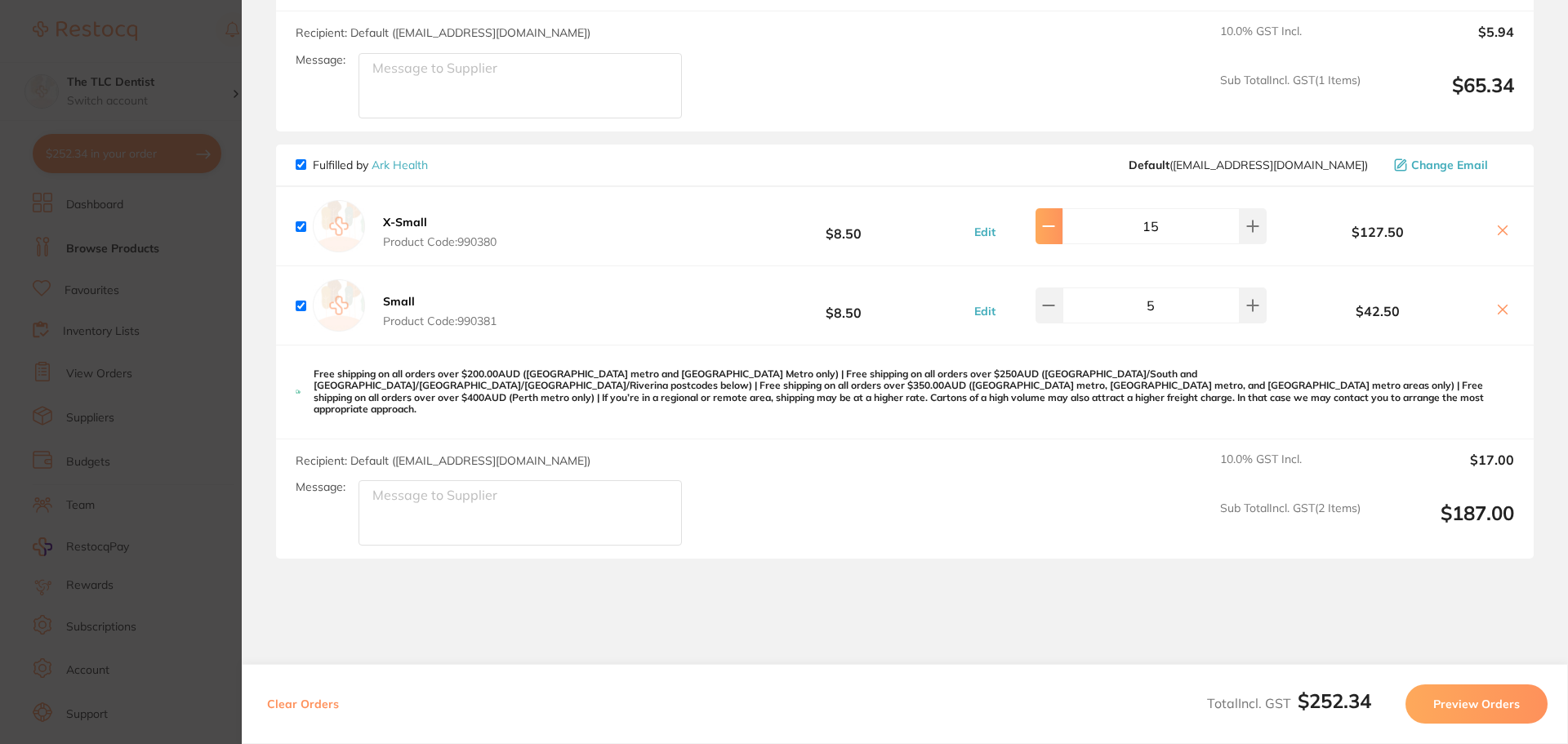
click at [1054, 228] on icon at bounding box center [1049, 226] width 13 height 13
click at [1246, 222] on icon at bounding box center [1253, 226] width 13 height 13
type input "15"
click at [1501, 695] on button "Preview Orders" at bounding box center [1476, 704] width 142 height 40
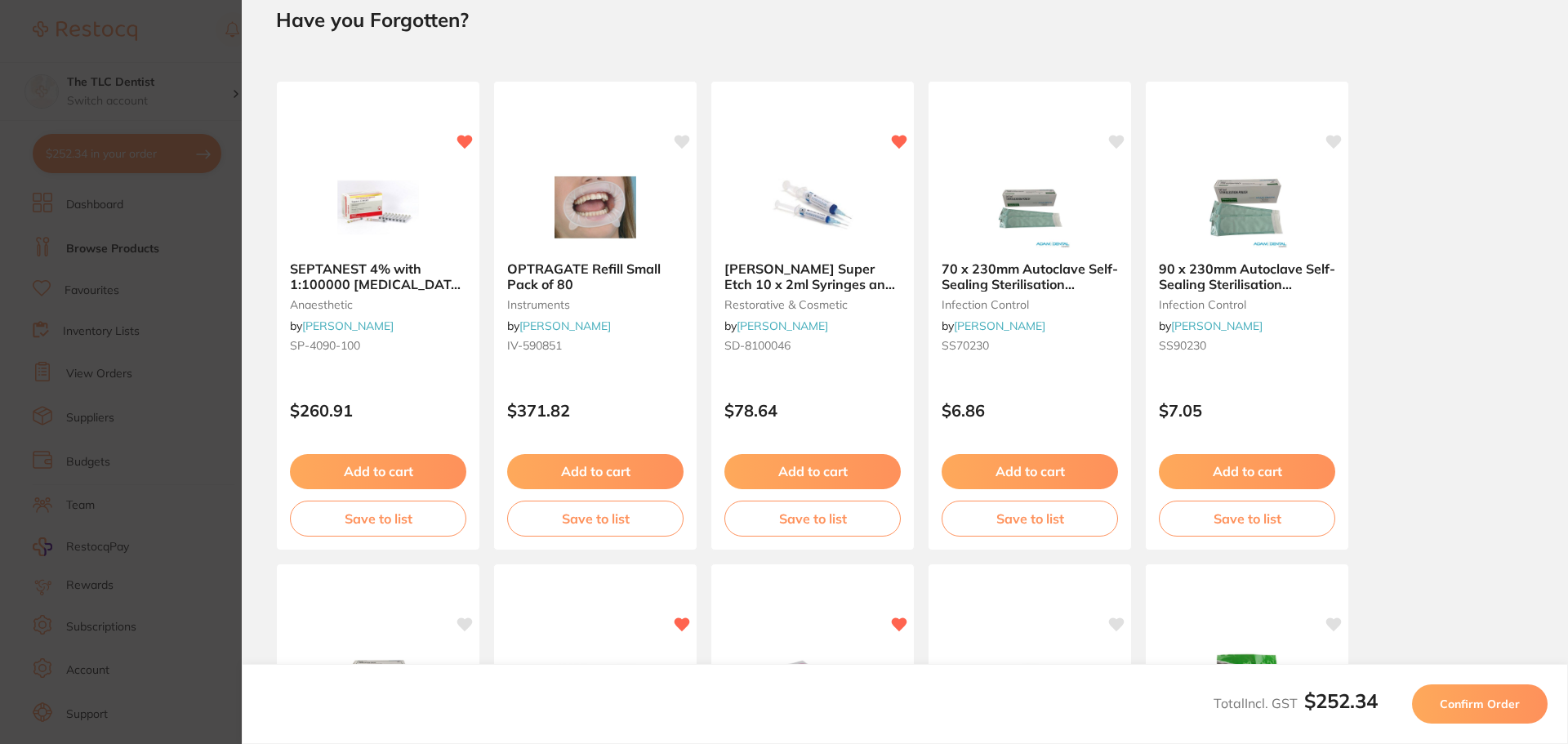
scroll to position [0, 0]
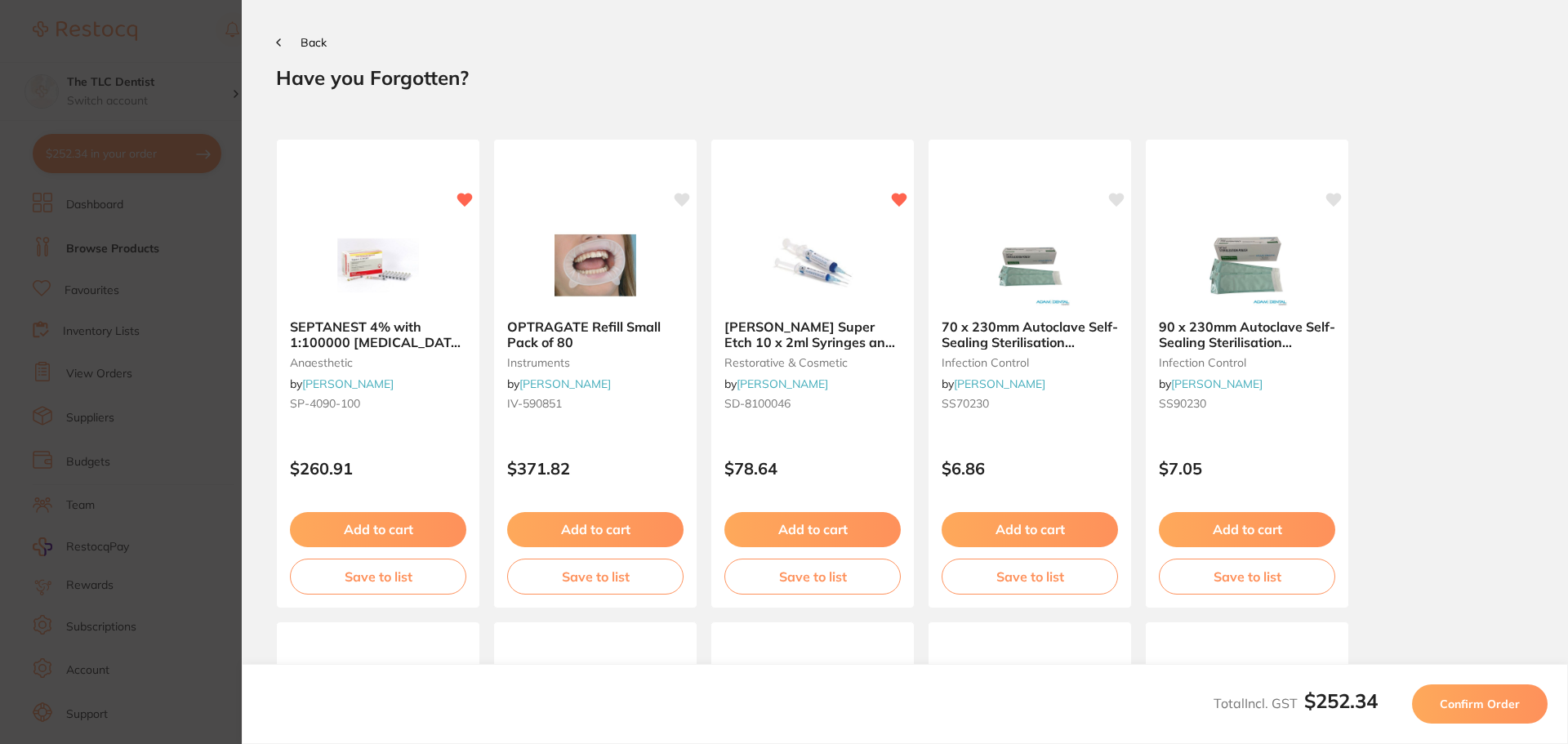
click at [1466, 698] on span "Confirm Order" at bounding box center [1480, 704] width 80 height 14
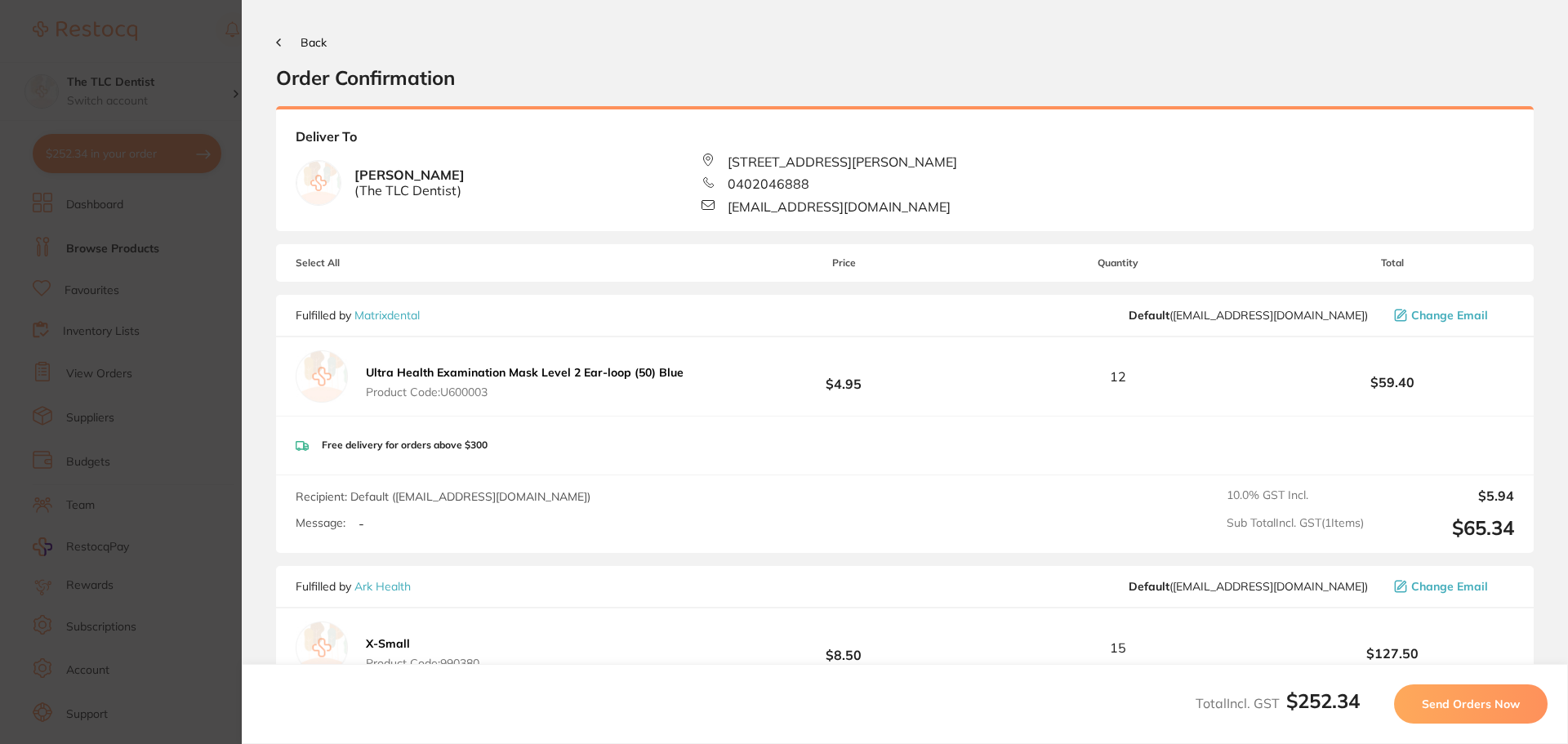
click at [1476, 707] on span "Send Orders Now" at bounding box center [1470, 704] width 98 height 14
